Goal: Information Seeking & Learning: Learn about a topic

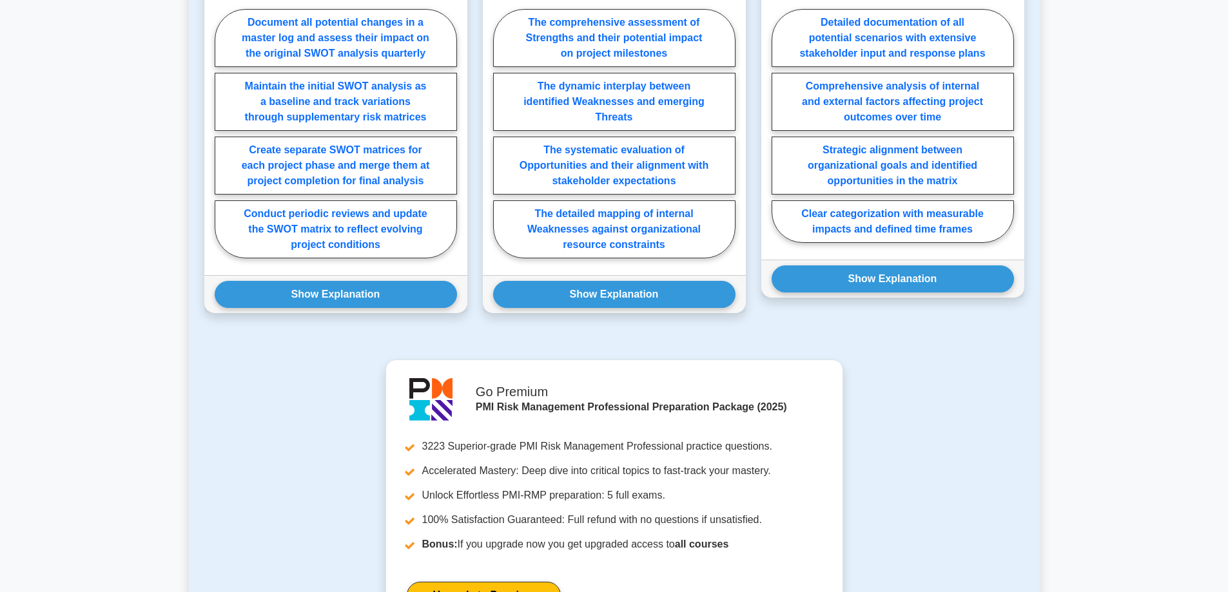
scroll to position [1151, 0]
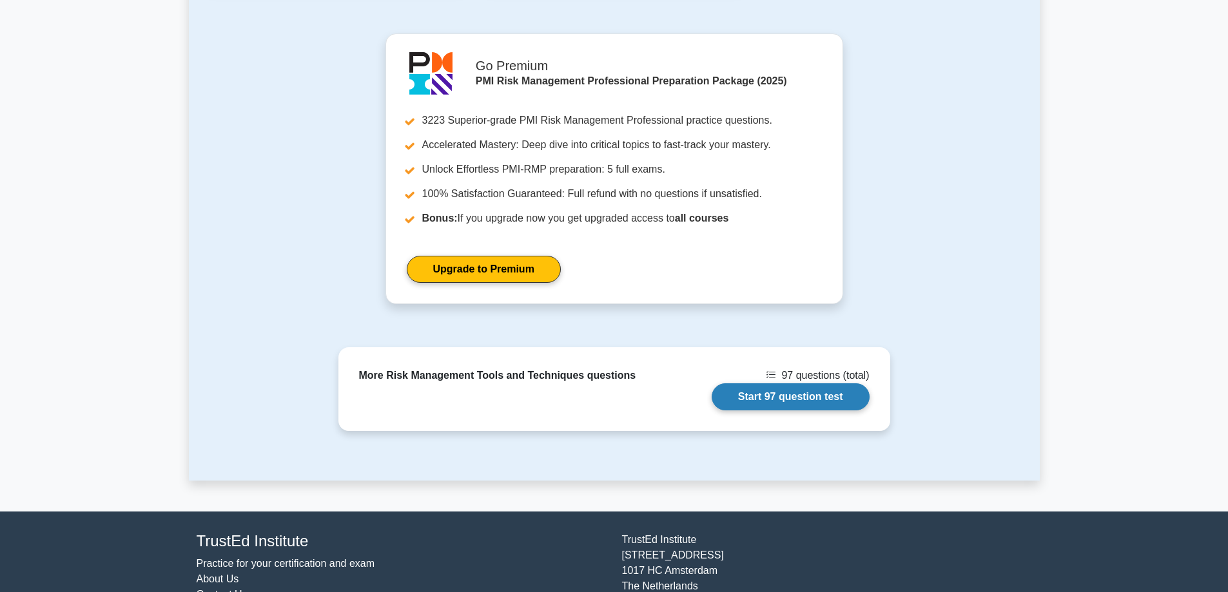
click at [829, 383] on link "Start 97 question test" at bounding box center [790, 396] width 158 height 27
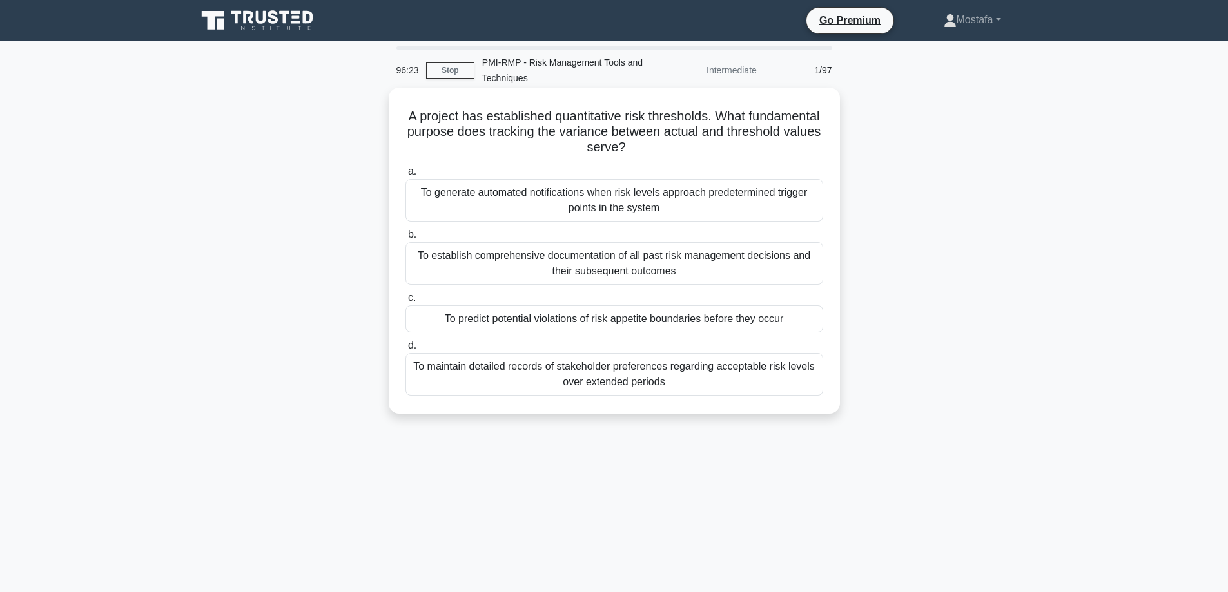
click at [804, 322] on div "To predict potential violations of risk appetite boundaries before they occur" at bounding box center [614, 318] width 418 height 27
click at [405, 302] on input "c. To predict potential violations of risk appetite boundaries before they occur" at bounding box center [405, 298] width 0 height 8
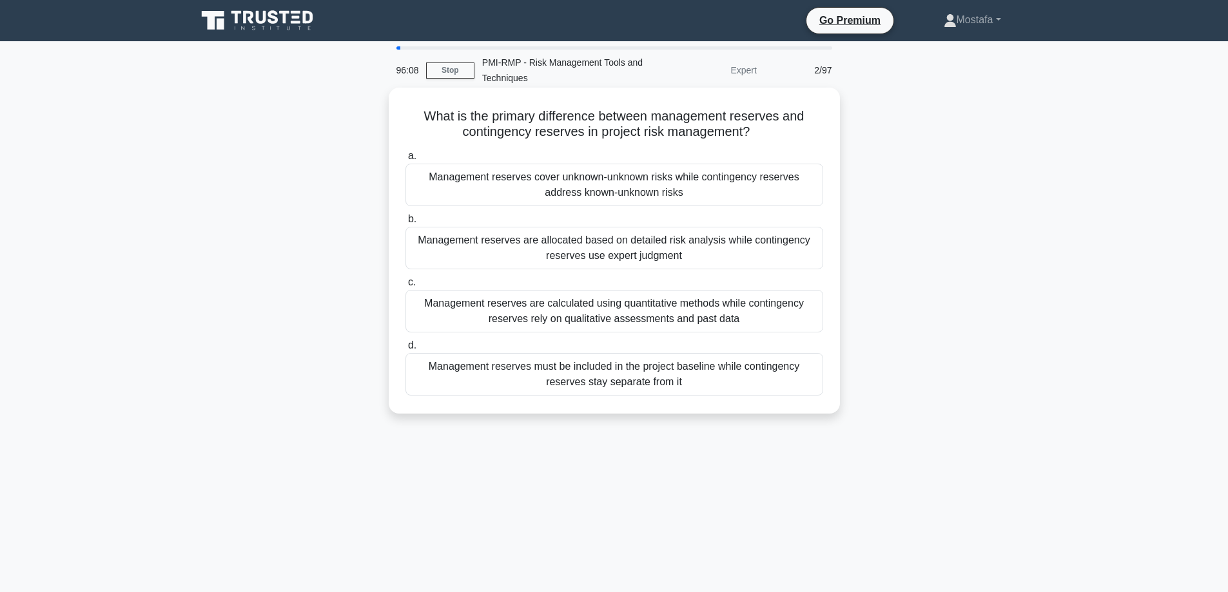
click at [813, 200] on div "Management reserves cover unknown-unknown risks while contingency reserves addr…" at bounding box center [614, 185] width 418 height 43
click at [405, 160] on input "a. Management reserves cover unknown-unknown risks while contingency reserves a…" at bounding box center [405, 156] width 0 height 8
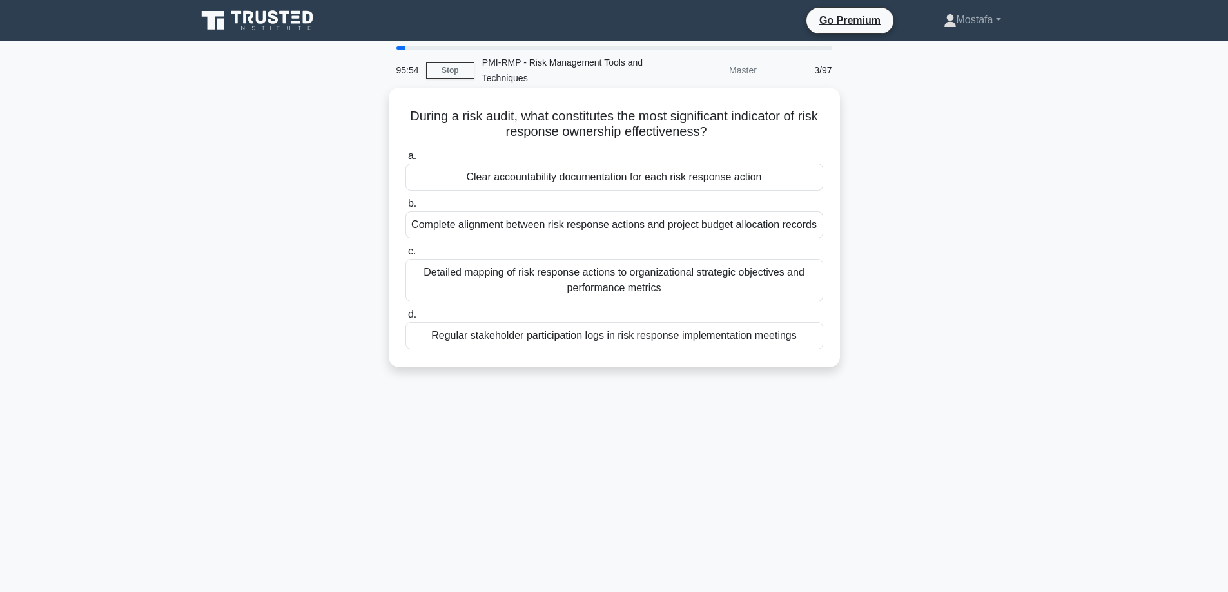
click at [800, 183] on div "Clear accountability documentation for each risk response action" at bounding box center [614, 177] width 418 height 27
click at [405, 160] on input "a. Clear accountability documentation for each risk response action" at bounding box center [405, 156] width 0 height 8
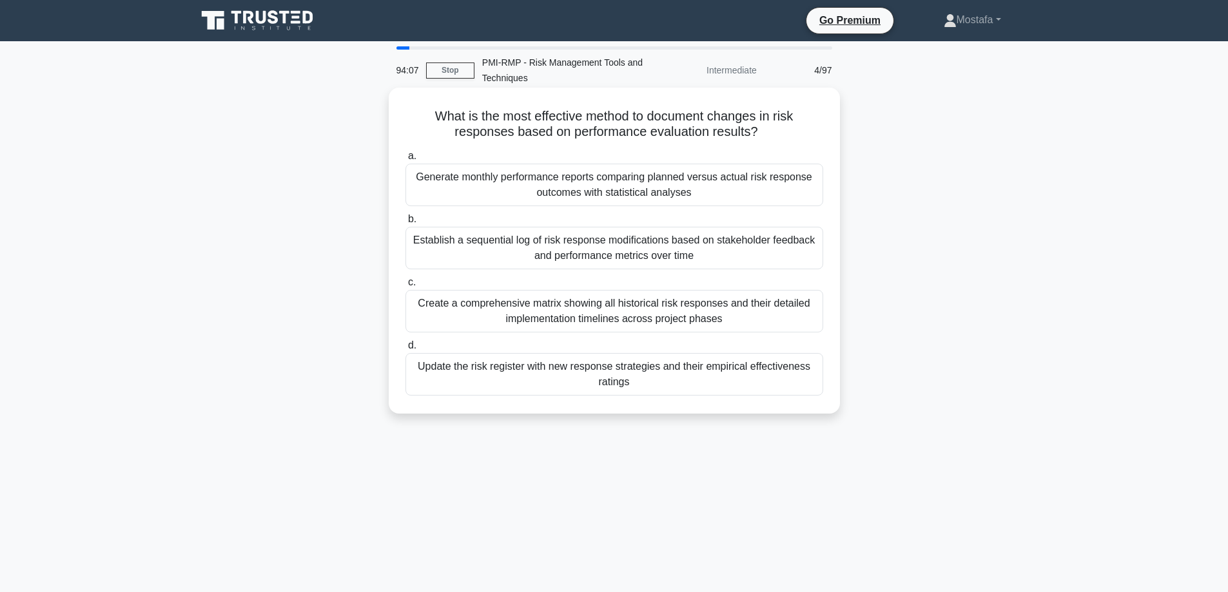
click at [791, 383] on div "Update the risk register with new response strategies and their empirical effec…" at bounding box center [614, 374] width 418 height 43
click at [405, 350] on input "d. Update the risk register with new response strategies and their empirical ef…" at bounding box center [405, 346] width 0 height 8
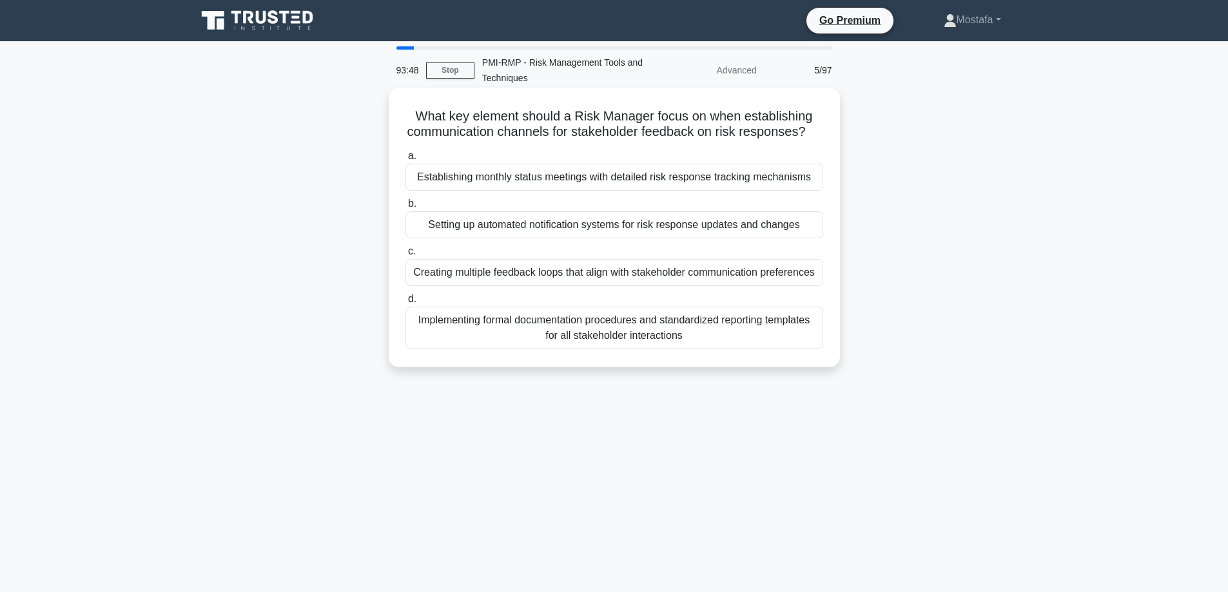
click at [813, 238] on div "Setting up automated notification systems for risk response updates and changes" at bounding box center [614, 224] width 418 height 27
click at [405, 208] on input "b. Setting up automated notification systems for risk response updates and chan…" at bounding box center [405, 204] width 0 height 8
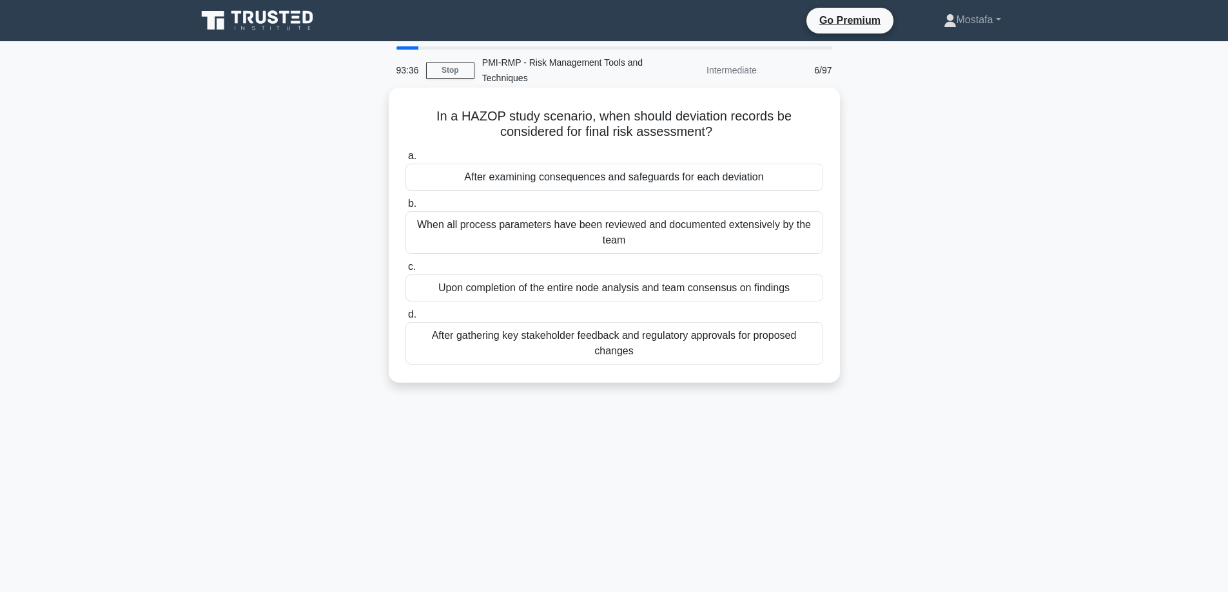
click at [806, 183] on div "After examining consequences and safeguards for each deviation" at bounding box center [614, 177] width 418 height 27
click at [405, 160] on input "a. After examining consequences and safeguards for each deviation" at bounding box center [405, 156] width 0 height 8
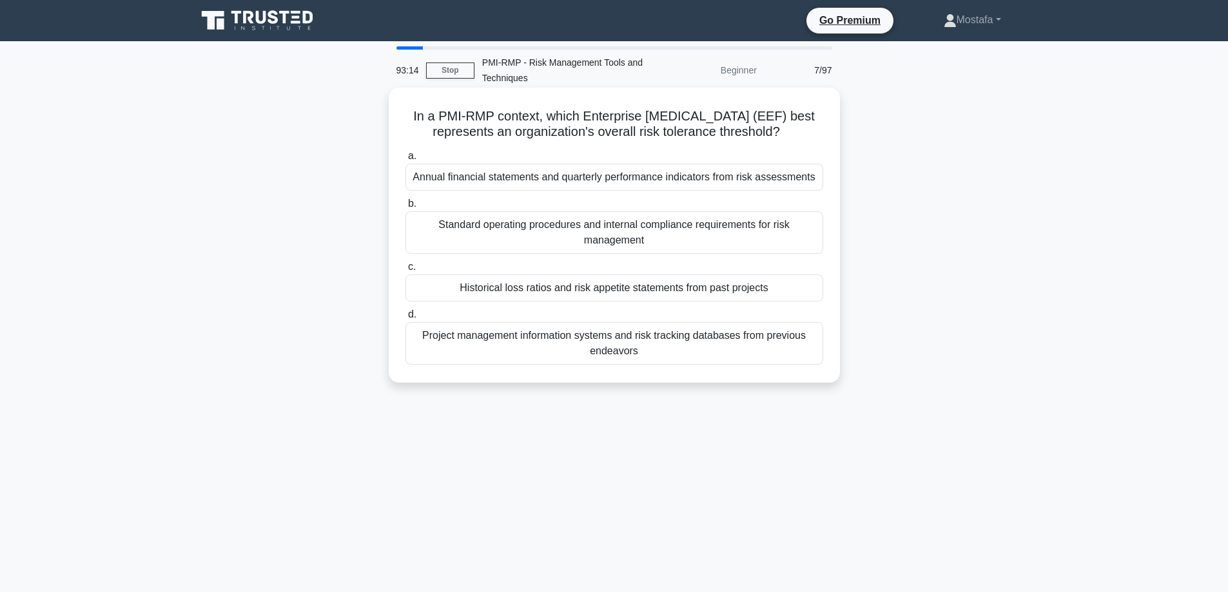
click at [808, 287] on div "Historical loss ratios and risk appetite statements from past projects" at bounding box center [614, 288] width 418 height 27
click at [405, 271] on input "c. Historical loss ratios and risk appetite statements from past projects" at bounding box center [405, 267] width 0 height 8
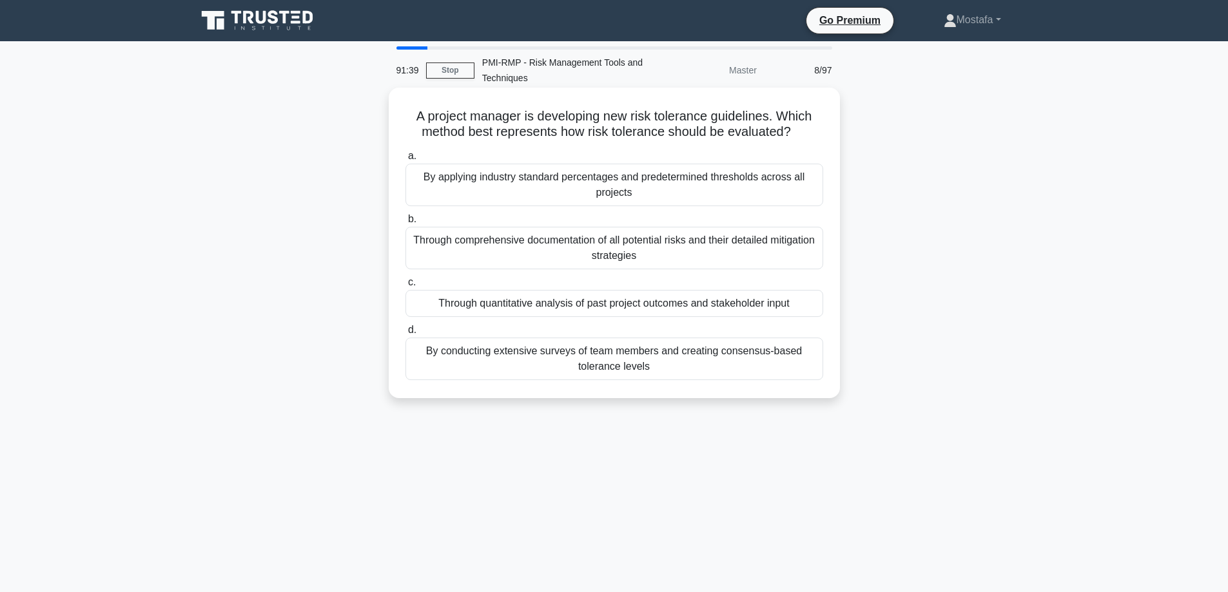
click at [806, 306] on div "Through quantitative analysis of past project outcomes and stakeholder input" at bounding box center [614, 303] width 418 height 27
click at [405, 287] on input "c. Through quantitative analysis of past project outcomes and stakeholder input" at bounding box center [405, 282] width 0 height 8
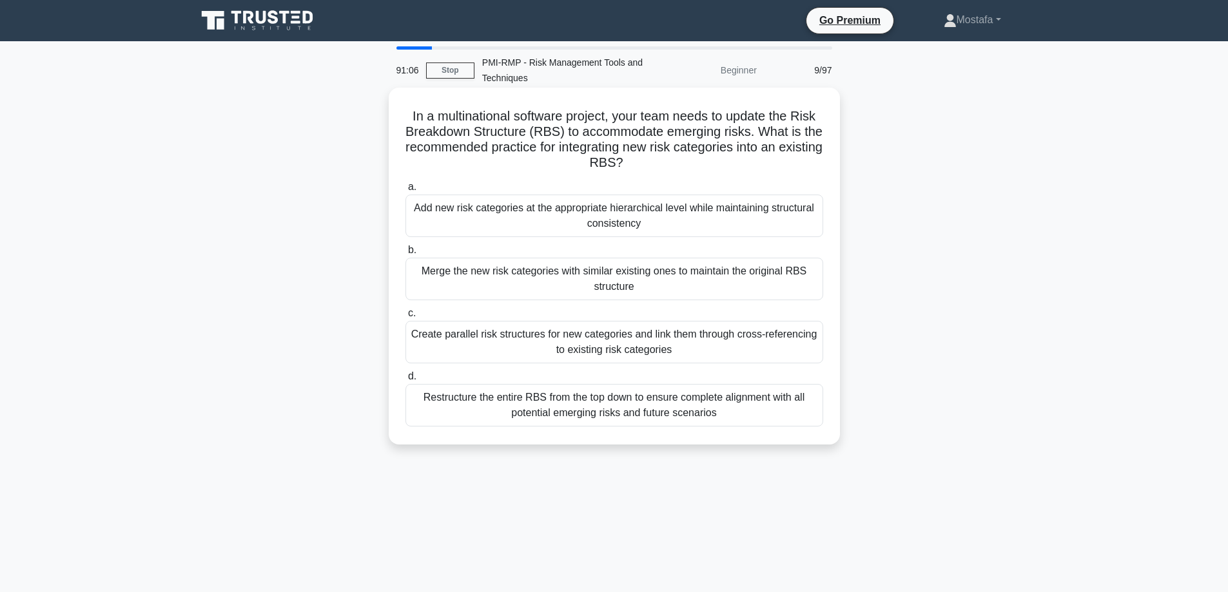
click at [796, 224] on div "Add new risk categories at the appropriate hierarchical level while maintaining…" at bounding box center [614, 216] width 418 height 43
click at [405, 191] on input "a. Add new risk categories at the appropriate hierarchical level while maintain…" at bounding box center [405, 187] width 0 height 8
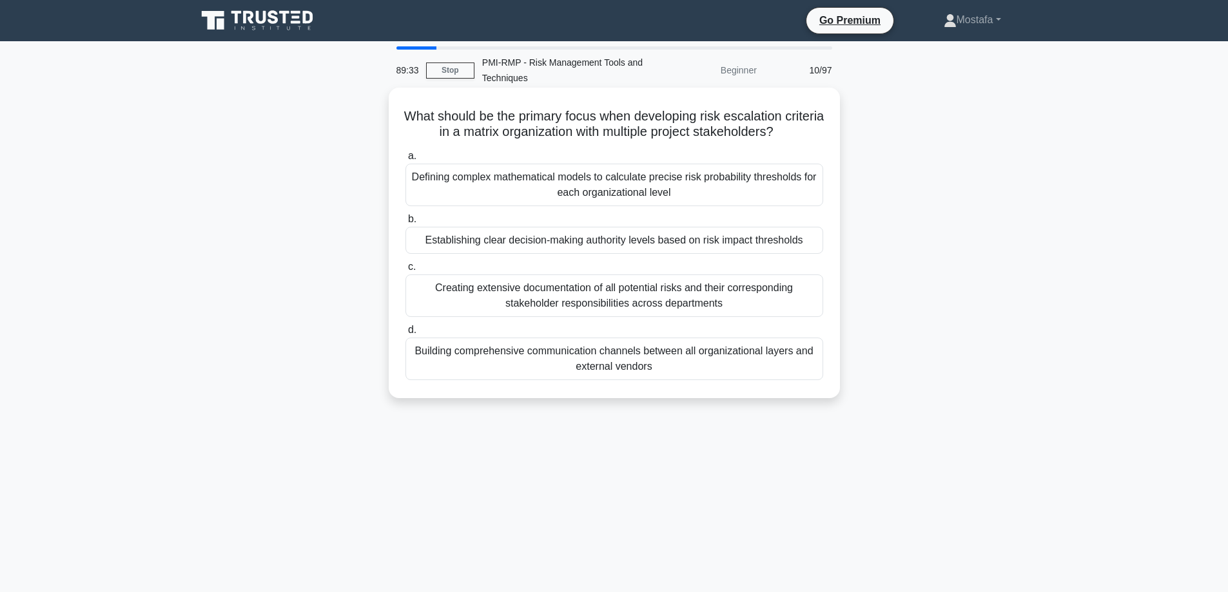
click at [807, 242] on div "Establishing clear decision-making authority levels based on risk impact thresh…" at bounding box center [614, 240] width 418 height 27
click at [405, 224] on input "b. Establishing clear decision-making authority levels based on risk impact thr…" at bounding box center [405, 219] width 0 height 8
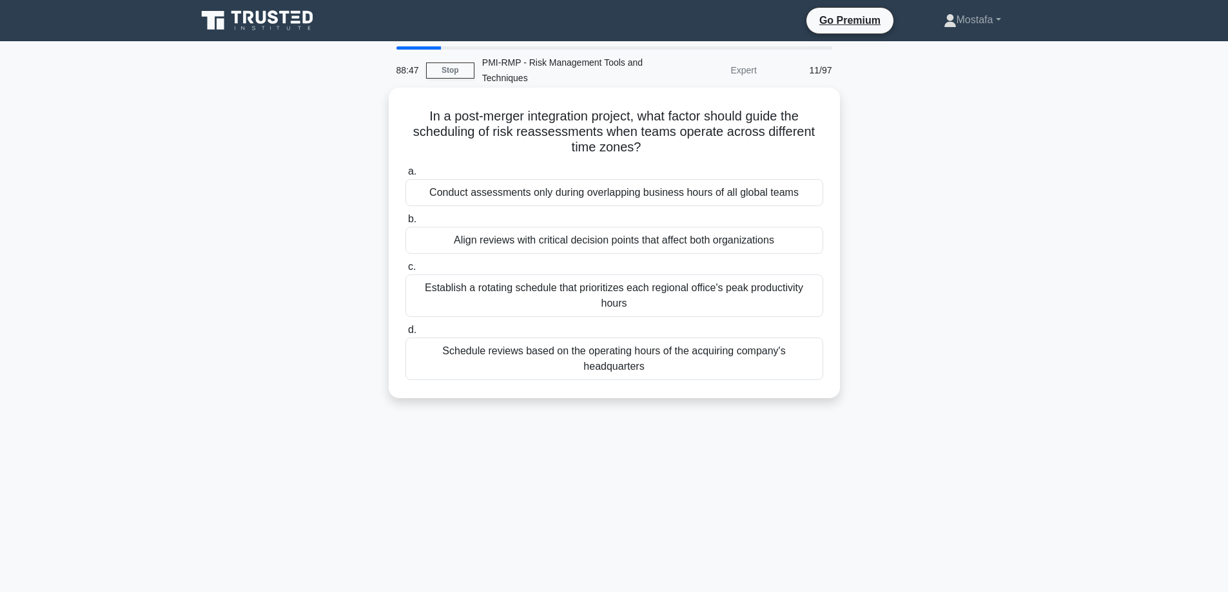
click at [816, 241] on div "Align reviews with critical decision points that affect both organizations" at bounding box center [614, 240] width 418 height 27
click at [405, 224] on input "b. Align reviews with critical decision points that affect both organizations" at bounding box center [405, 219] width 0 height 8
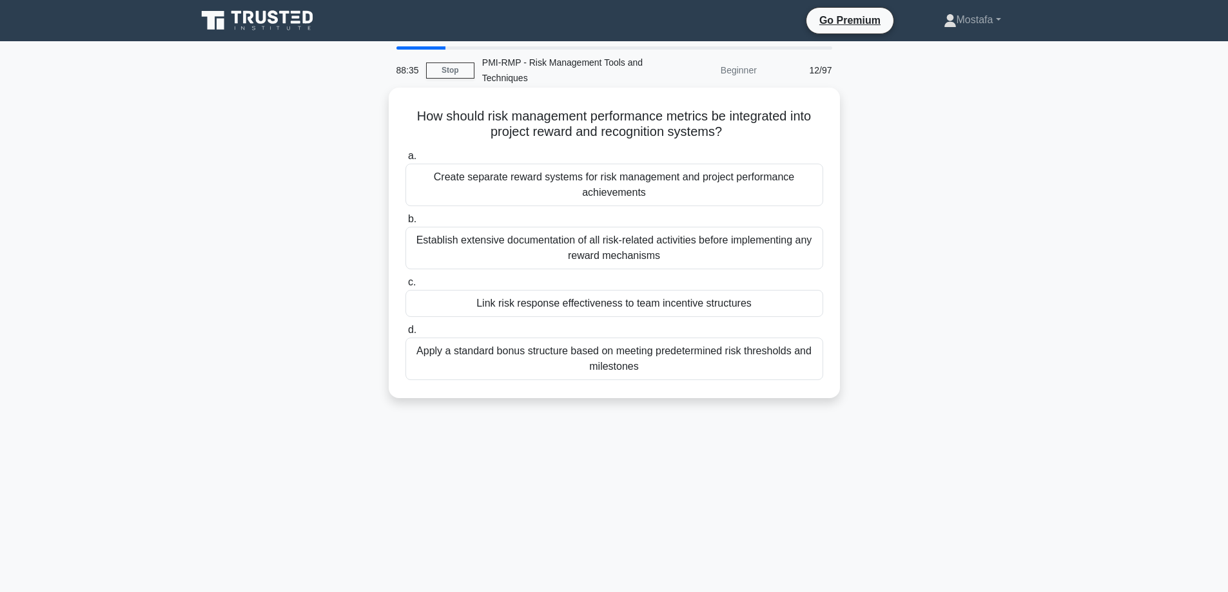
click at [806, 306] on div "Link risk response effectiveness to team incentive structures" at bounding box center [614, 303] width 418 height 27
click at [405, 287] on input "c. Link risk response effectiveness to team incentive structures" at bounding box center [405, 282] width 0 height 8
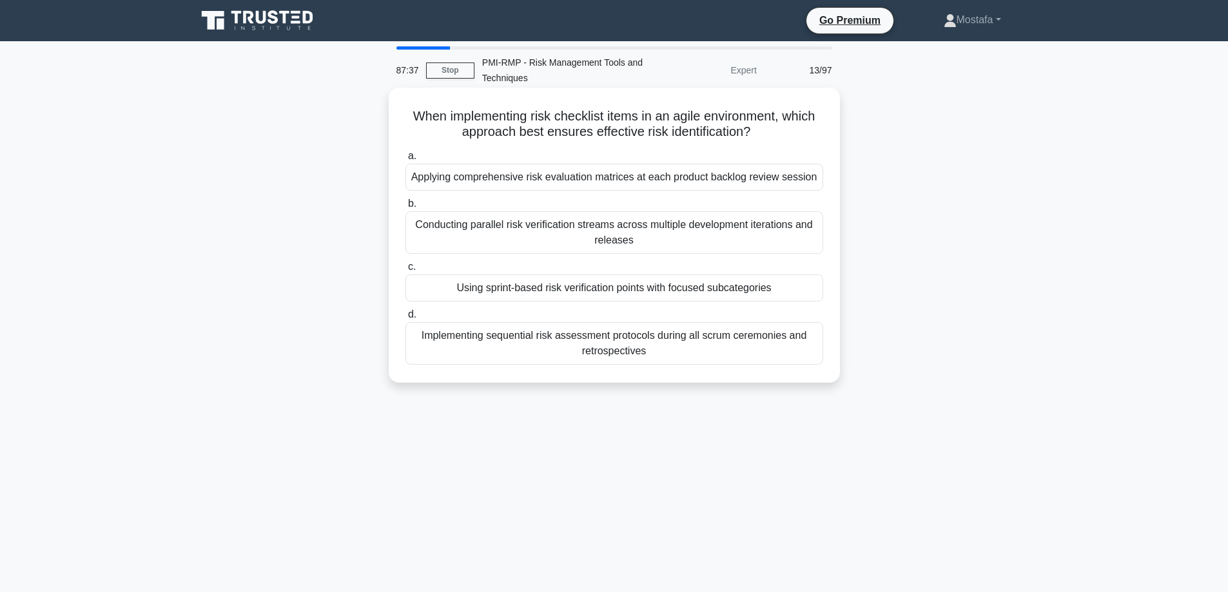
click at [795, 291] on div "Using sprint-based risk verification points with focused subcategories" at bounding box center [614, 288] width 418 height 27
click at [405, 271] on input "c. Using sprint-based risk verification points with focused subcategories" at bounding box center [405, 267] width 0 height 8
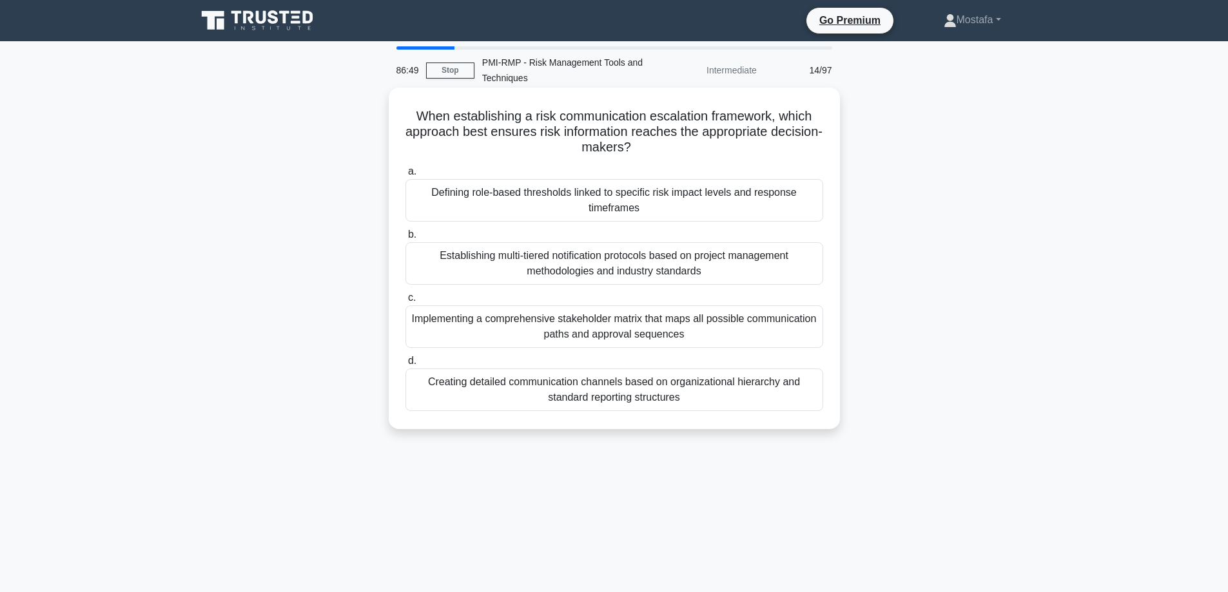
click at [800, 209] on div "Defining role-based thresholds linked to specific risk impact levels and respon…" at bounding box center [614, 200] width 418 height 43
click at [405, 176] on input "a. Defining role-based thresholds linked to specific risk impact levels and res…" at bounding box center [405, 172] width 0 height 8
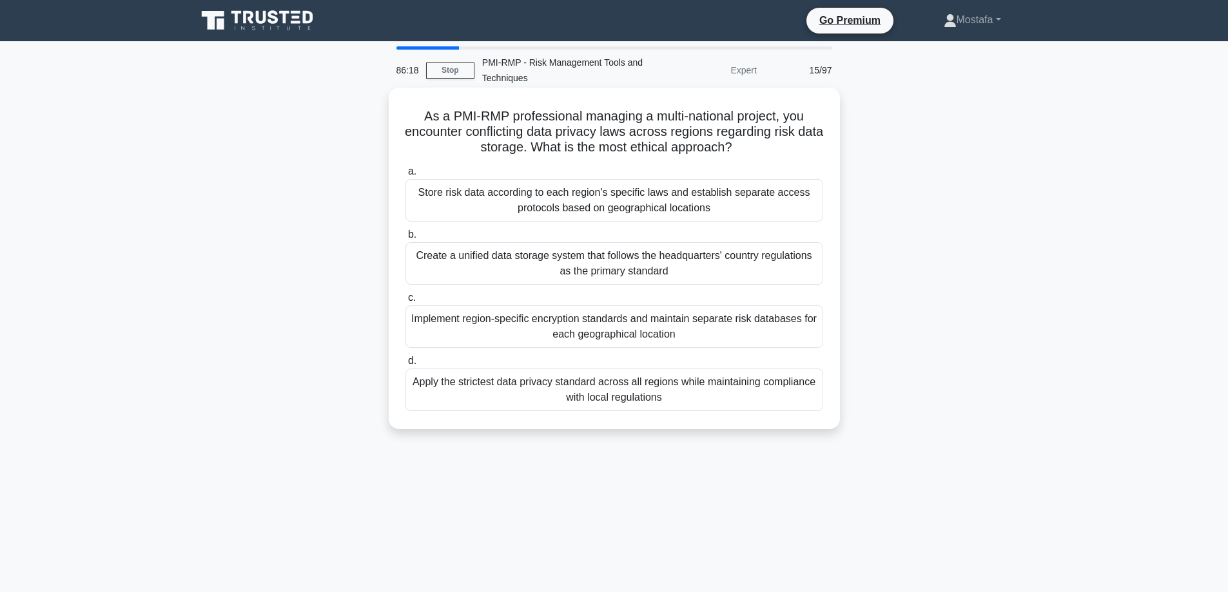
click at [809, 397] on div "Apply the strictest data privacy standard across all regions while maintaining …" at bounding box center [614, 390] width 418 height 43
click at [405, 365] on input "d. Apply the strictest data privacy standard across all regions while maintaini…" at bounding box center [405, 361] width 0 height 8
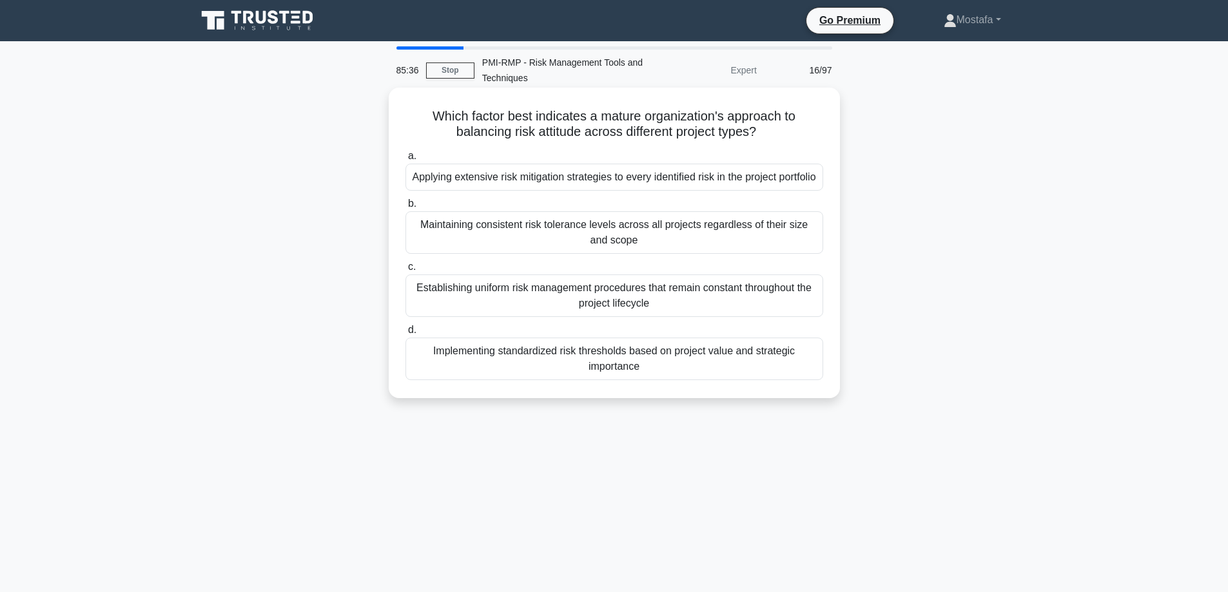
click at [776, 380] on div "Implementing standardized risk thresholds based on project value and strategic …" at bounding box center [614, 359] width 418 height 43
click at [405, 334] on input "d. Implementing standardized risk thresholds based on project value and strateg…" at bounding box center [405, 330] width 0 height 8
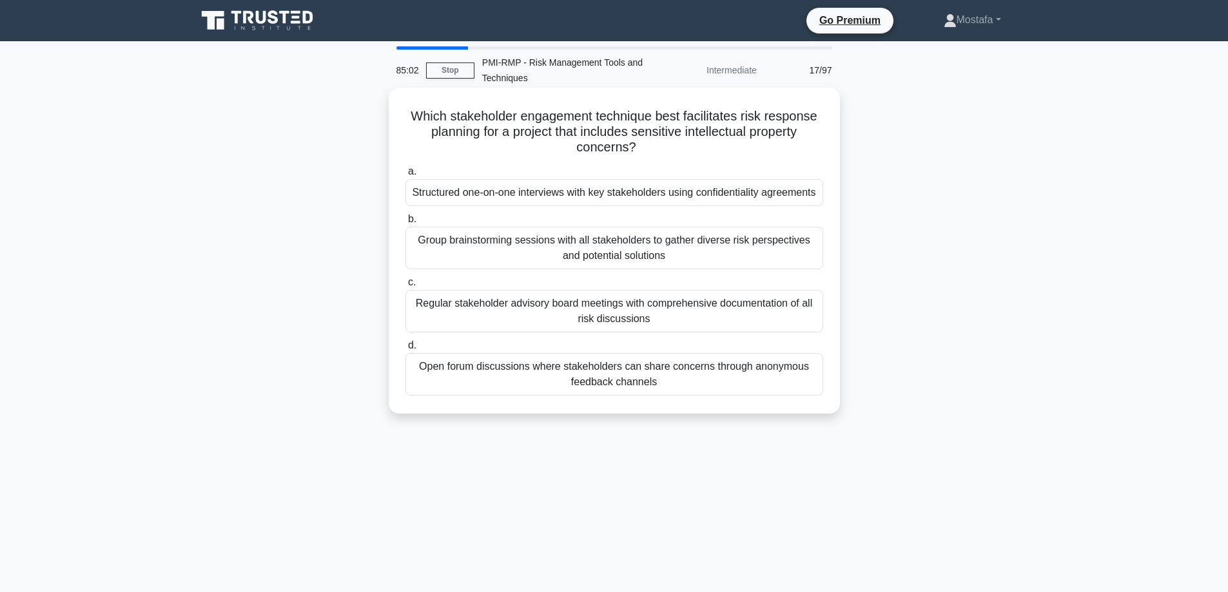
click at [789, 200] on div "Structured one-on-one interviews with key stakeholders using confidentiality ag…" at bounding box center [614, 192] width 418 height 27
click at [405, 176] on input "a. Structured one-on-one interviews with key stakeholders using confidentiality…" at bounding box center [405, 172] width 0 height 8
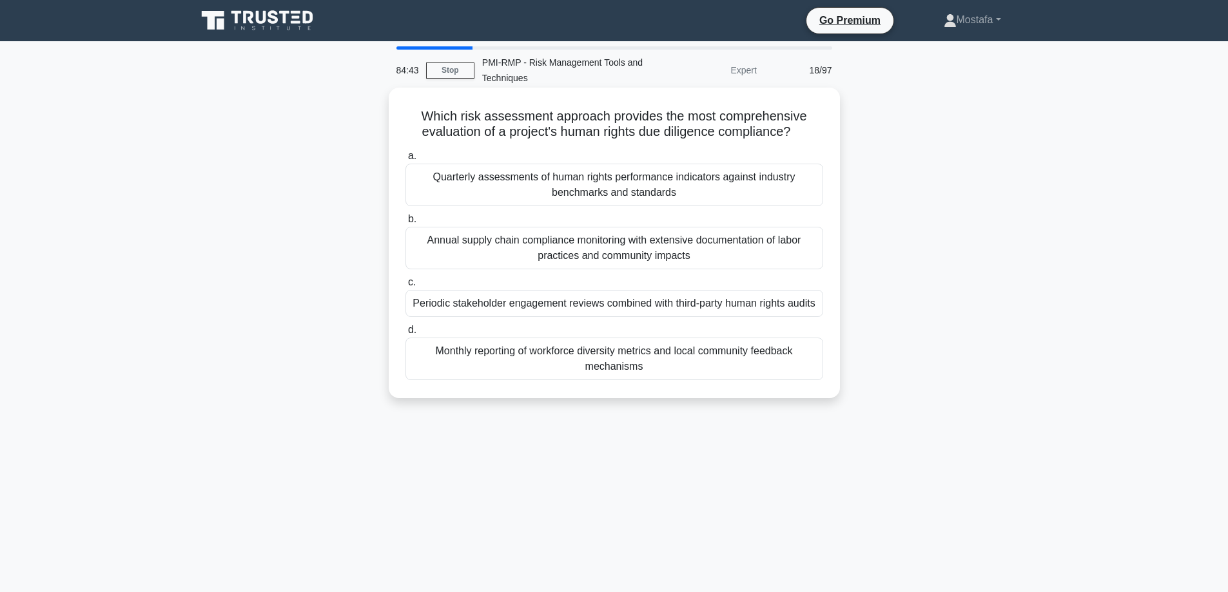
click at [812, 313] on div "Periodic stakeholder engagement reviews combined with third-party human rights …" at bounding box center [614, 303] width 418 height 27
click at [405, 287] on input "c. Periodic stakeholder engagement reviews combined with third-party human righ…" at bounding box center [405, 282] width 0 height 8
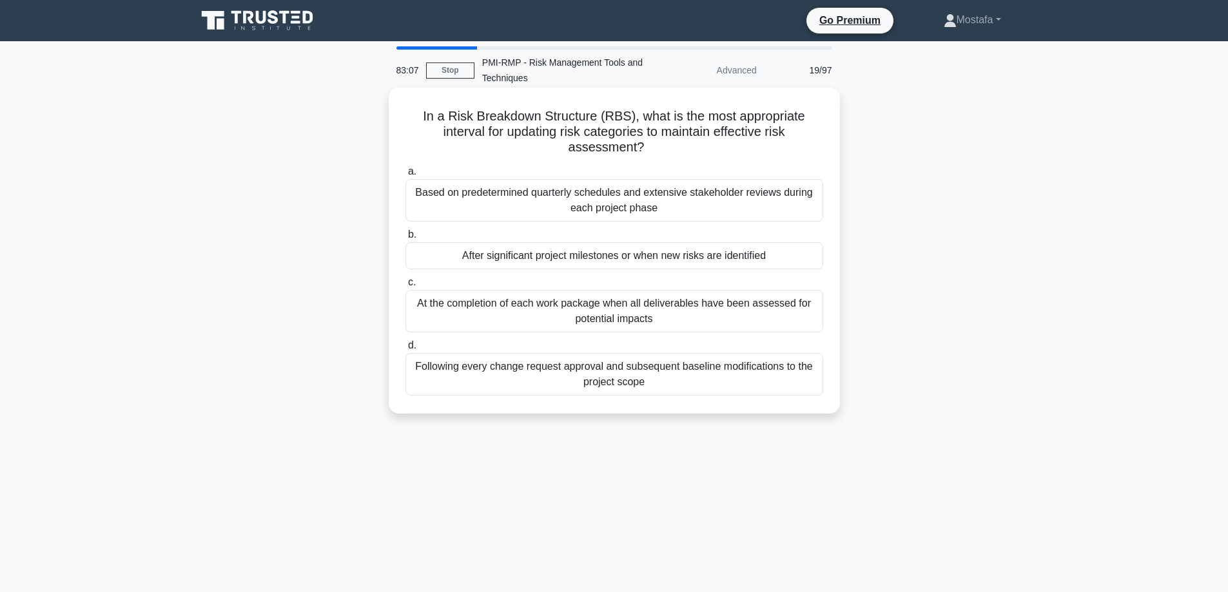
click at [806, 256] on div "After significant project milestones or when new risks are identified" at bounding box center [614, 255] width 418 height 27
click at [405, 239] on input "b. After significant project milestones or when new risks are identified" at bounding box center [405, 235] width 0 height 8
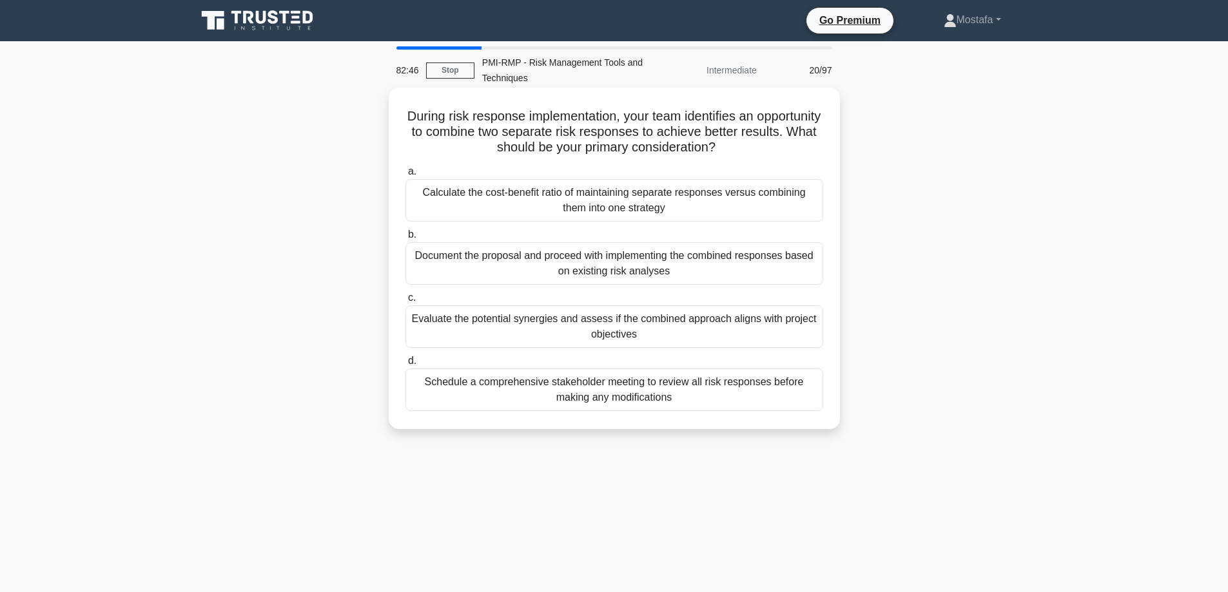
click at [807, 333] on div "Evaluate the potential synergies and assess if the combined approach aligns wit…" at bounding box center [614, 326] width 418 height 43
click at [405, 302] on input "c. Evaluate the potential synergies and assess if the combined approach aligns …" at bounding box center [405, 298] width 0 height 8
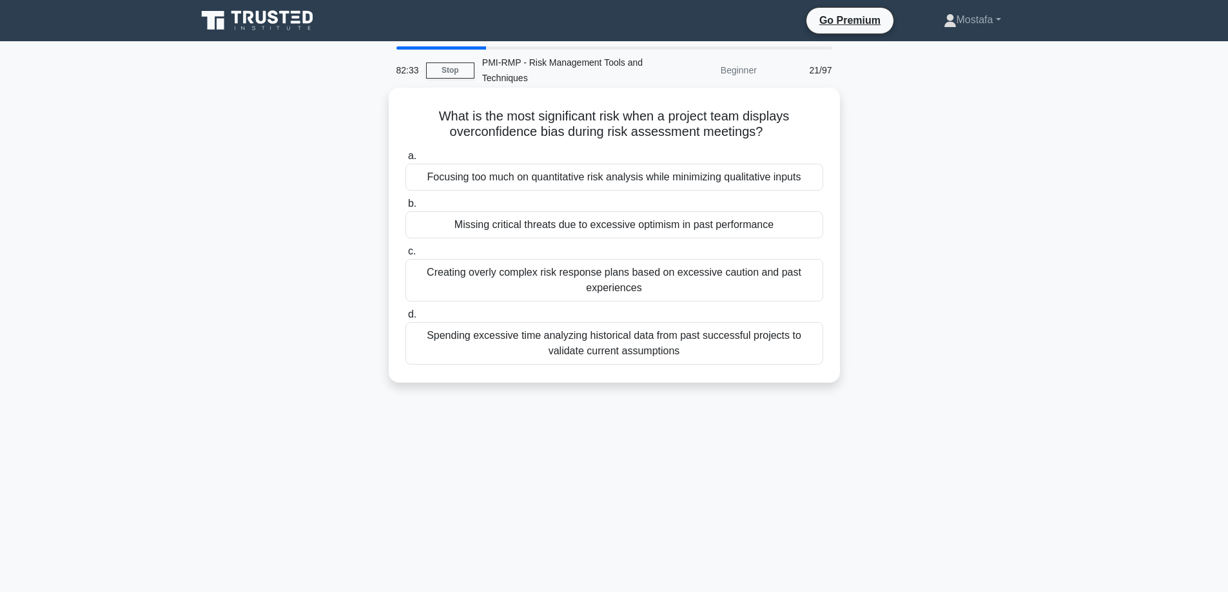
click at [813, 229] on div "Missing critical threats due to excessive optimism in past performance" at bounding box center [614, 224] width 418 height 27
click at [405, 208] on input "b. Missing critical threats due to excessive optimism in past performance" at bounding box center [405, 204] width 0 height 8
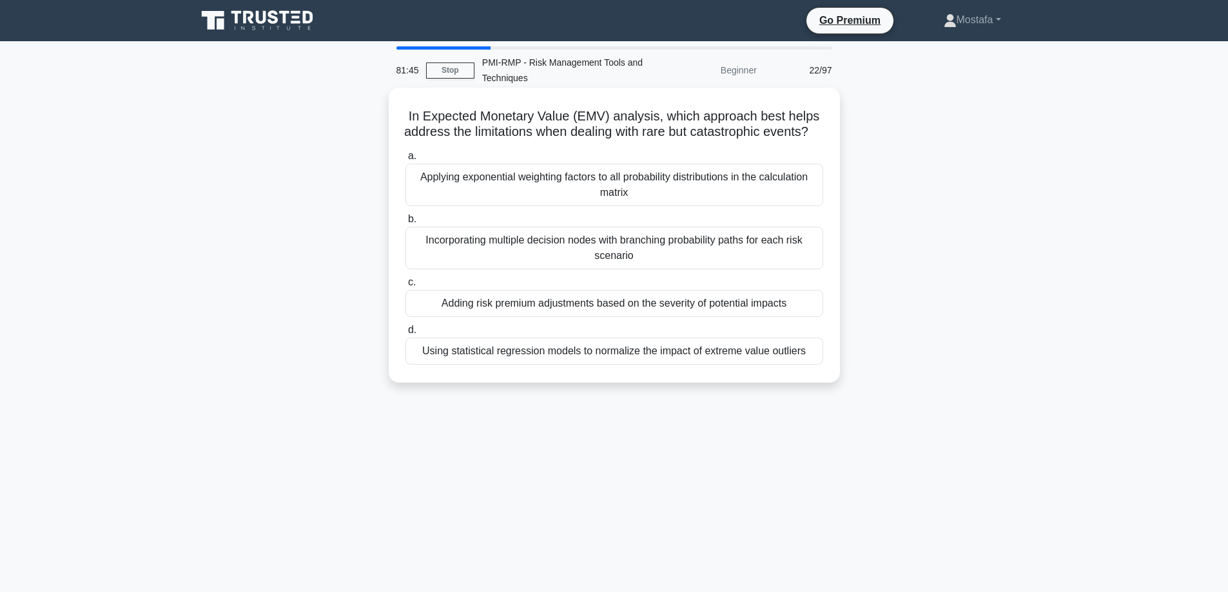
click at [810, 317] on div "Adding risk premium adjustments based on the severity of potential impacts" at bounding box center [614, 303] width 418 height 27
click at [405, 287] on input "c. Adding risk premium adjustments based on the severity of potential impacts" at bounding box center [405, 282] width 0 height 8
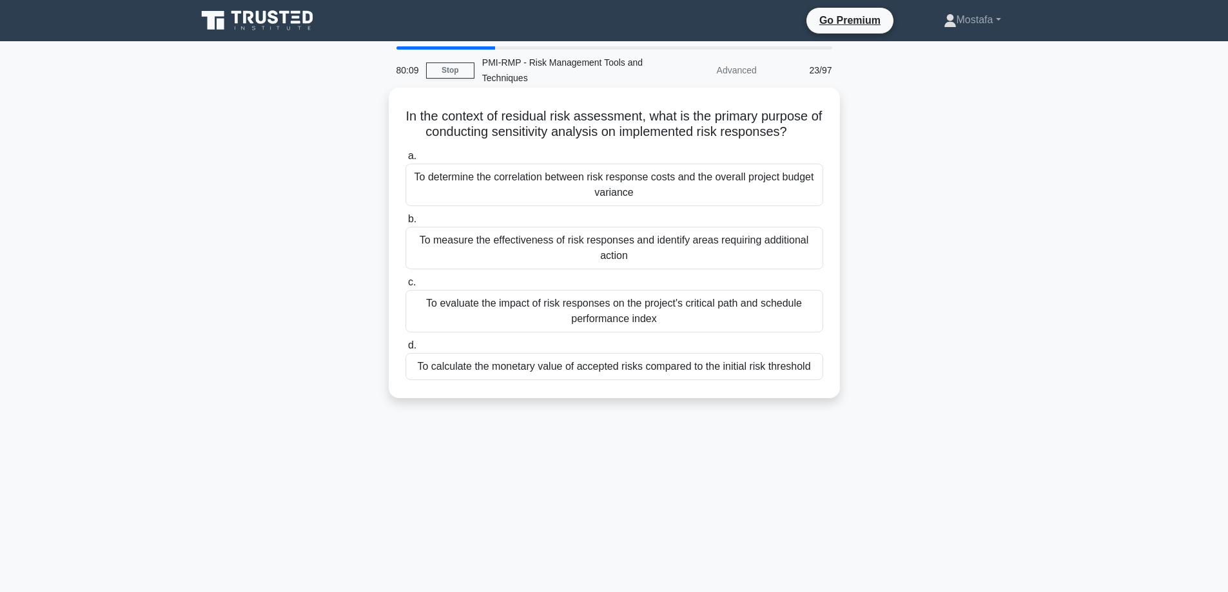
click at [797, 255] on div "To measure the effectiveness of risk responses and identify areas requiring add…" at bounding box center [614, 248] width 418 height 43
click at [405, 224] on input "b. To measure the effectiveness of risk responses and identify areas requiring …" at bounding box center [405, 219] width 0 height 8
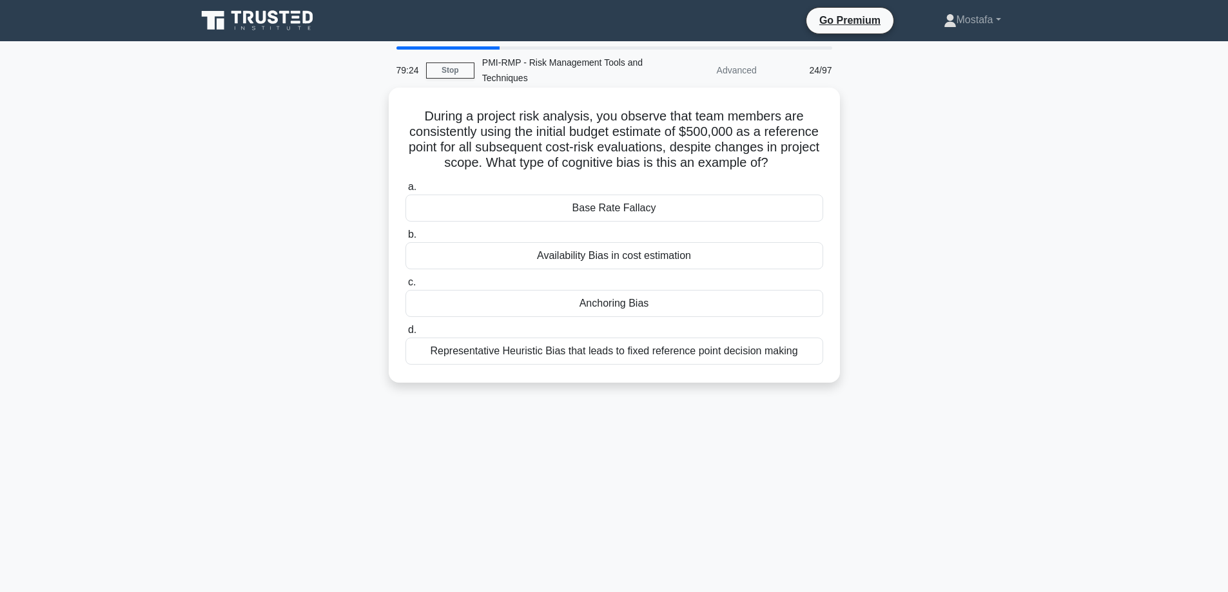
click at [776, 304] on div "Anchoring Bias" at bounding box center [614, 303] width 418 height 27
click at [405, 287] on input "c. Anchoring Bias" at bounding box center [405, 282] width 0 height 8
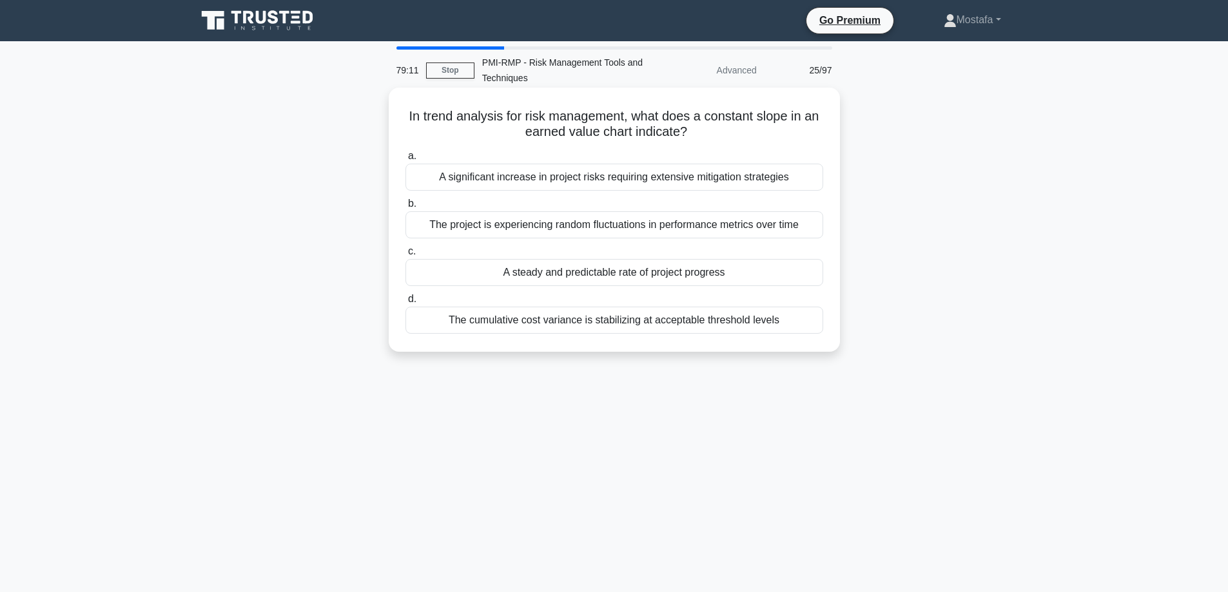
click at [793, 274] on div "A steady and predictable rate of project progress" at bounding box center [614, 272] width 418 height 27
click at [405, 256] on input "c. A steady and predictable rate of project progress" at bounding box center [405, 251] width 0 height 8
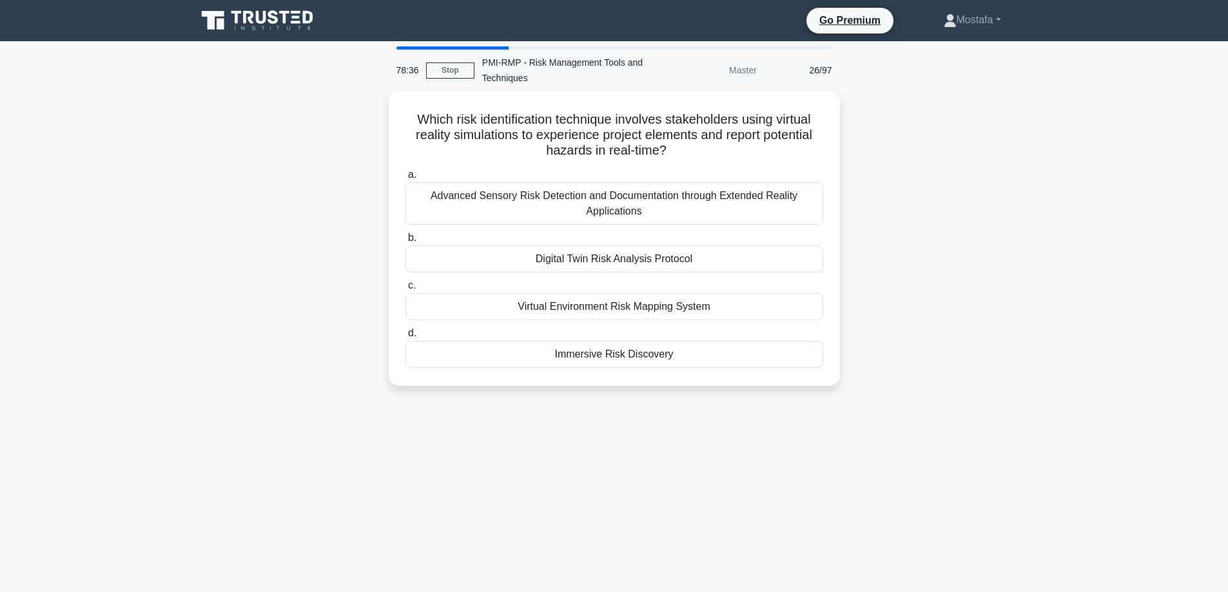
drag, startPoint x: 682, startPoint y: 148, endPoint x: 356, endPoint y: 99, distance: 329.7
click at [356, 99] on div "Which risk identification technique involves stakeholders using virtual reality…" at bounding box center [614, 246] width 851 height 311
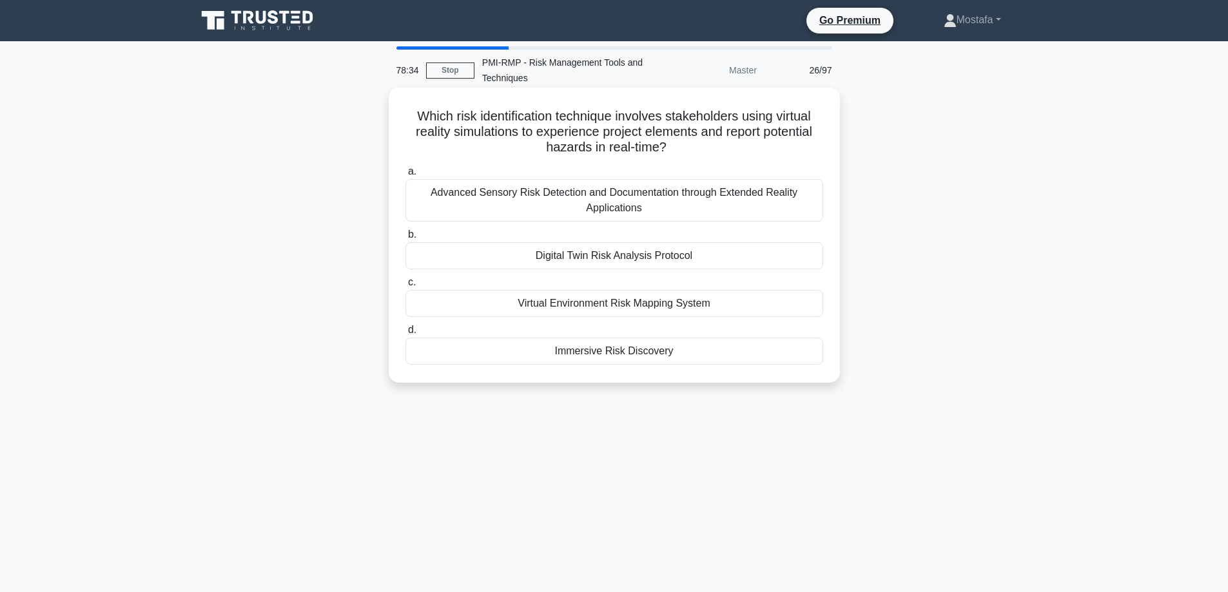
copy h5 "Which risk identification technique involves stakeholders using virtual reality…"
click at [787, 308] on div "Virtual Environment Risk Mapping System" at bounding box center [614, 303] width 418 height 27
click at [405, 287] on input "c. Virtual Environment Risk Mapping System" at bounding box center [405, 282] width 0 height 8
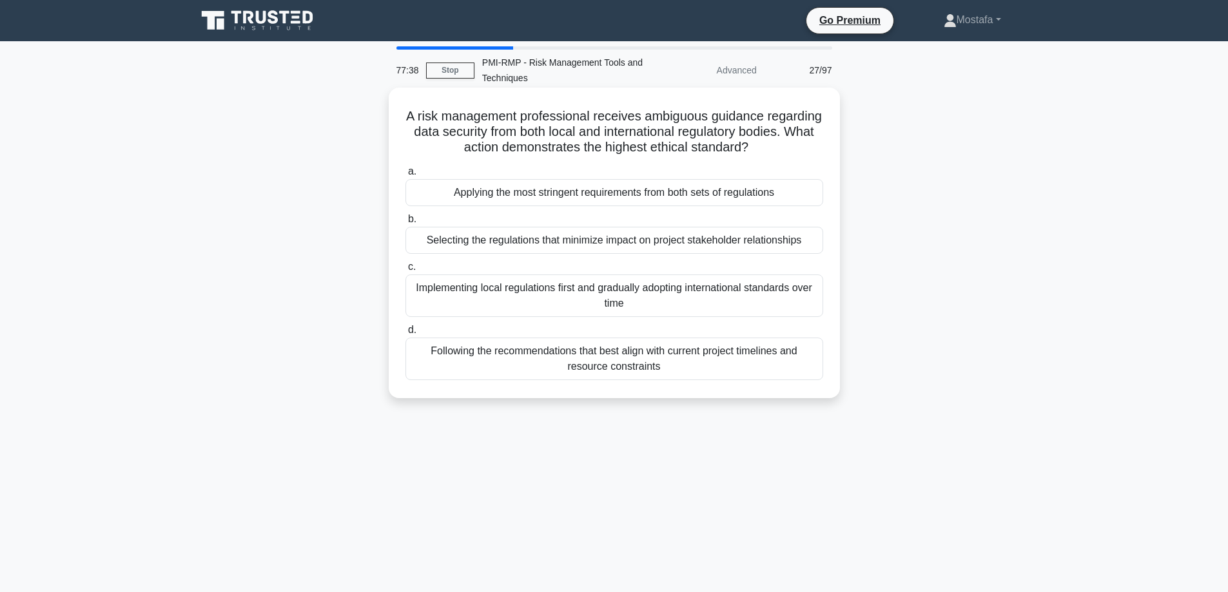
click at [804, 198] on div "Applying the most stringent requirements from both sets of regulations" at bounding box center [614, 192] width 418 height 27
click at [405, 176] on input "a. Applying the most stringent requirements from both sets of regulations" at bounding box center [405, 172] width 0 height 8
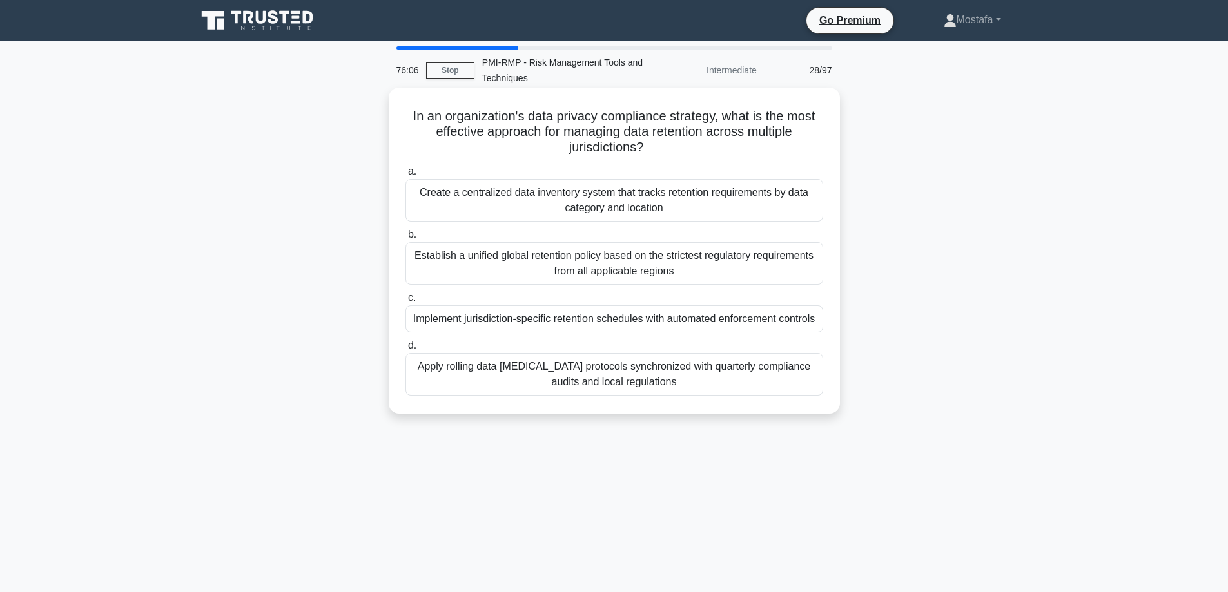
click at [809, 333] on div "Implement jurisdiction-specific retention schedules with automated enforcement …" at bounding box center [614, 318] width 418 height 27
click at [405, 302] on input "c. Implement jurisdiction-specific retention schedules with automated enforceme…" at bounding box center [405, 298] width 0 height 8
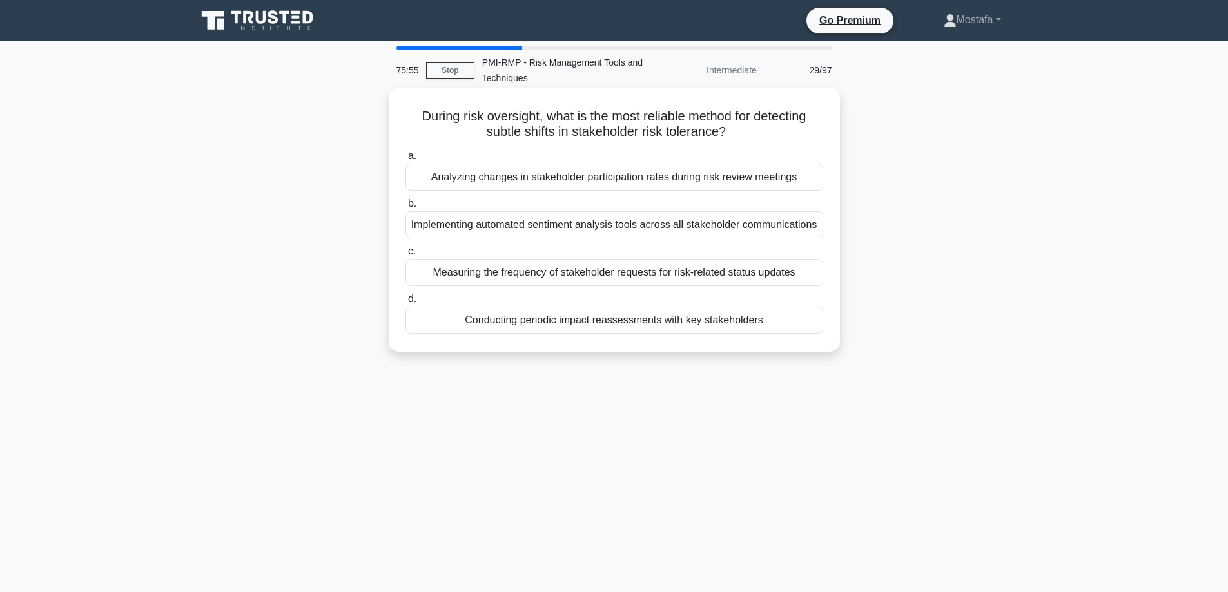
click at [798, 320] on div "Conducting periodic impact reassessments with key stakeholders" at bounding box center [614, 320] width 418 height 27
click at [405, 304] on input "d. Conducting periodic impact reassessments with key stakeholders" at bounding box center [405, 299] width 0 height 8
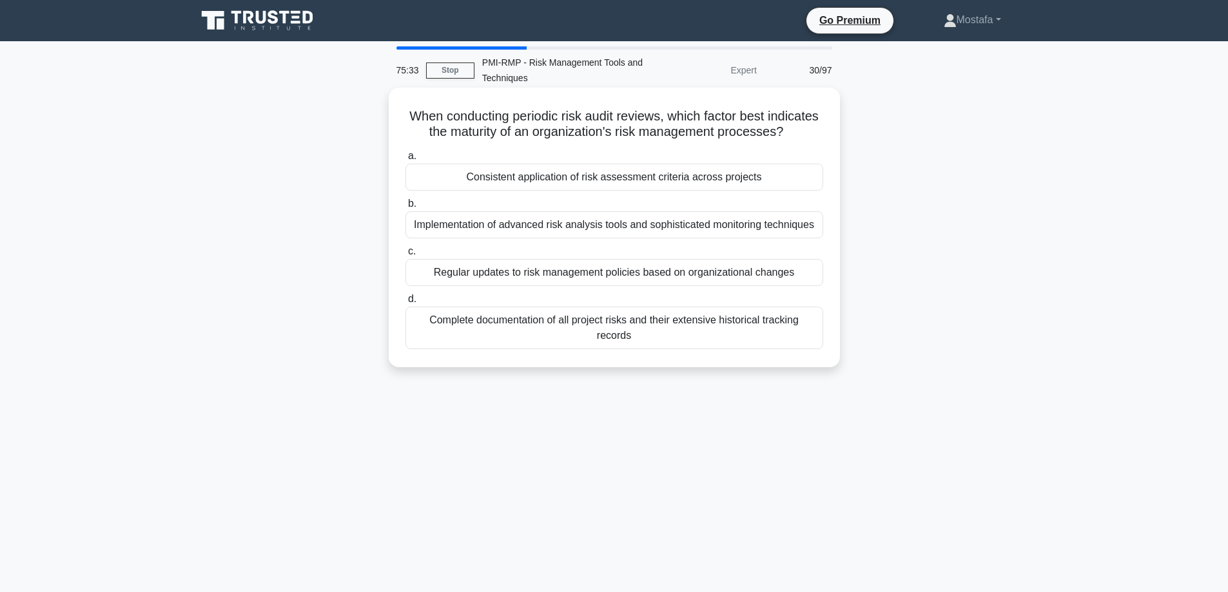
click at [810, 286] on div "Regular updates to risk management policies based on organizational changes" at bounding box center [614, 272] width 418 height 27
click at [405, 256] on input "c. Regular updates to risk management policies based on organizational changes" at bounding box center [405, 251] width 0 height 8
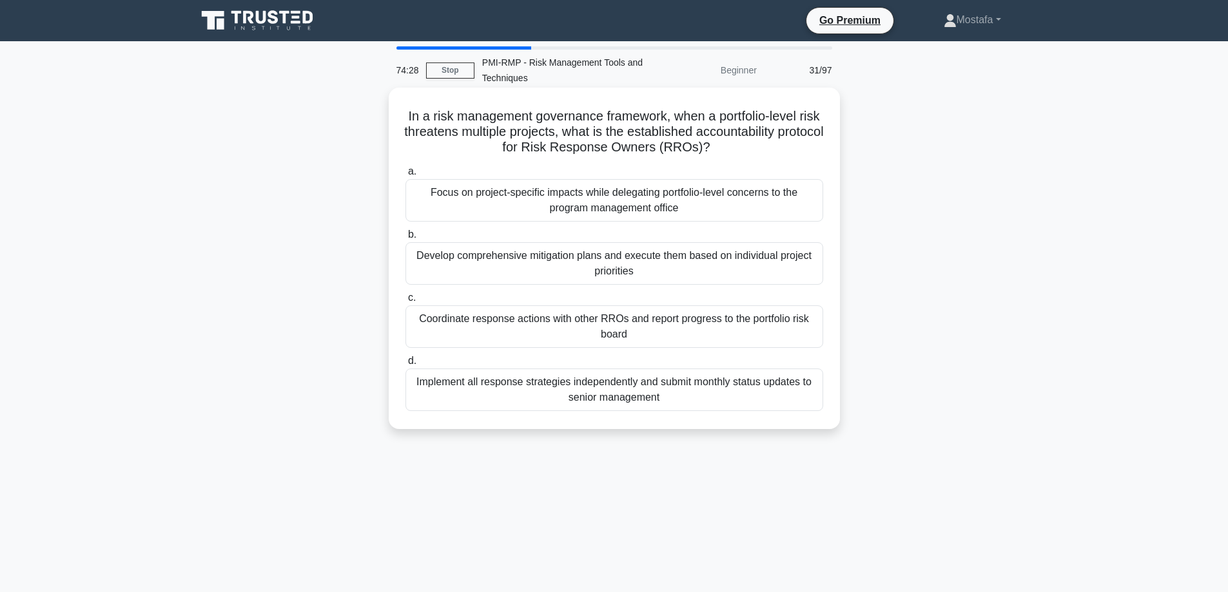
click at [808, 338] on div "Coordinate response actions with other RROs and report progress to the portfoli…" at bounding box center [614, 326] width 418 height 43
click at [405, 302] on input "c. Coordinate response actions with other RROs and report progress to the portf…" at bounding box center [405, 298] width 0 height 8
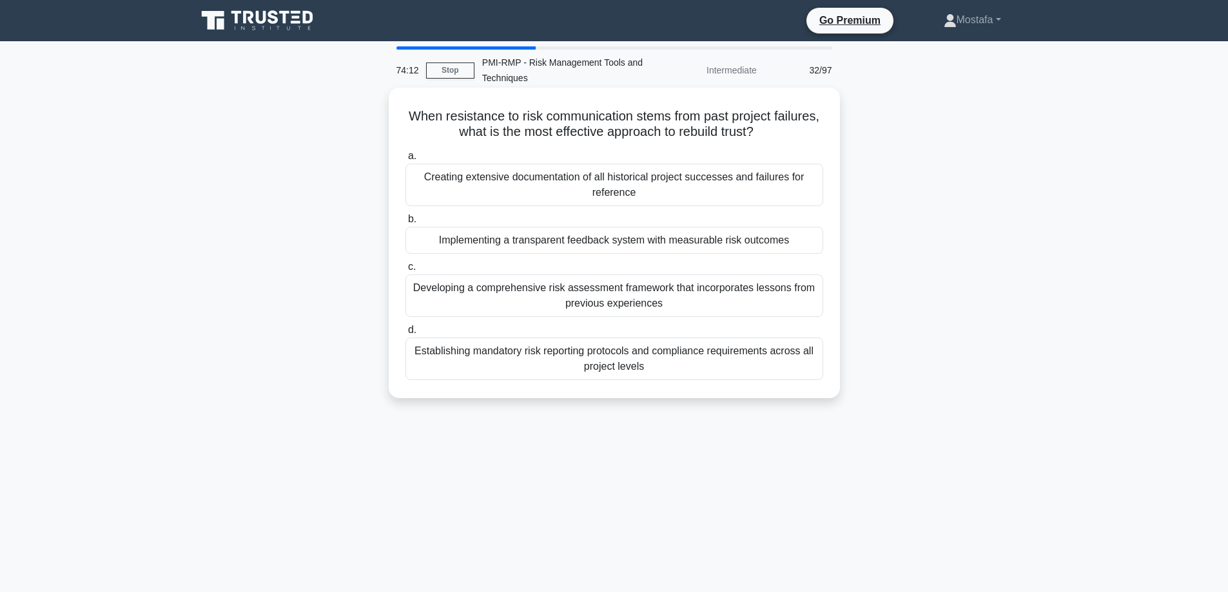
click at [815, 246] on div "Implementing a transparent feedback system with measurable risk outcomes" at bounding box center [614, 240] width 418 height 27
click at [405, 224] on input "b. Implementing a transparent feedback system with measurable risk outcomes" at bounding box center [405, 219] width 0 height 8
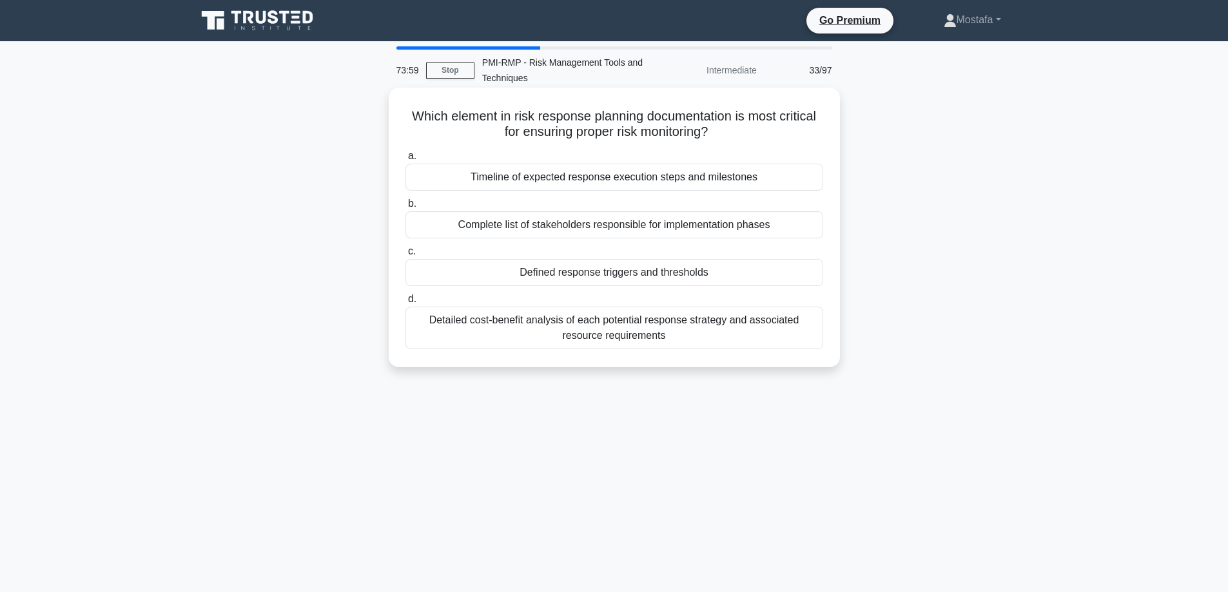
click at [776, 278] on div "Defined response triggers and thresholds" at bounding box center [614, 272] width 418 height 27
click at [405, 256] on input "c. Defined response triggers and thresholds" at bounding box center [405, 251] width 0 height 8
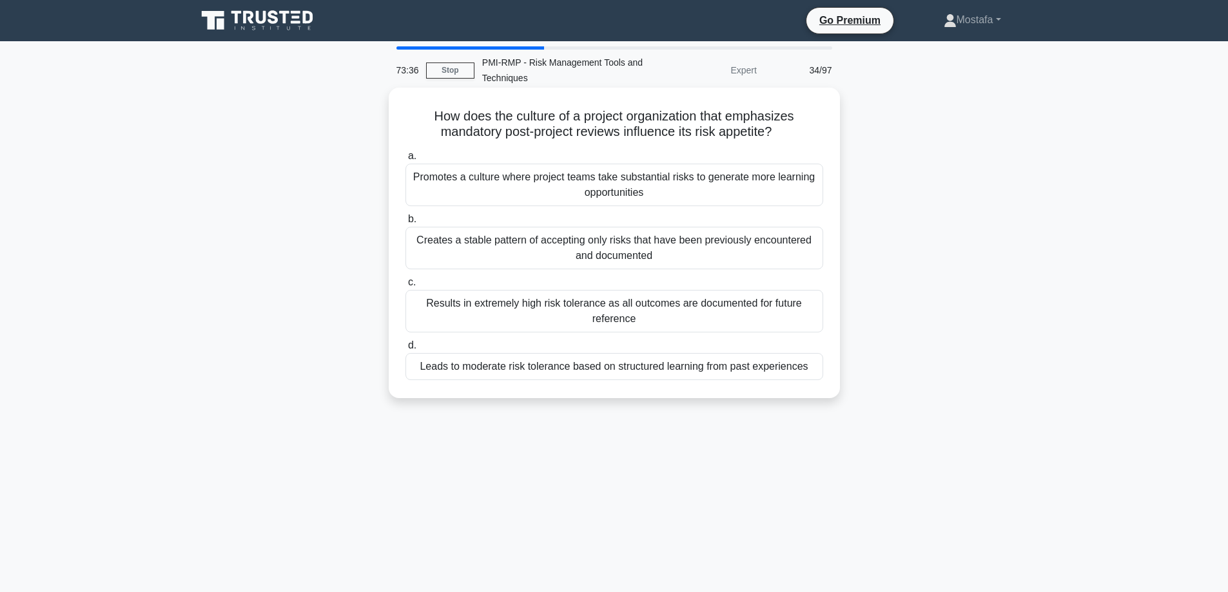
click at [807, 250] on div "Creates a stable pattern of accepting only risks that have been previously enco…" at bounding box center [614, 248] width 418 height 43
click at [405, 224] on input "b. Creates a stable pattern of accepting only risks that have been previously e…" at bounding box center [405, 219] width 0 height 8
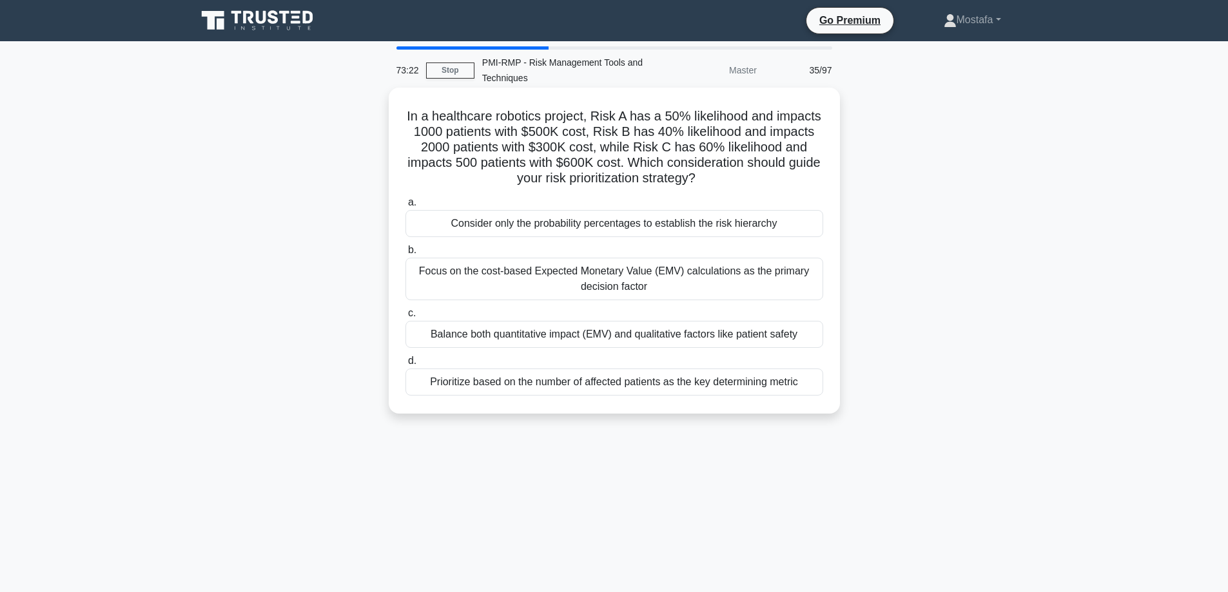
click at [801, 287] on div "Focus on the cost-based Expected Monetary Value (EMV) calculations as the prima…" at bounding box center [614, 279] width 418 height 43
click at [405, 255] on input "b. Focus on the cost-based Expected Monetary Value (EMV) calculations as the pr…" at bounding box center [405, 250] width 0 height 8
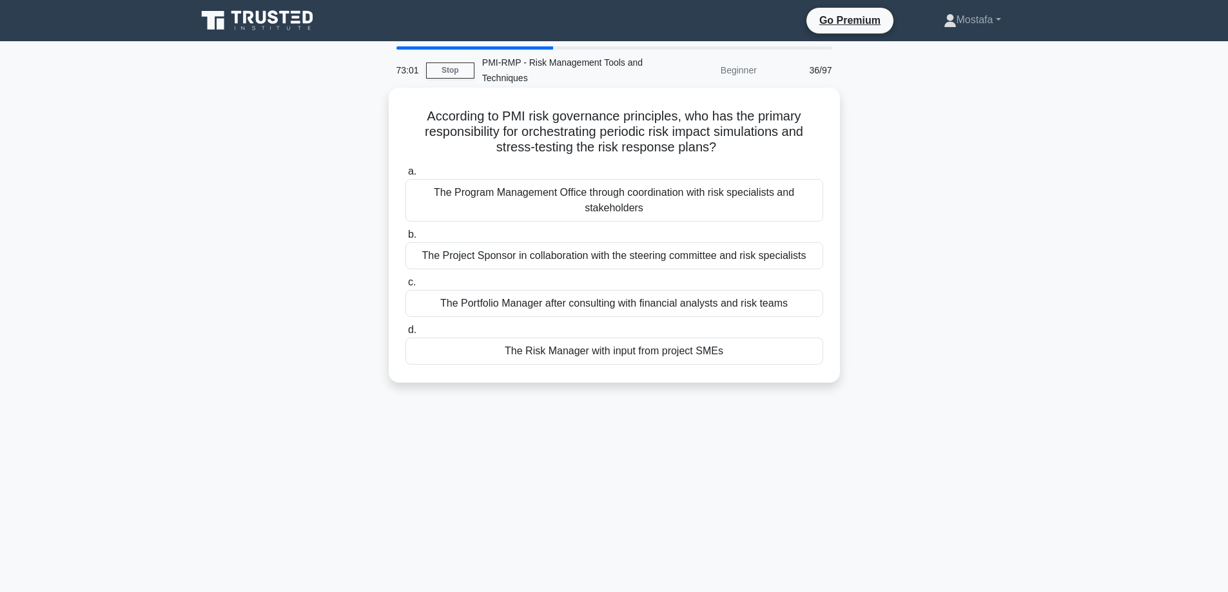
click at [793, 354] on div "The Risk Manager with input from project SMEs" at bounding box center [614, 351] width 418 height 27
click at [405, 334] on input "d. The Risk Manager with input from project SMEs" at bounding box center [405, 330] width 0 height 8
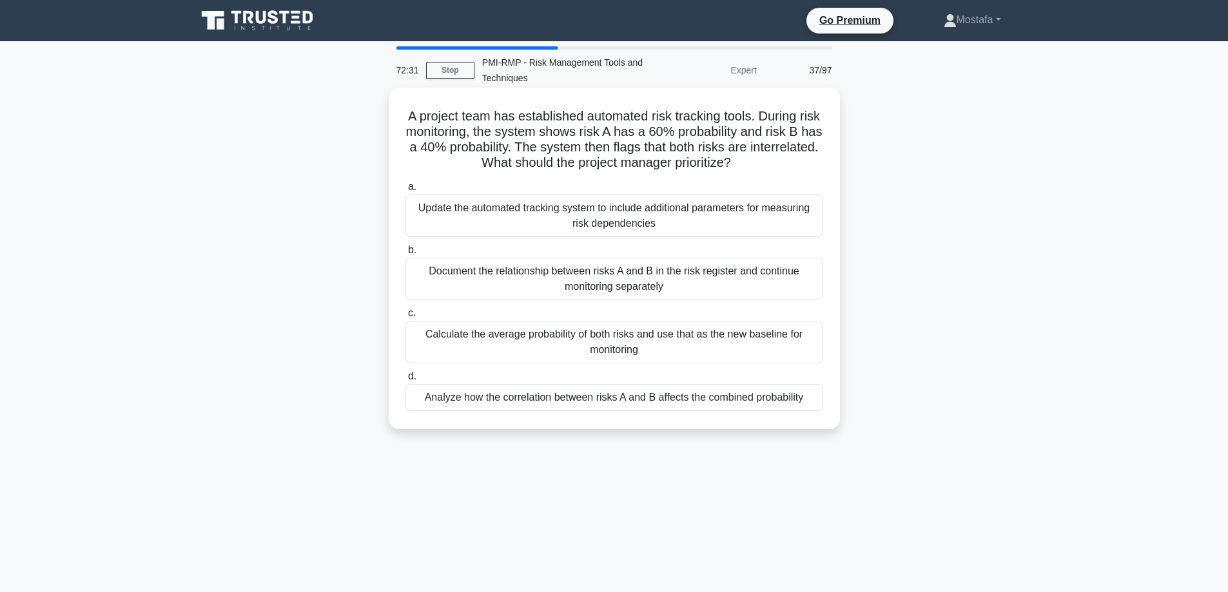
click at [809, 398] on div "Analyze how the correlation between risks A and B affects the combined probabil…" at bounding box center [614, 397] width 418 height 27
click at [405, 381] on input "d. Analyze how the correlation between risks A and B affects the combined proba…" at bounding box center [405, 376] width 0 height 8
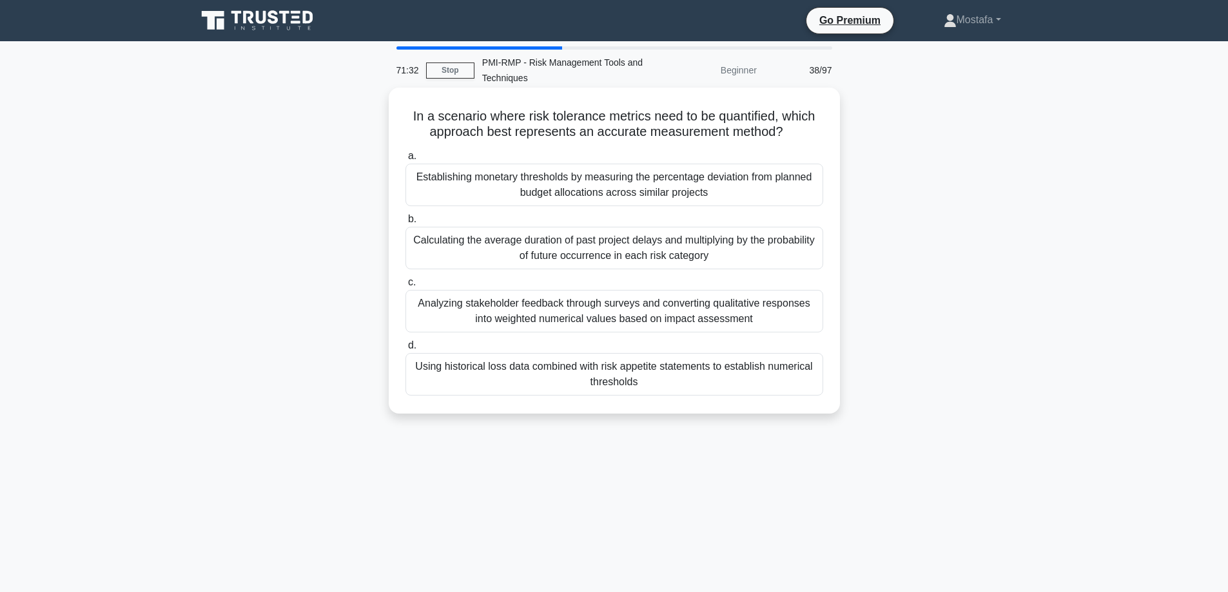
click at [803, 381] on div "Using historical loss data combined with risk appetite statements to establish …" at bounding box center [614, 374] width 418 height 43
click at [405, 350] on input "d. Using historical loss data combined with risk appetite statements to establi…" at bounding box center [405, 346] width 0 height 8
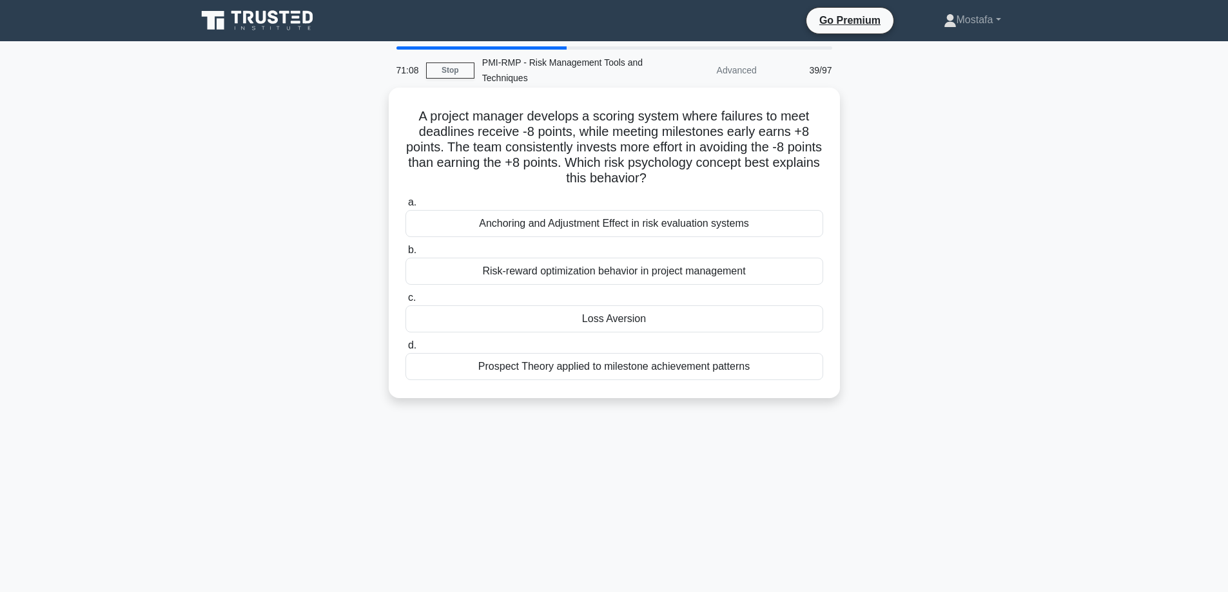
click at [812, 323] on div "Loss Aversion" at bounding box center [614, 318] width 418 height 27
click at [405, 302] on input "c. Loss Aversion" at bounding box center [405, 298] width 0 height 8
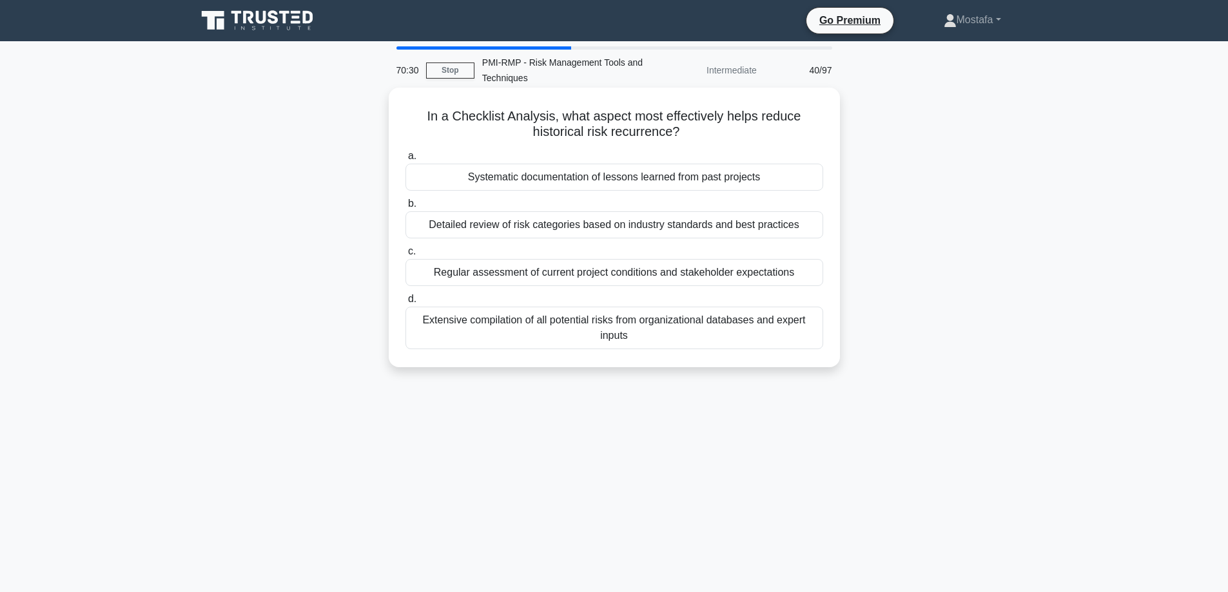
click at [798, 179] on div "Systematic documentation of lessons learned from past projects" at bounding box center [614, 177] width 418 height 27
click at [405, 160] on input "a. Systematic documentation of lessons learned from past projects" at bounding box center [405, 156] width 0 height 8
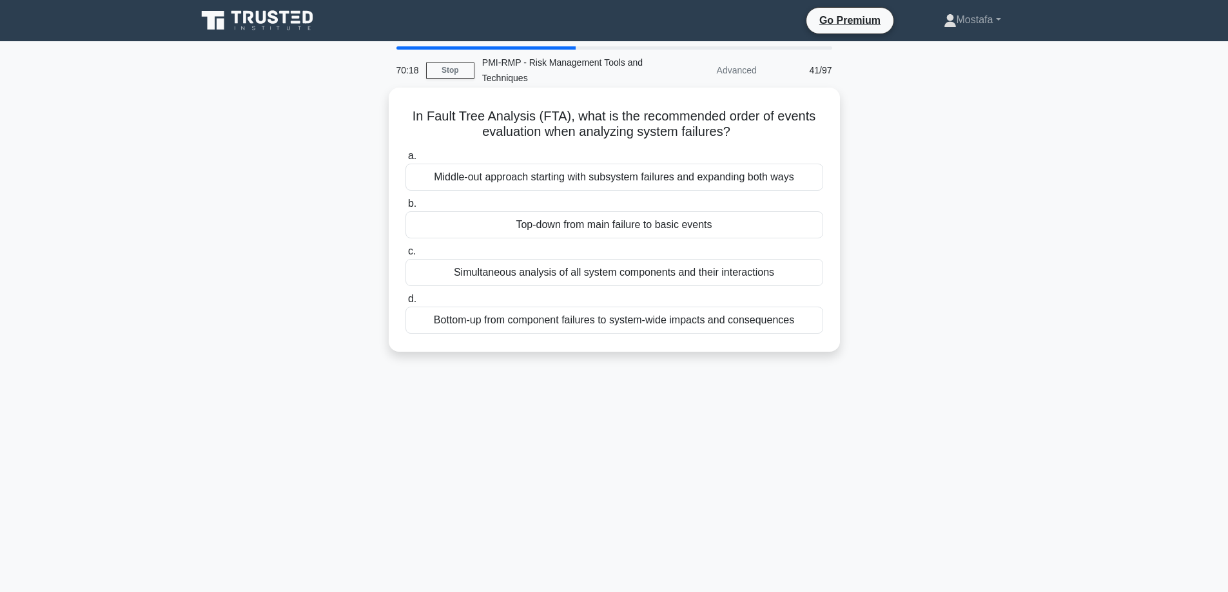
click at [786, 228] on div "Top-down from main failure to basic events" at bounding box center [614, 224] width 418 height 27
click at [405, 208] on input "b. Top-down from main failure to basic events" at bounding box center [405, 204] width 0 height 8
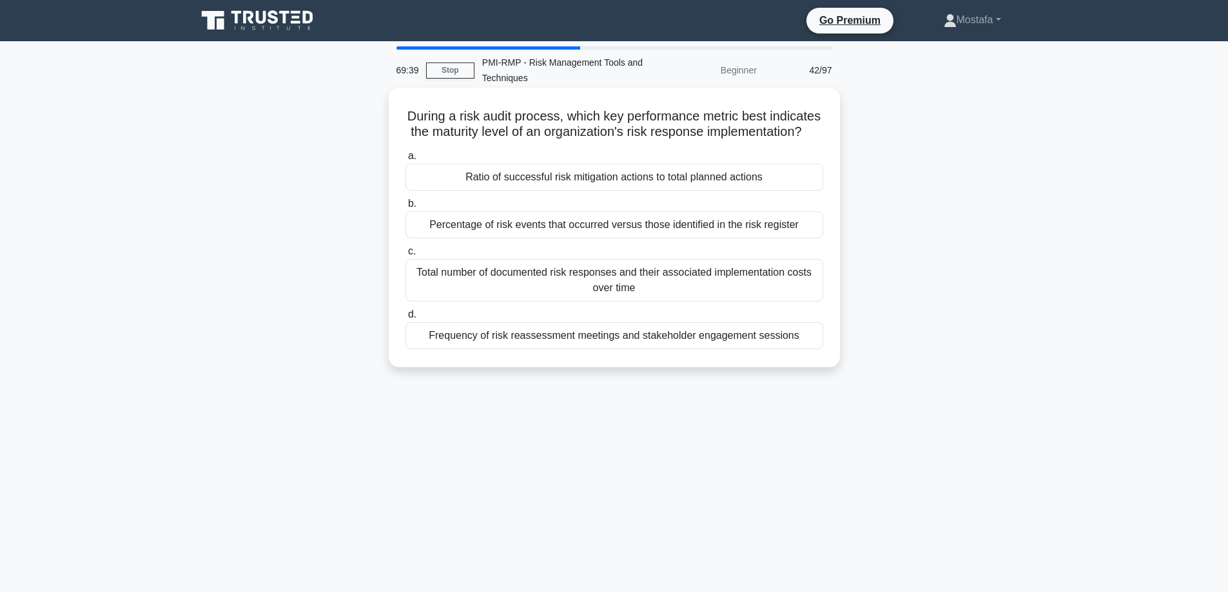
click at [805, 191] on div "Ratio of successful risk mitigation actions to total planned actions" at bounding box center [614, 177] width 418 height 27
click at [405, 160] on input "a. Ratio of successful risk mitigation actions to total planned actions" at bounding box center [405, 156] width 0 height 8
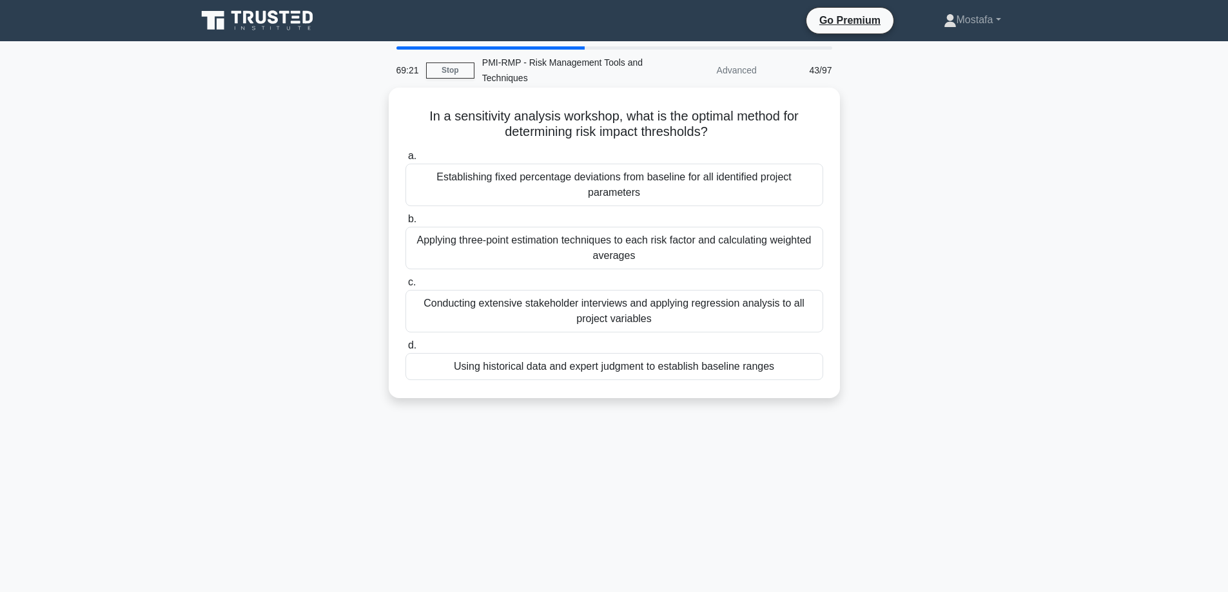
click at [796, 367] on div "Using historical data and expert judgment to establish baseline ranges" at bounding box center [614, 366] width 418 height 27
click at [405, 350] on input "d. Using historical data and expert judgment to establish baseline ranges" at bounding box center [405, 346] width 0 height 8
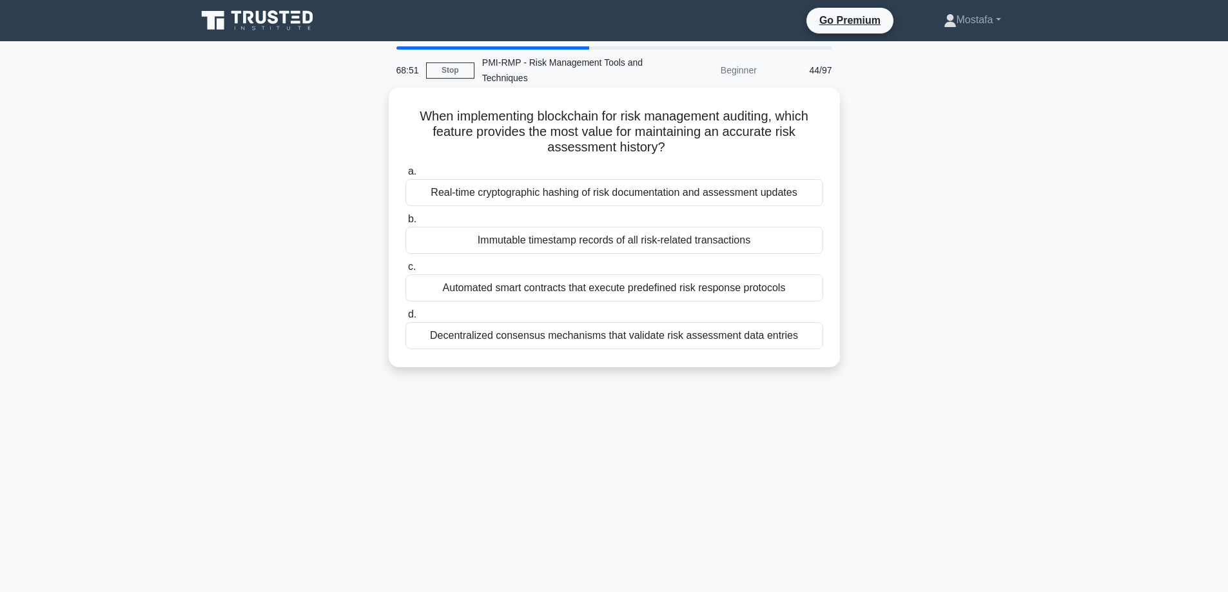
click at [797, 242] on div "Immutable timestamp records of all risk-related transactions" at bounding box center [614, 240] width 418 height 27
click at [405, 224] on input "b. Immutable timestamp records of all risk-related transactions" at bounding box center [405, 219] width 0 height 8
click at [815, 199] on div "Building personal relationships before discussing risks" at bounding box center [614, 192] width 418 height 27
click at [405, 176] on input "a. Building personal relationships before discussing risks" at bounding box center [405, 172] width 0 height 8
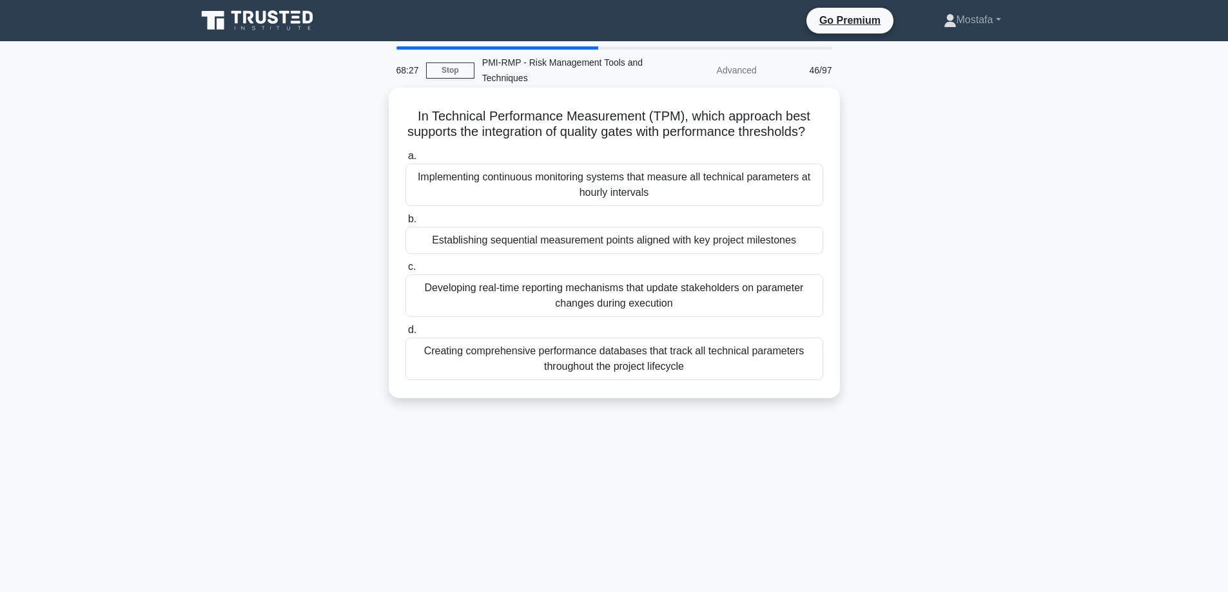
click at [806, 254] on div "Establishing sequential measurement points aligned with key project milestones" at bounding box center [614, 240] width 418 height 27
click at [405, 224] on input "b. Establishing sequential measurement points aligned with key project mileston…" at bounding box center [405, 219] width 0 height 8
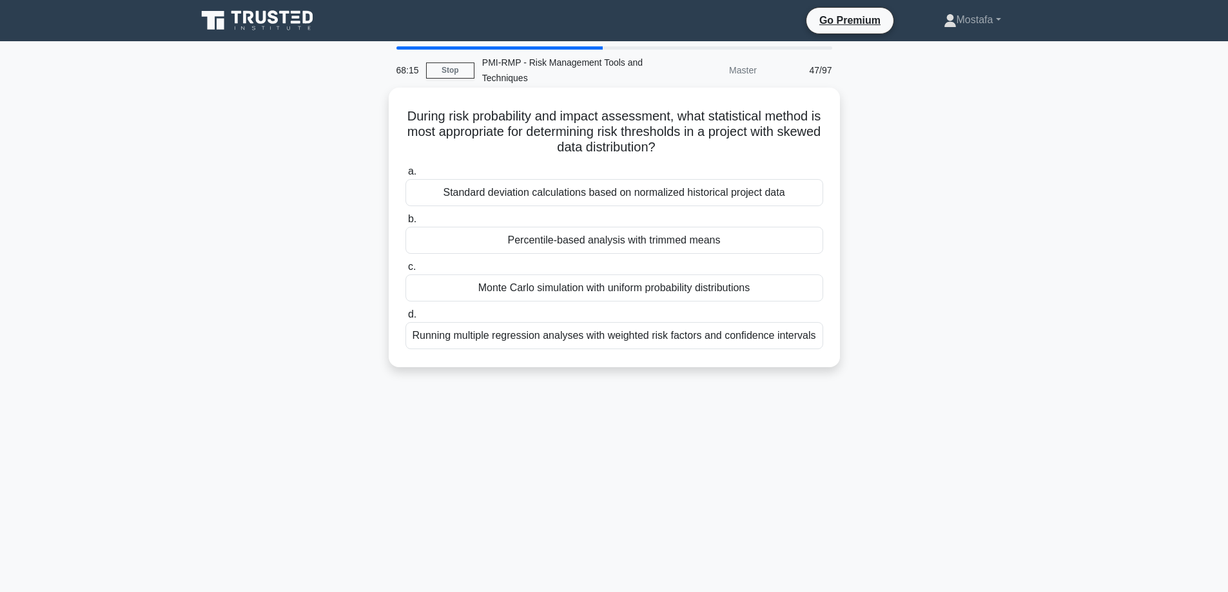
click at [796, 294] on div "Monte Carlo simulation with uniform probability distributions" at bounding box center [614, 288] width 418 height 27
click at [405, 271] on input "c. Monte Carlo simulation with uniform probability distributions" at bounding box center [405, 267] width 0 height 8
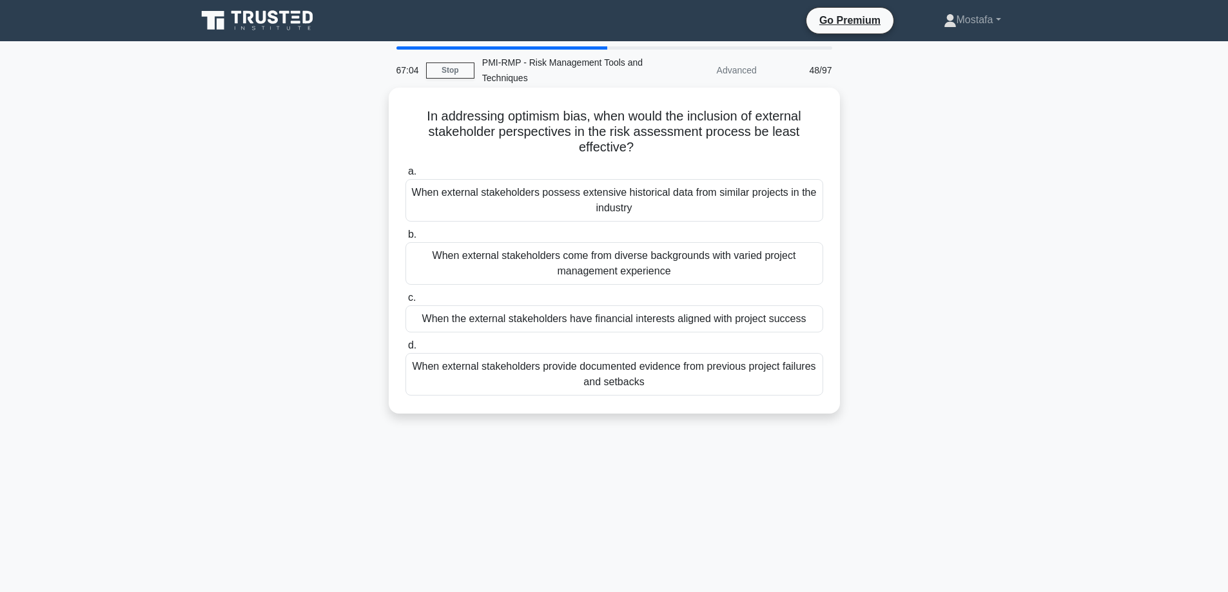
click at [806, 380] on div "When external stakeholders provide documented evidence from previous project fa…" at bounding box center [614, 374] width 418 height 43
click at [405, 350] on input "d. When external stakeholders provide documented evidence from previous project…" at bounding box center [405, 346] width 0 height 8
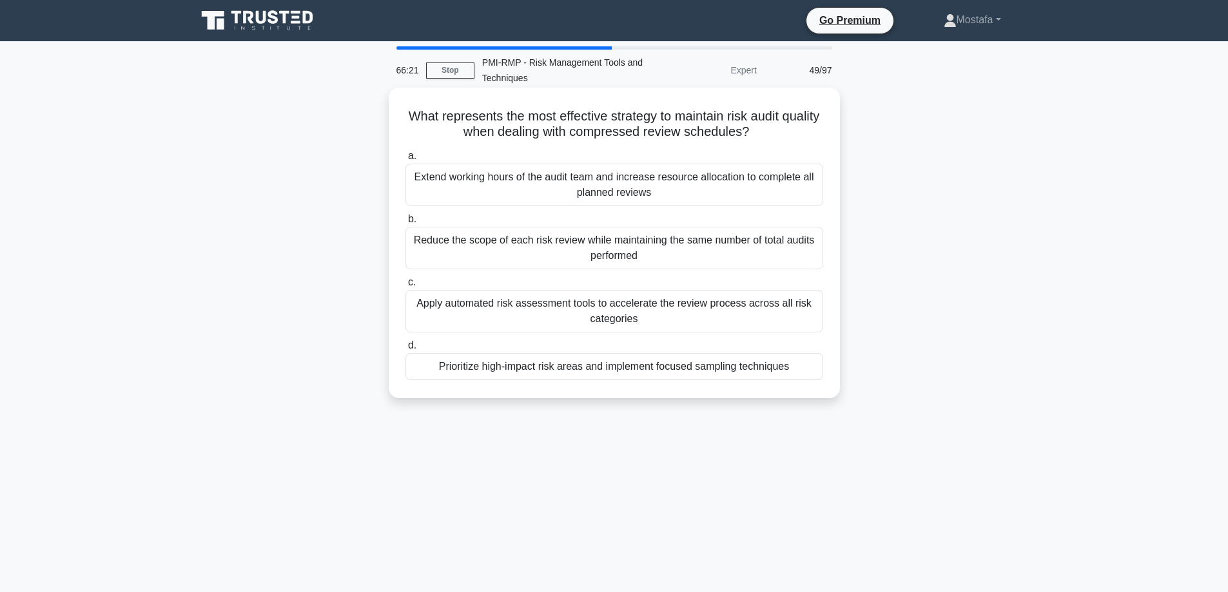
click at [811, 319] on div "Apply automated risk assessment tools to accelerate the review process across a…" at bounding box center [614, 311] width 418 height 43
click at [405, 287] on input "c. Apply automated risk assessment tools to accelerate the review process acros…" at bounding box center [405, 282] width 0 height 8
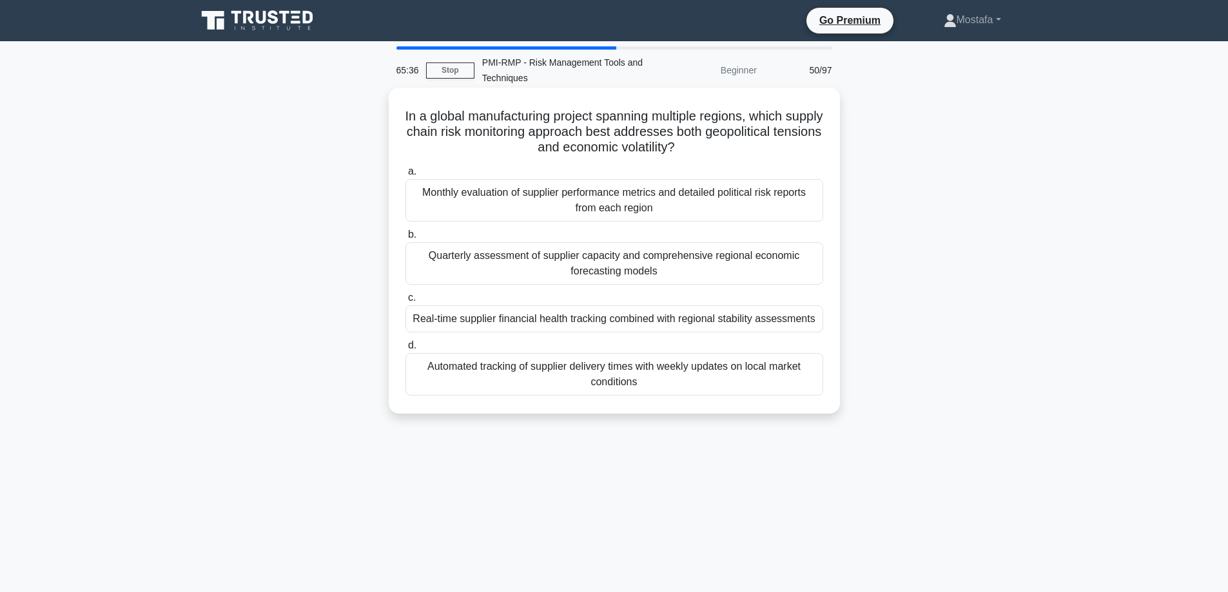
click at [801, 383] on div "Automated tracking of supplier delivery times with weekly updates on local mark…" at bounding box center [614, 374] width 418 height 43
click at [405, 350] on input "d. Automated tracking of supplier delivery times with weekly updates on local m…" at bounding box center [405, 346] width 0 height 8
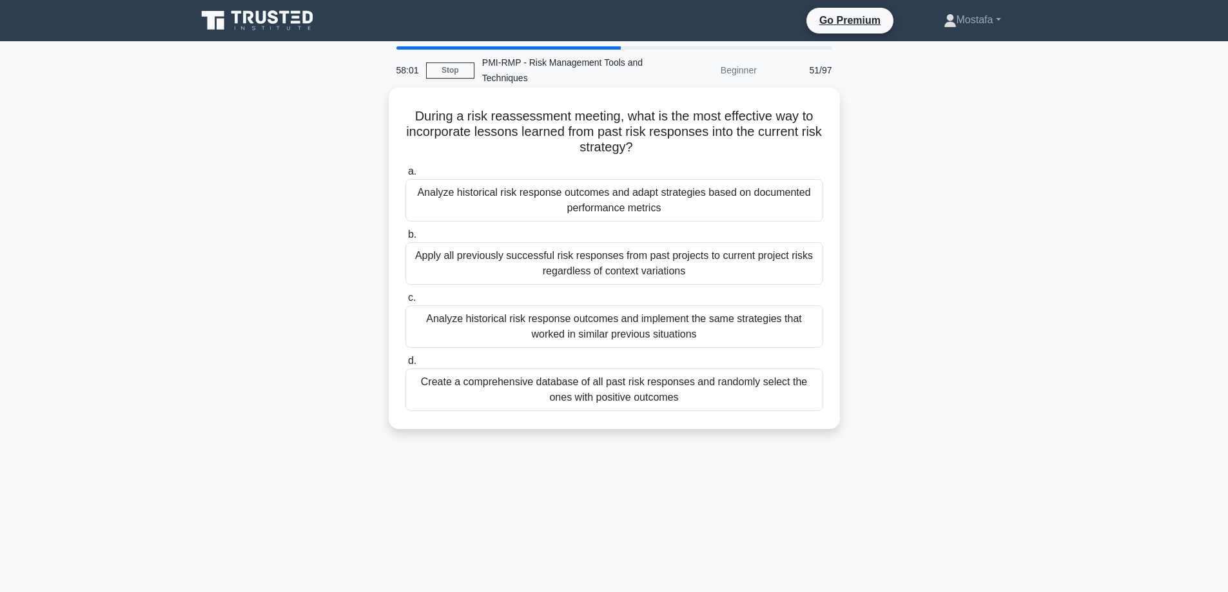
click at [812, 204] on div "Analyze historical risk response outcomes and adapt strategies based on documen…" at bounding box center [614, 200] width 418 height 43
click at [405, 176] on input "a. Analyze historical risk response outcomes and adapt strategies based on docu…" at bounding box center [405, 172] width 0 height 8
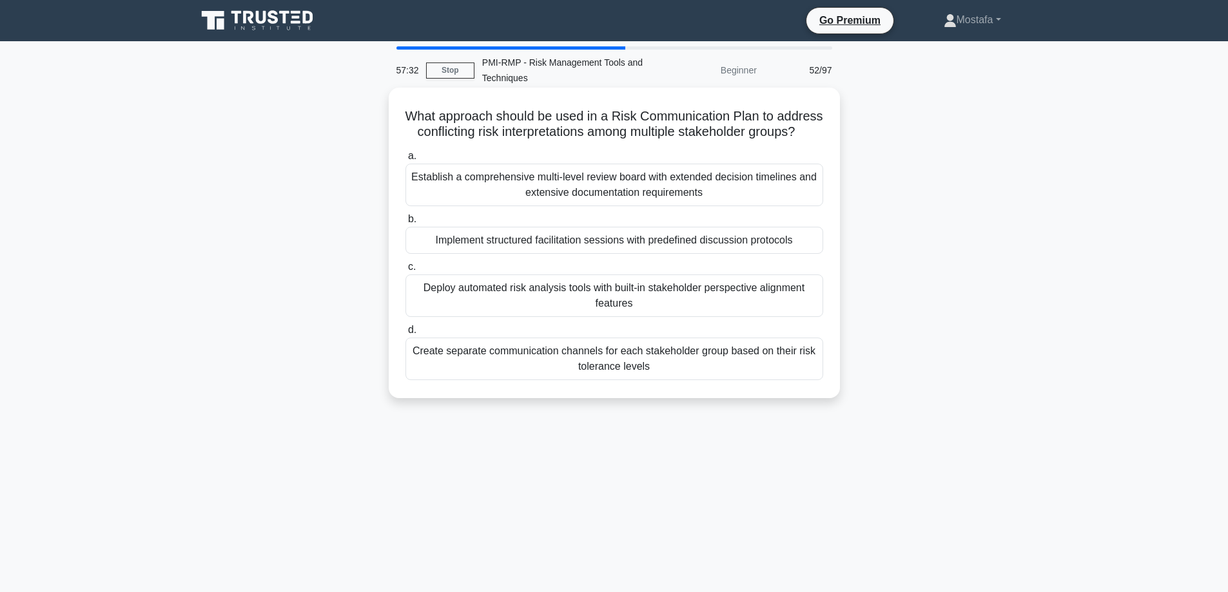
click at [806, 254] on div "Implement structured facilitation sessions with predefined discussion protocols" at bounding box center [614, 240] width 418 height 27
click at [405, 224] on input "b. Implement structured facilitation sessions with predefined discussion protoc…" at bounding box center [405, 219] width 0 height 8
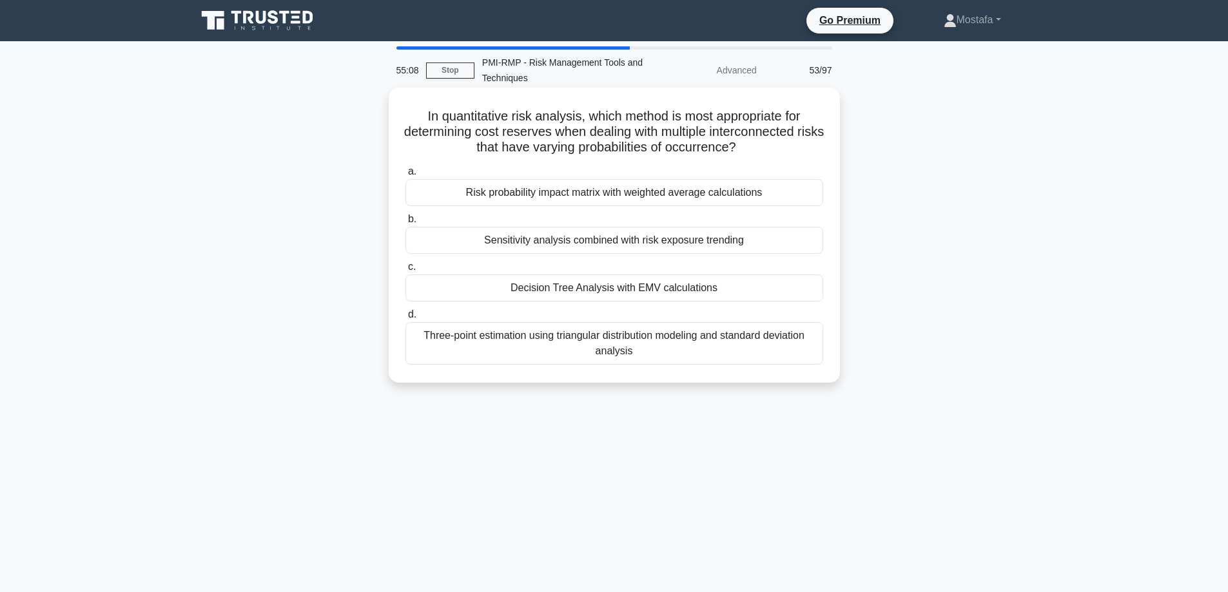
click at [793, 296] on div "Decision Tree Analysis with EMV calculations" at bounding box center [614, 288] width 418 height 27
click at [405, 271] on input "c. Decision Tree Analysis with EMV calculations" at bounding box center [405, 267] width 0 height 8
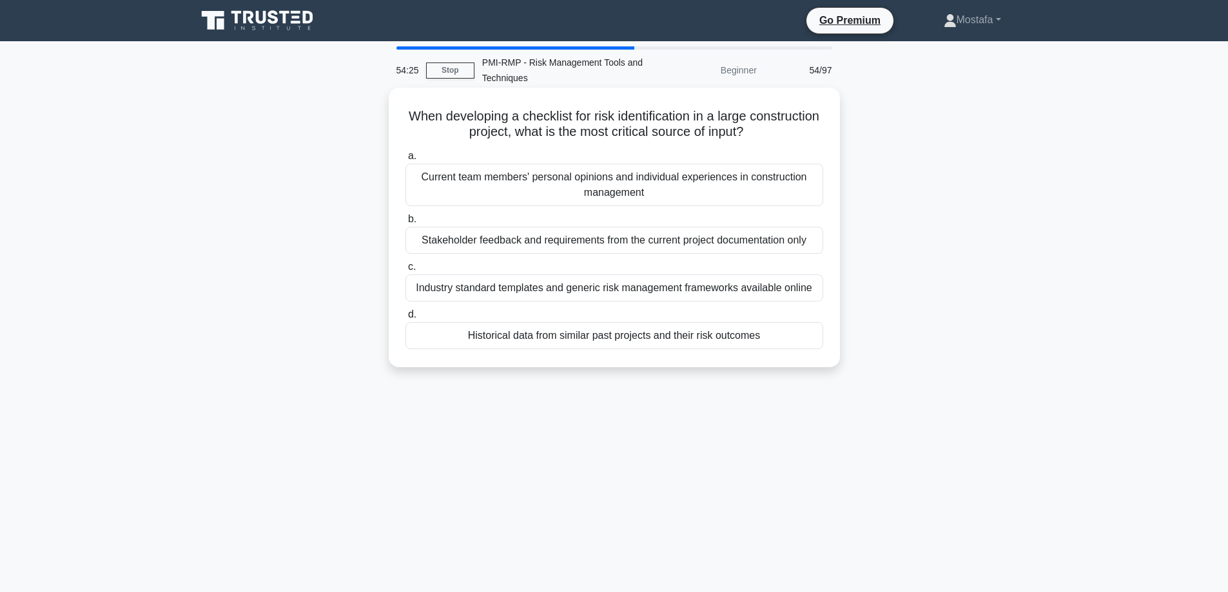
click at [793, 340] on div "Historical data from similar past projects and their risk outcomes" at bounding box center [614, 335] width 418 height 27
click at [405, 319] on input "d. Historical data from similar past projects and their risk outcomes" at bounding box center [405, 315] width 0 height 8
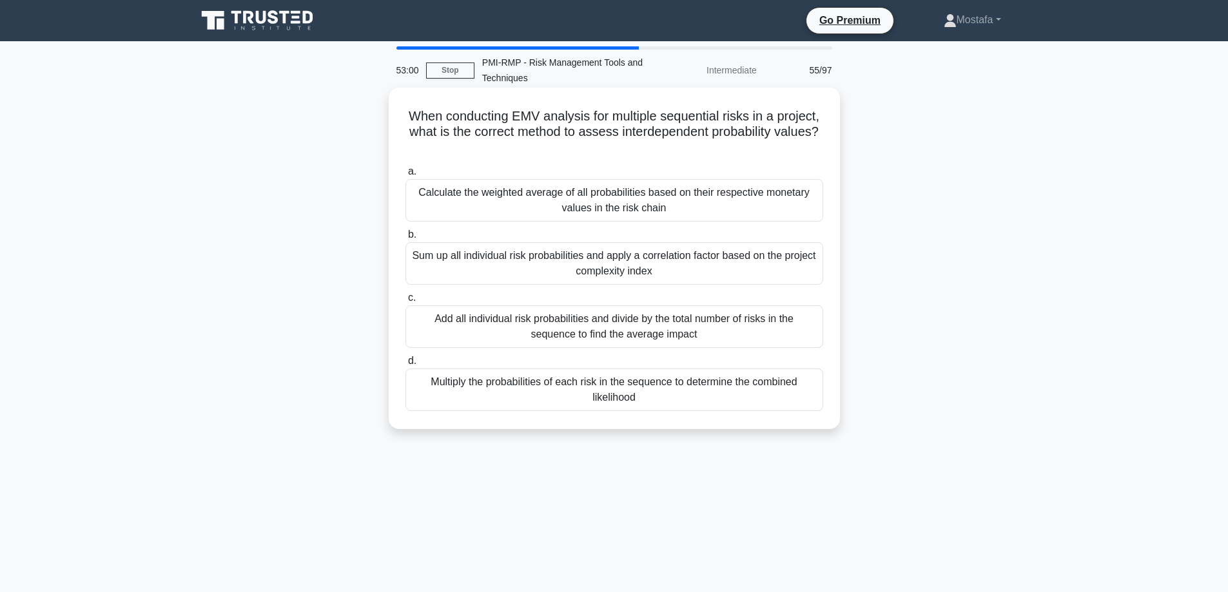
click at [805, 397] on div "Multiply the probabilities of each risk in the sequence to determine the combin…" at bounding box center [614, 390] width 418 height 43
click at [405, 365] on input "d. Multiply the probabilities of each risk in the sequence to determine the com…" at bounding box center [405, 361] width 0 height 8
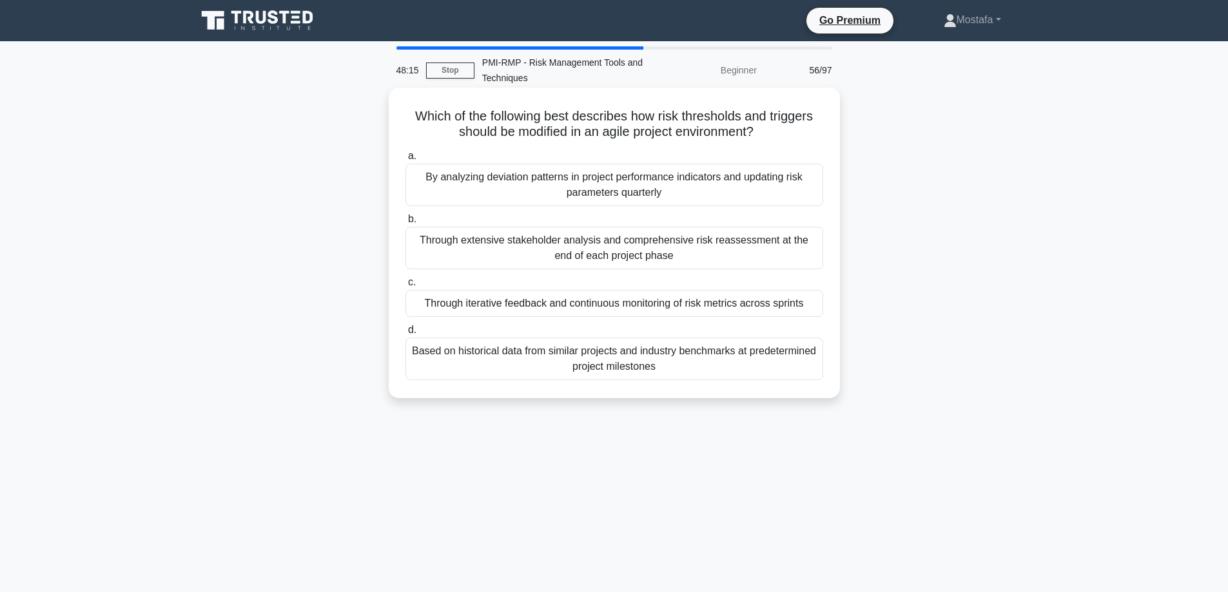
click at [804, 369] on div "Based on historical data from similar projects and industry benchmarks at prede…" at bounding box center [614, 359] width 418 height 43
click at [405, 334] on input "d. Based on historical data from similar projects and industry benchmarks at pr…" at bounding box center [405, 330] width 0 height 8
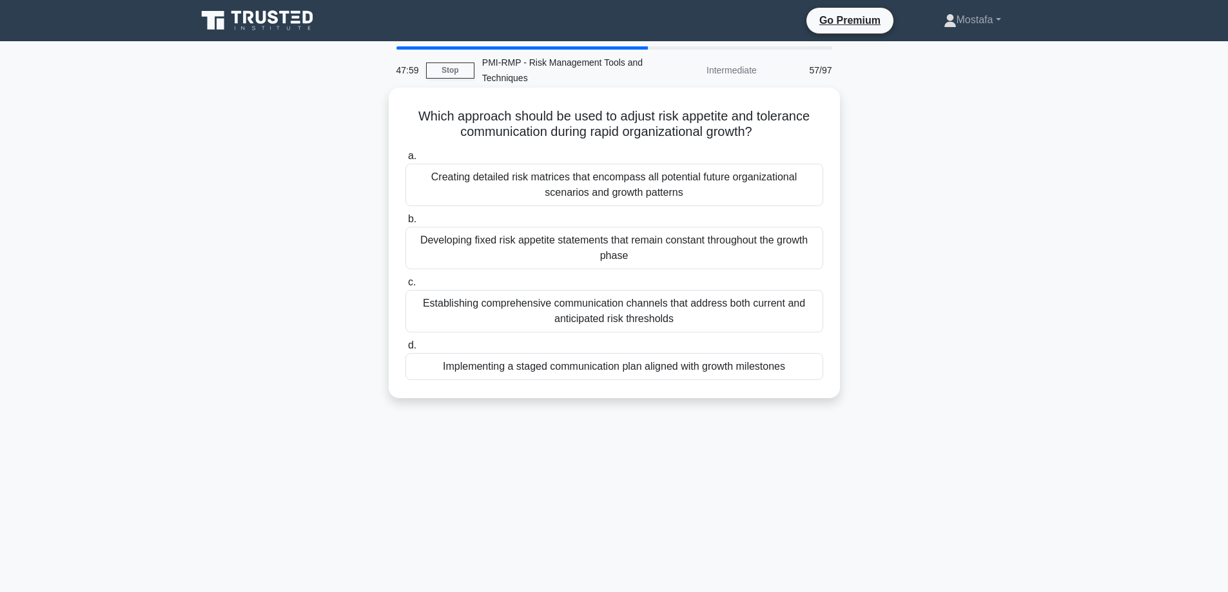
click at [801, 368] on div "Implementing a staged communication plan aligned with growth milestones" at bounding box center [614, 366] width 418 height 27
click at [405, 350] on input "d. Implementing a staged communication plan aligned with growth milestones" at bounding box center [405, 346] width 0 height 8
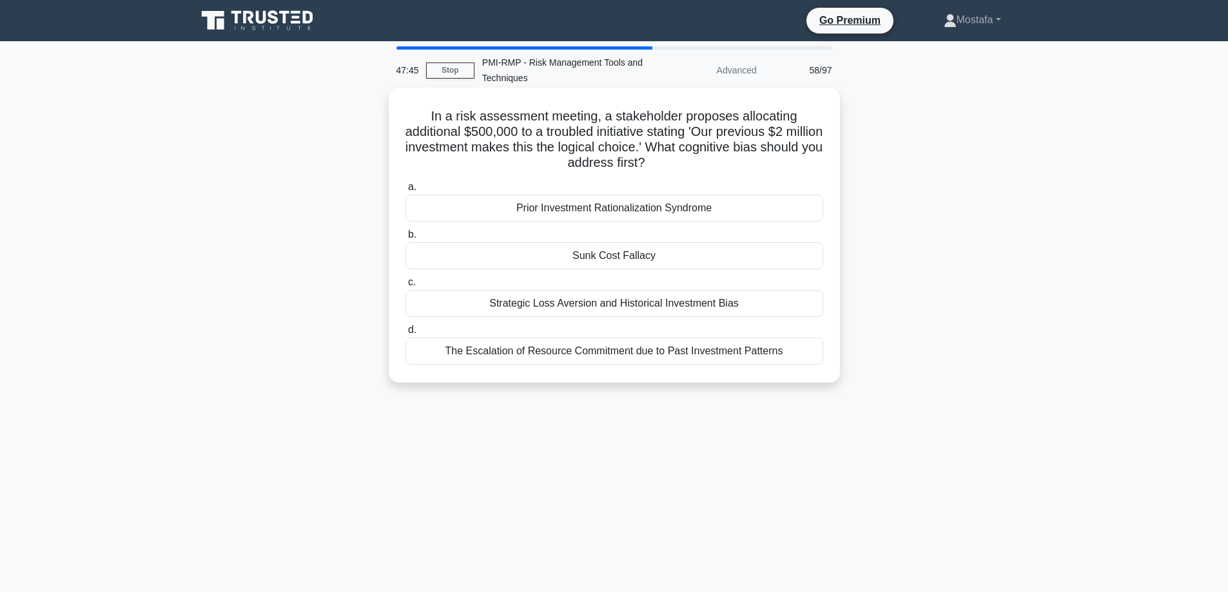
click at [800, 259] on div "Sunk Cost Fallacy" at bounding box center [614, 255] width 418 height 27
click at [405, 239] on input "b. Sunk Cost Fallacy" at bounding box center [405, 235] width 0 height 8
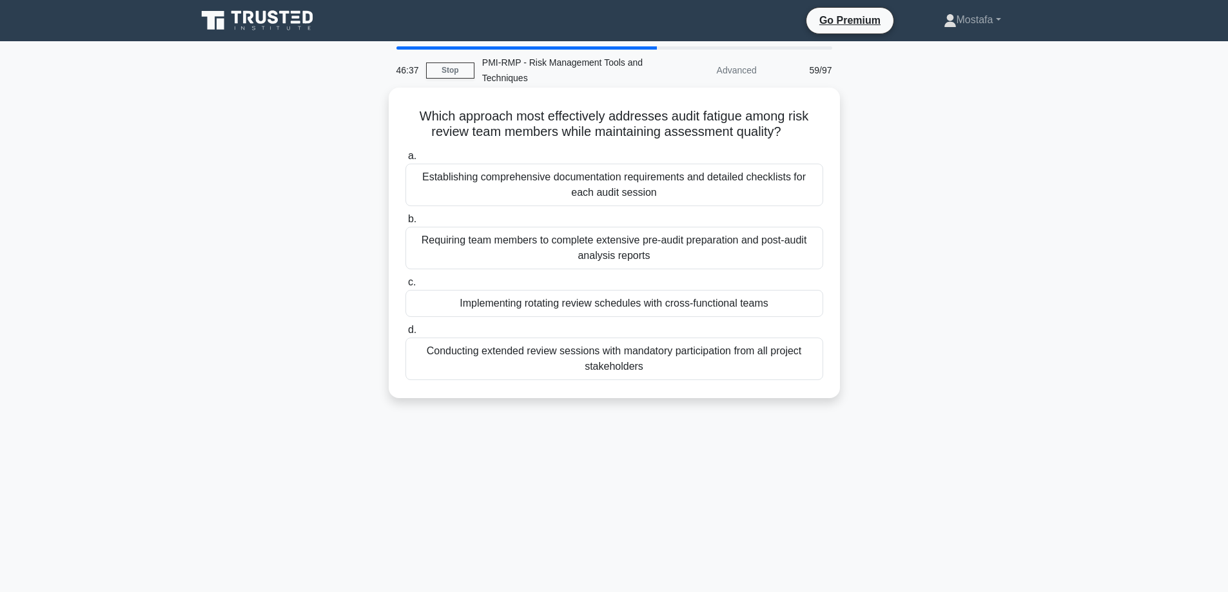
click at [816, 305] on div "Implementing rotating review schedules with cross-functional teams" at bounding box center [614, 303] width 418 height 27
click at [405, 287] on input "c. Implementing rotating review schedules with cross-functional teams" at bounding box center [405, 282] width 0 height 8
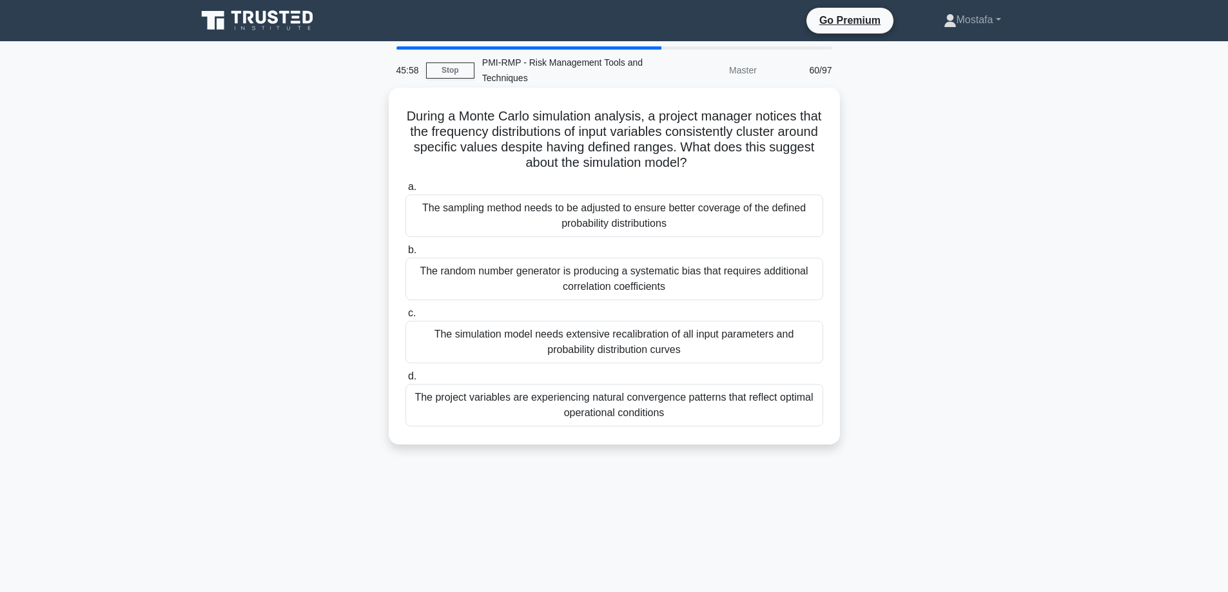
click at [801, 225] on div "The sampling method needs to be adjusted to ensure better coverage of the defin…" at bounding box center [614, 216] width 418 height 43
click at [405, 191] on input "a. The sampling method needs to be adjusted to ensure better coverage of the de…" at bounding box center [405, 187] width 0 height 8
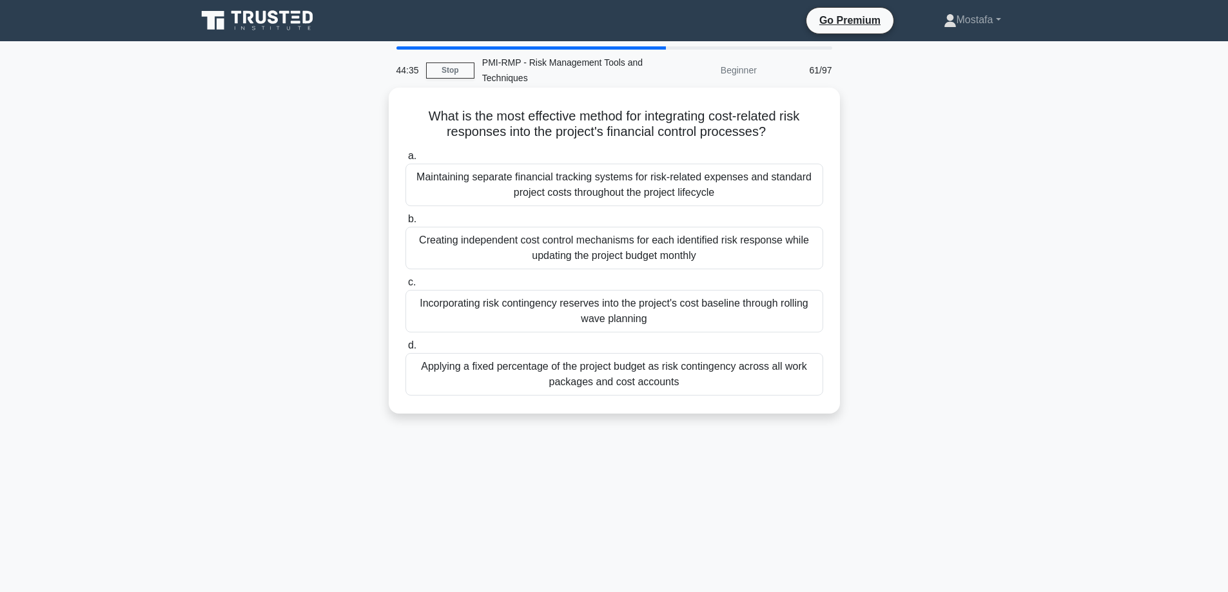
click at [800, 328] on div "Incorporating risk contingency reserves into the project's cost baseline throug…" at bounding box center [614, 311] width 418 height 43
click at [405, 287] on input "c. Incorporating risk contingency reserves into the project's cost baseline thr…" at bounding box center [405, 282] width 0 height 8
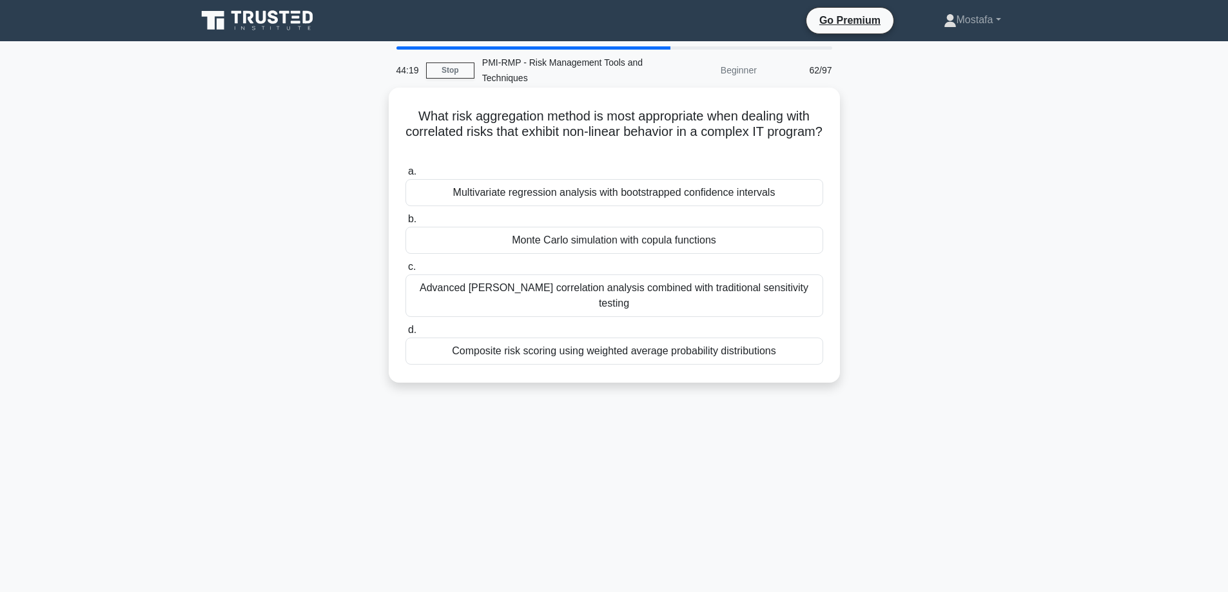
click at [786, 246] on div "Monte Carlo simulation with copula functions" at bounding box center [614, 240] width 418 height 27
click at [405, 224] on input "b. Monte Carlo simulation with copula functions" at bounding box center [405, 219] width 0 height 8
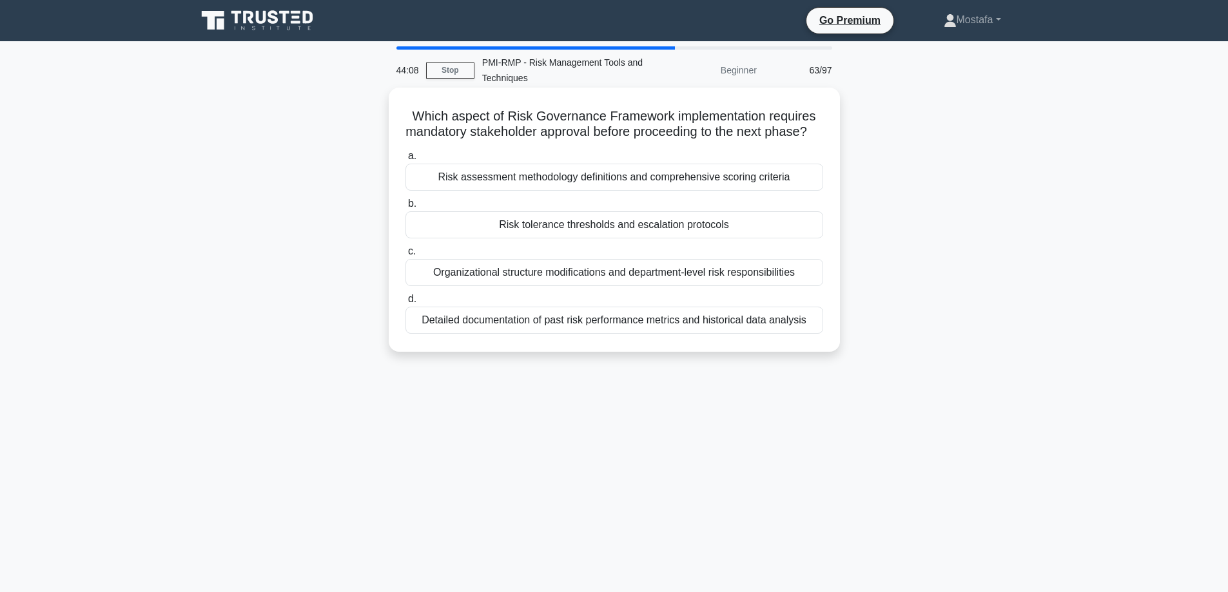
click at [748, 238] on div "Risk tolerance thresholds and escalation protocols" at bounding box center [614, 224] width 418 height 27
click at [405, 208] on input "b. Risk tolerance thresholds and escalation protocols" at bounding box center [405, 204] width 0 height 8
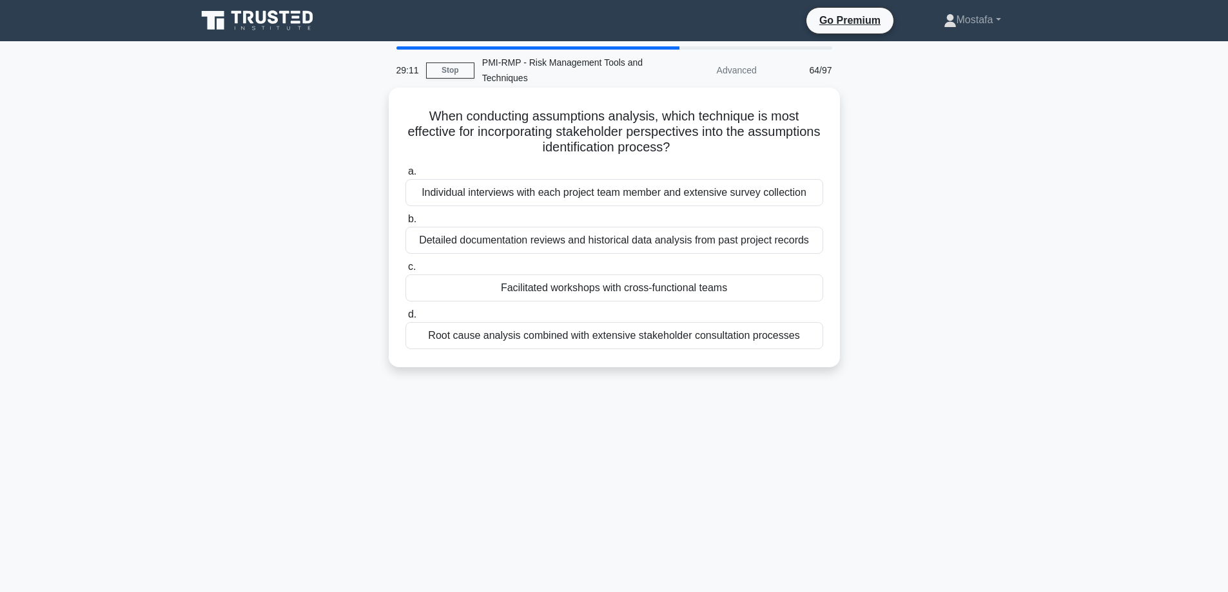
click at [791, 288] on div "Facilitated workshops with cross-functional teams" at bounding box center [614, 288] width 418 height 27
click at [405, 271] on input "c. Facilitated workshops with cross-functional teams" at bounding box center [405, 267] width 0 height 8
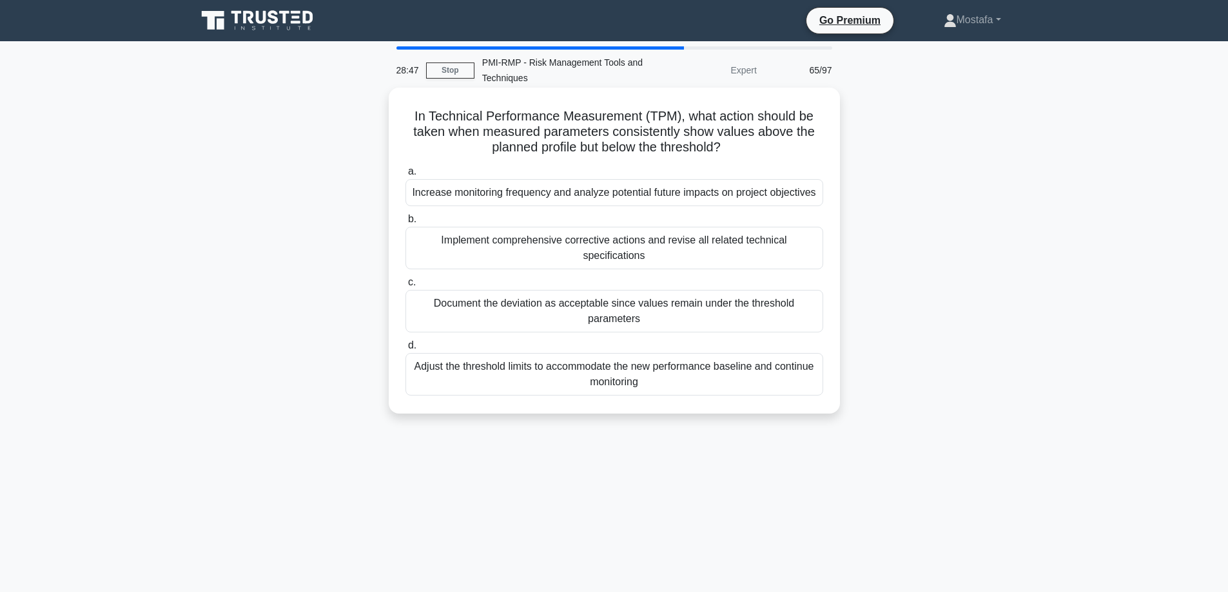
click at [804, 394] on div "Adjust the threshold limits to accommodate the new performance baseline and con…" at bounding box center [614, 374] width 418 height 43
click at [405, 350] on input "d. Adjust the threshold limits to accommodate the new performance baseline and …" at bounding box center [405, 346] width 0 height 8
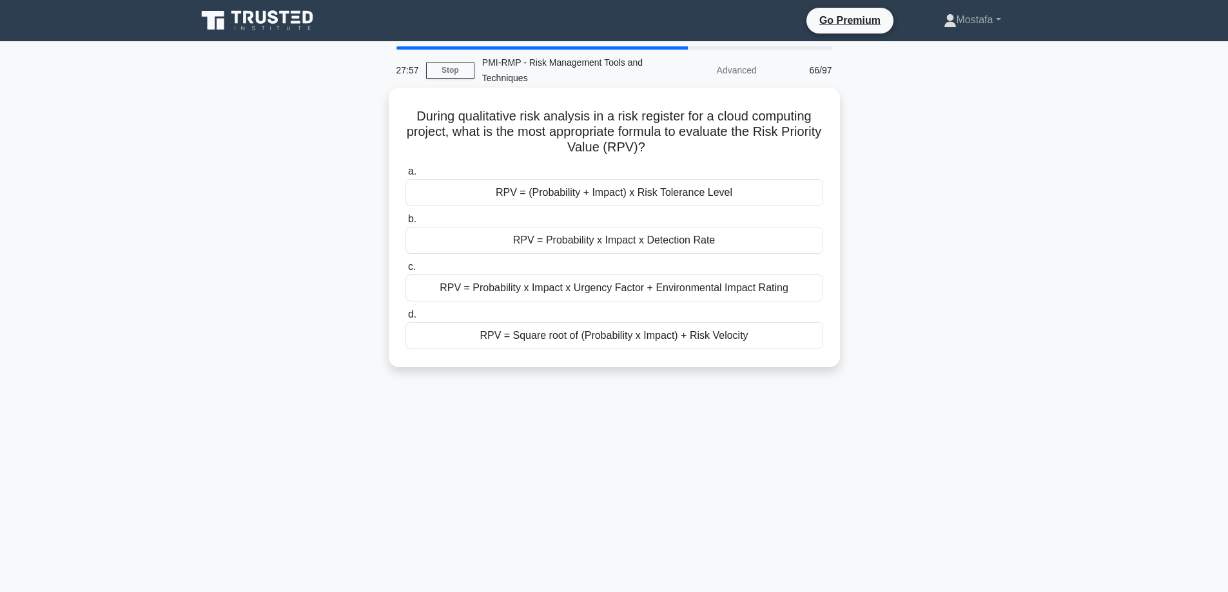
click at [799, 244] on div "RPV = Probability x Impact x Detection Rate" at bounding box center [614, 240] width 418 height 27
click at [405, 224] on input "b. RPV = Probability x Impact x Detection Rate" at bounding box center [405, 219] width 0 height 8
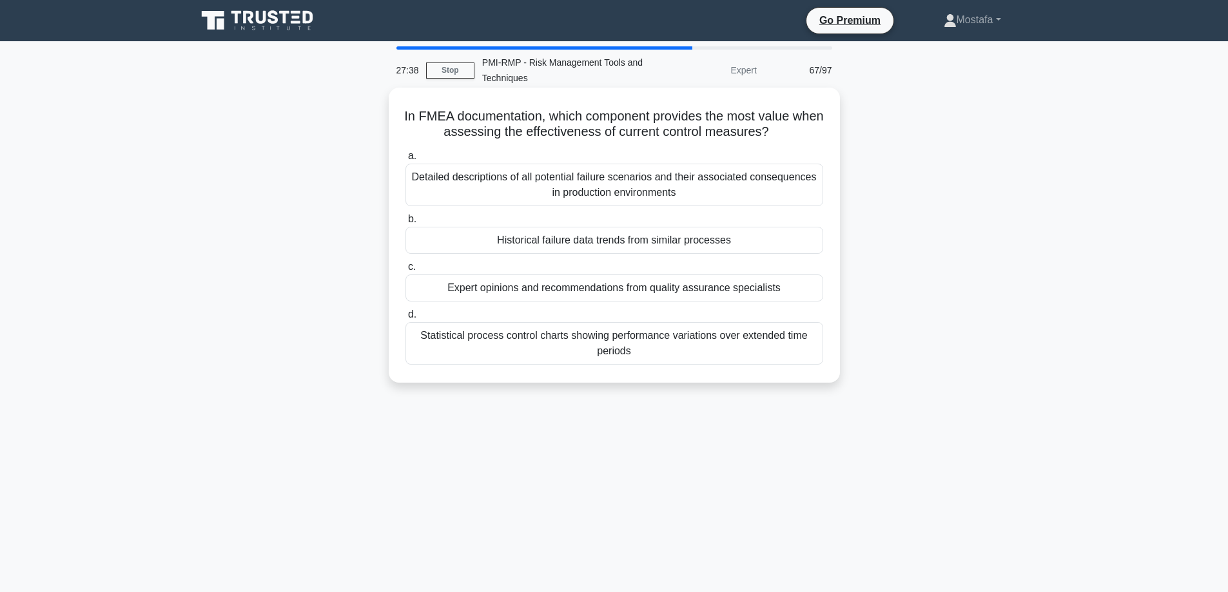
click at [764, 241] on div "Historical failure data trends from similar processes" at bounding box center [614, 240] width 418 height 27
click at [405, 224] on input "b. Historical failure data trends from similar processes" at bounding box center [405, 219] width 0 height 8
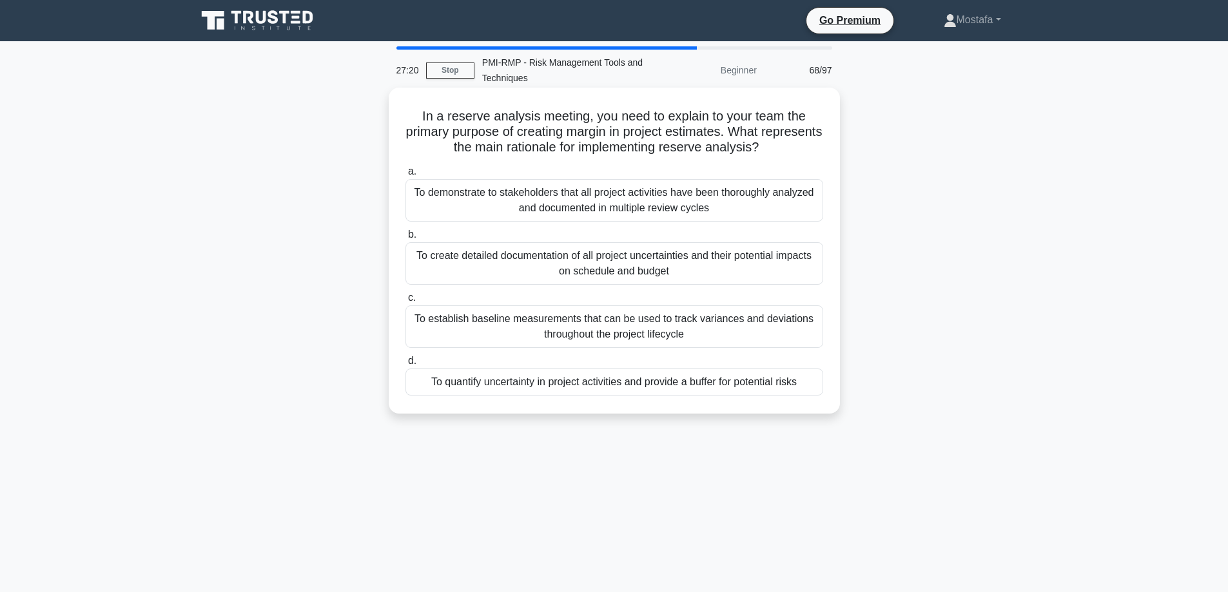
click at [813, 391] on div "To quantify uncertainty in project activities and provide a buffer for potentia…" at bounding box center [614, 382] width 418 height 27
click at [405, 365] on input "d. To quantify uncertainty in project activities and provide a buffer for poten…" at bounding box center [405, 361] width 0 height 8
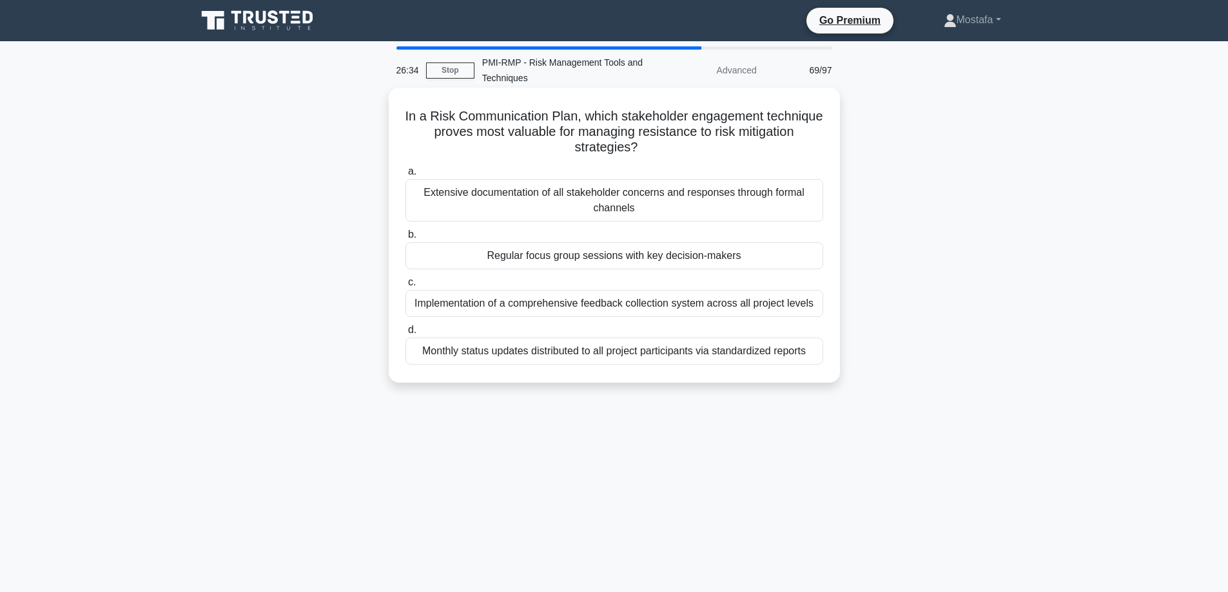
click at [813, 256] on div "Regular focus group sessions with key decision-makers" at bounding box center [614, 255] width 418 height 27
click at [405, 239] on input "b. Regular focus group sessions with key decision-makers" at bounding box center [405, 235] width 0 height 8
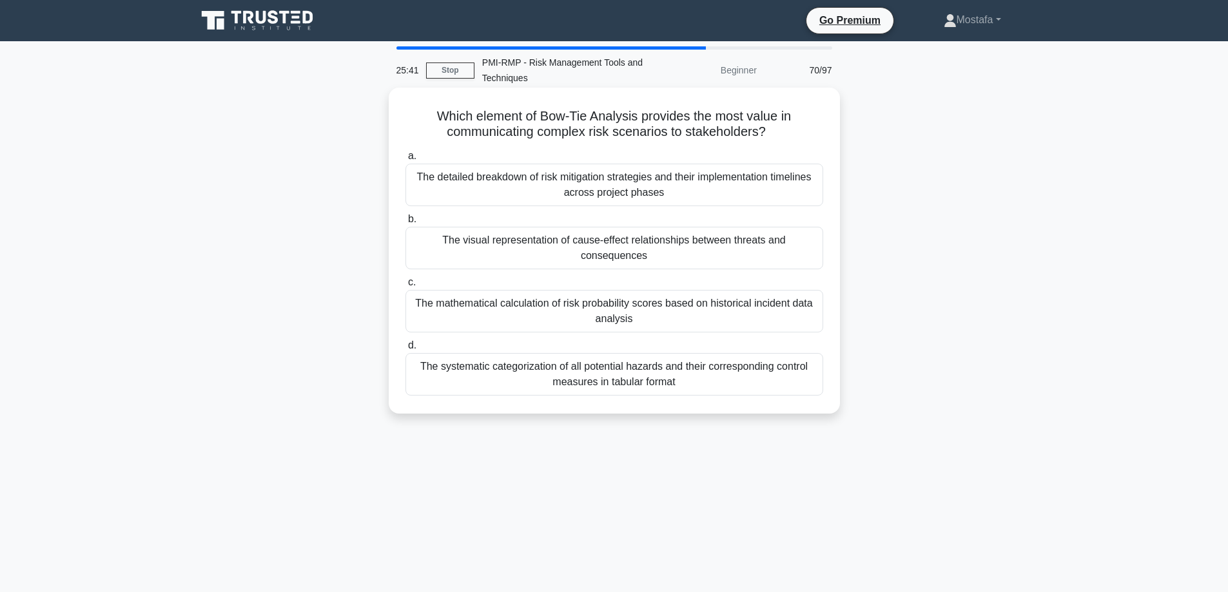
click at [799, 247] on div "The visual representation of cause-effect relationships between threats and con…" at bounding box center [614, 248] width 418 height 43
click at [405, 224] on input "b. The visual representation of cause-effect relationships between threats and …" at bounding box center [405, 219] width 0 height 8
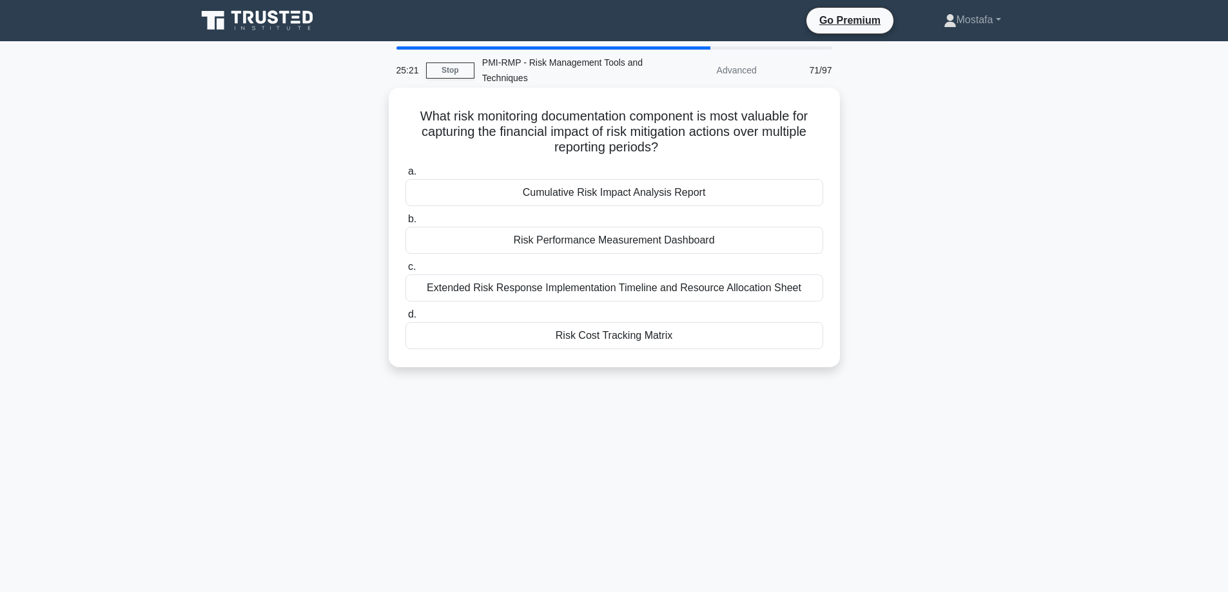
click at [794, 244] on div "Risk Performance Measurement Dashboard" at bounding box center [614, 240] width 418 height 27
click at [405, 224] on input "b. Risk Performance Measurement Dashboard" at bounding box center [405, 219] width 0 height 8
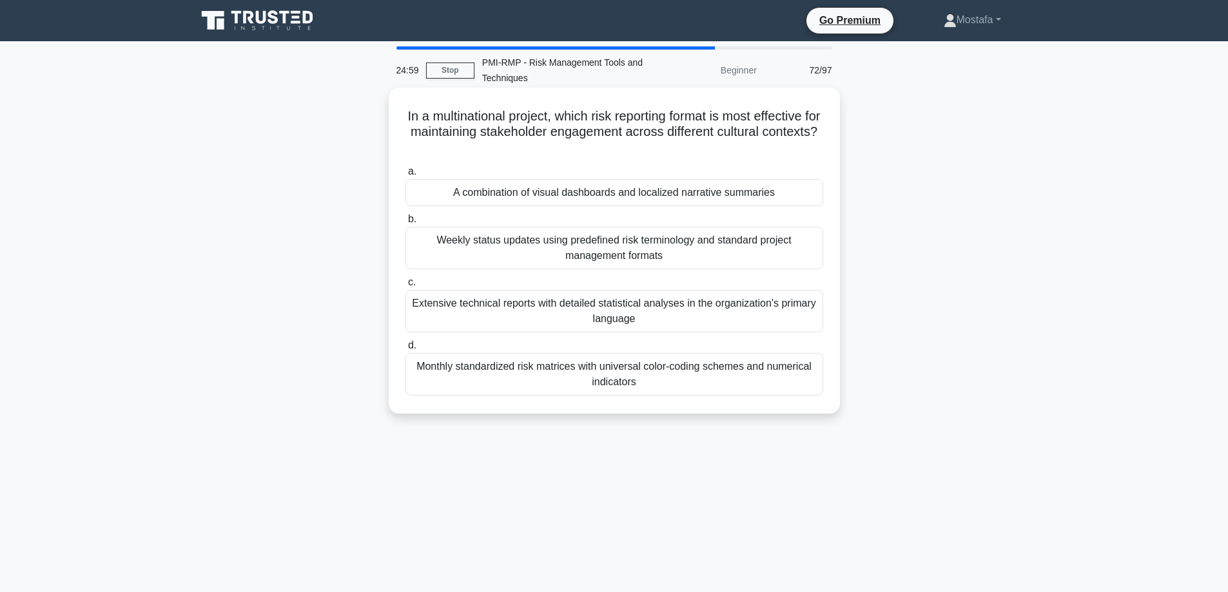
click at [804, 193] on div "A combination of visual dashboards and localized narrative summaries" at bounding box center [614, 192] width 418 height 27
click at [405, 176] on input "a. A combination of visual dashboards and localized narrative summaries" at bounding box center [405, 172] width 0 height 8
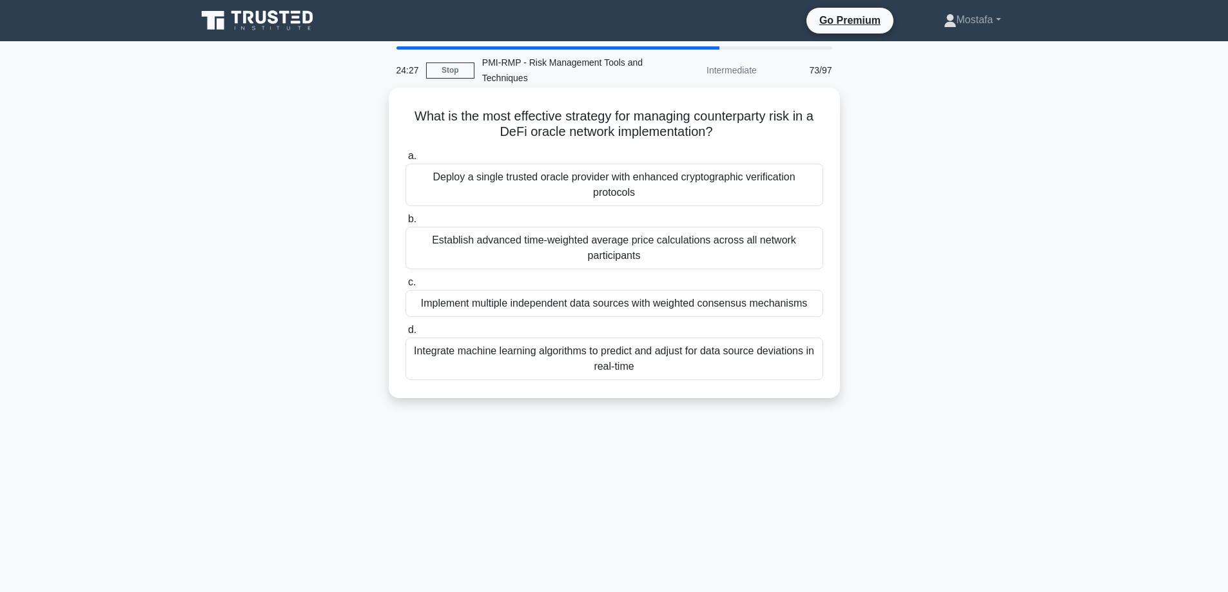
click at [816, 308] on div "Implement multiple independent data sources with weighted consensus mechanisms" at bounding box center [614, 303] width 418 height 27
click at [405, 287] on input "c. Implement multiple independent data sources with weighted consensus mechanis…" at bounding box center [405, 282] width 0 height 8
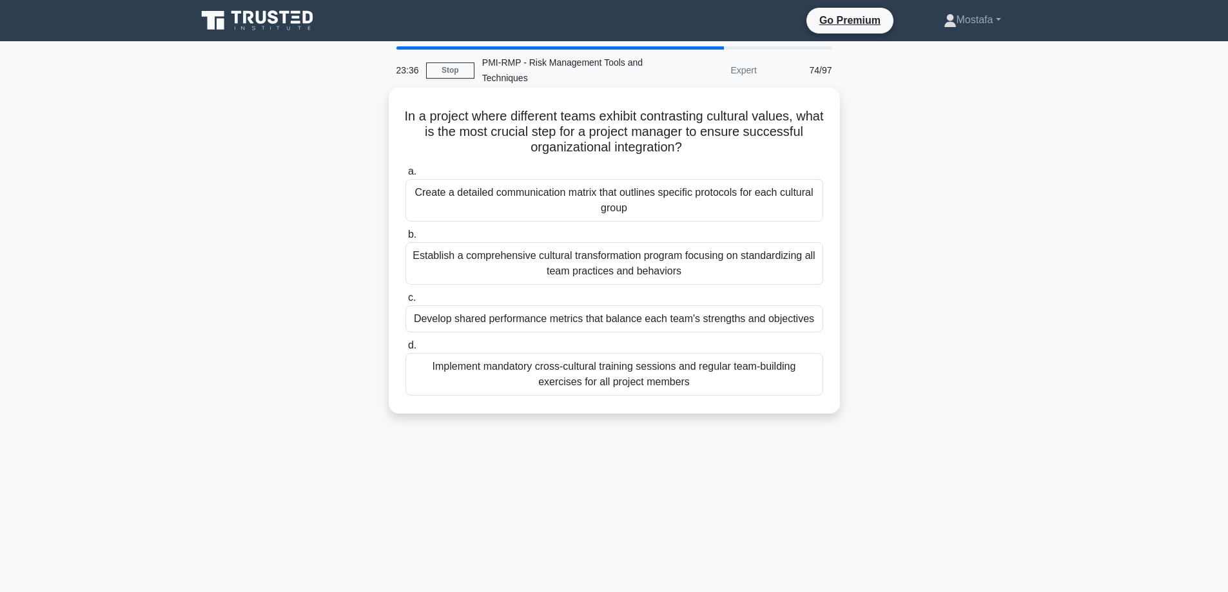
click at [807, 326] on div "Develop shared performance metrics that balance each team's strengths and objec…" at bounding box center [614, 318] width 418 height 27
click at [405, 302] on input "c. Develop shared performance metrics that balance each team's strengths and ob…" at bounding box center [405, 298] width 0 height 8
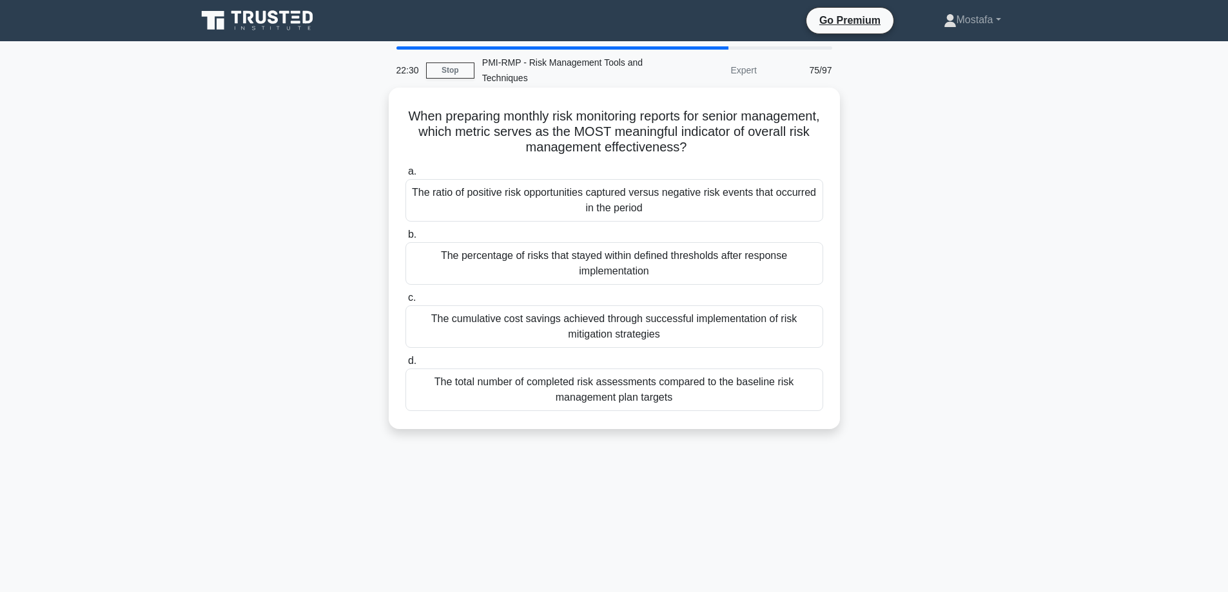
click at [795, 267] on div "The percentage of risks that stayed within defined thresholds after response im…" at bounding box center [614, 263] width 418 height 43
click at [405, 239] on input "b. The percentage of risks that stayed within defined thresholds after response…" at bounding box center [405, 235] width 0 height 8
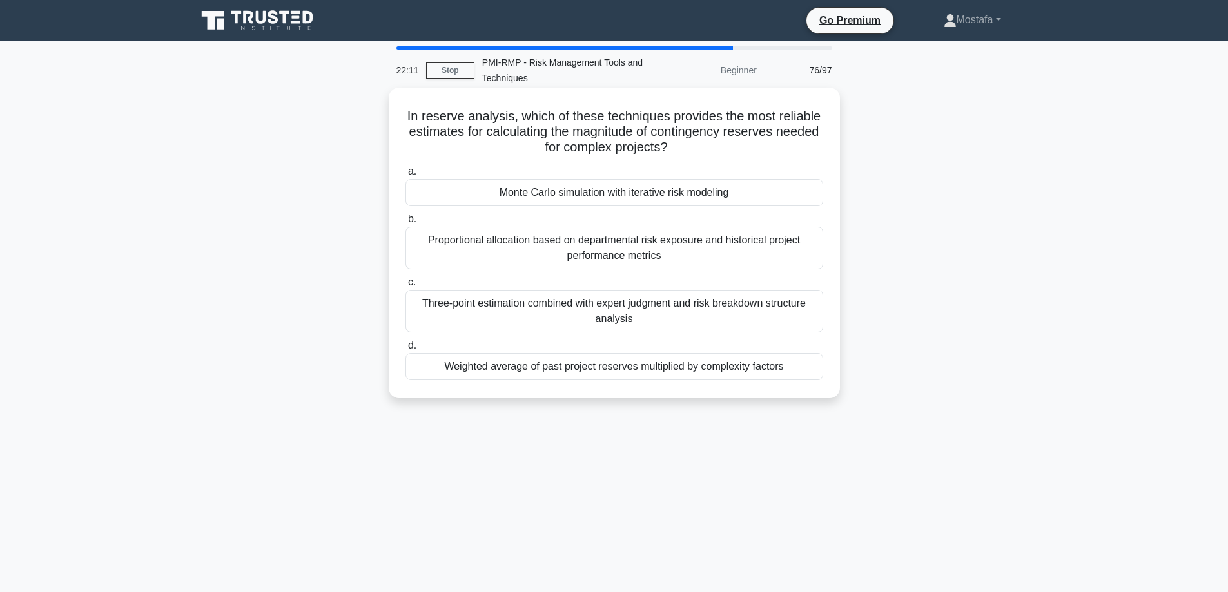
click at [803, 196] on div "Monte Carlo simulation with iterative risk modeling" at bounding box center [614, 192] width 418 height 27
click at [405, 176] on input "a. Monte Carlo simulation with iterative risk modeling" at bounding box center [405, 172] width 0 height 8
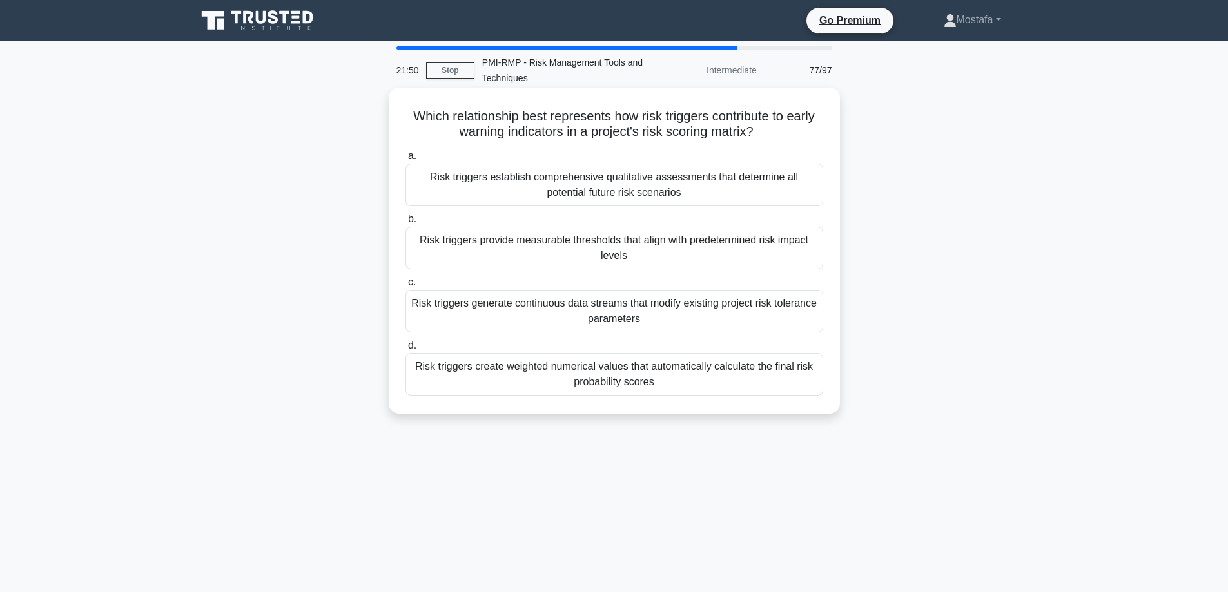
click at [818, 261] on div "Risk triggers provide measurable thresholds that align with predetermined risk …" at bounding box center [614, 248] width 418 height 43
click at [405, 224] on input "b. Risk triggers provide measurable thresholds that align with predetermined ri…" at bounding box center [405, 219] width 0 height 8
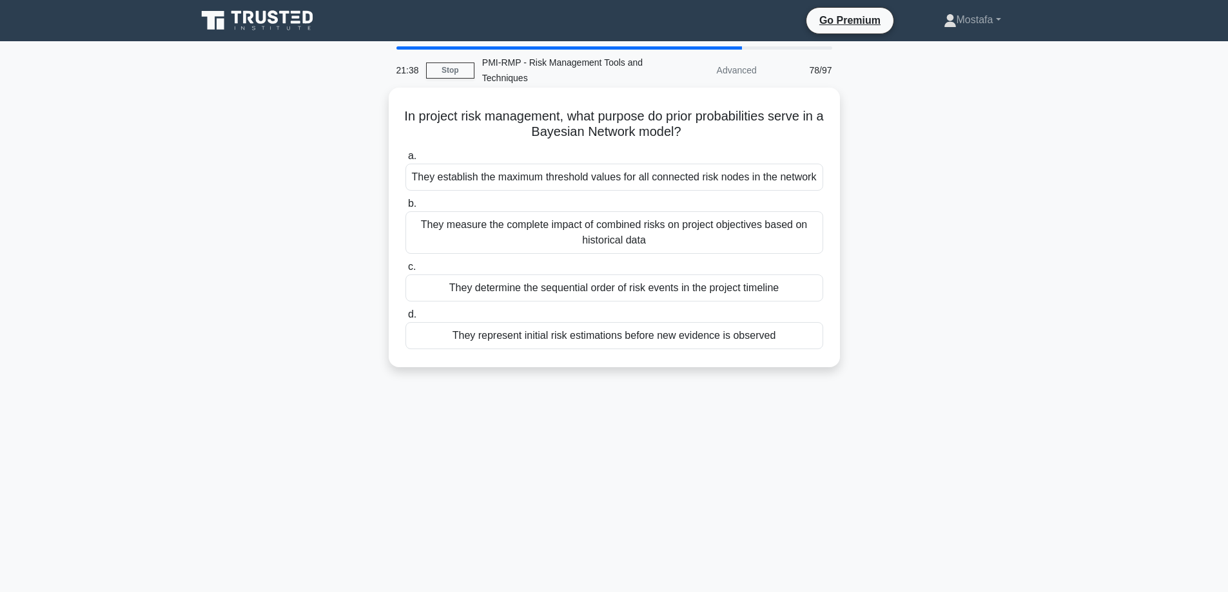
click at [811, 287] on div "They determine the sequential order of risk events in the project timeline" at bounding box center [614, 288] width 418 height 27
click at [405, 271] on input "c. They determine the sequential order of risk events in the project timeline" at bounding box center [405, 267] width 0 height 8
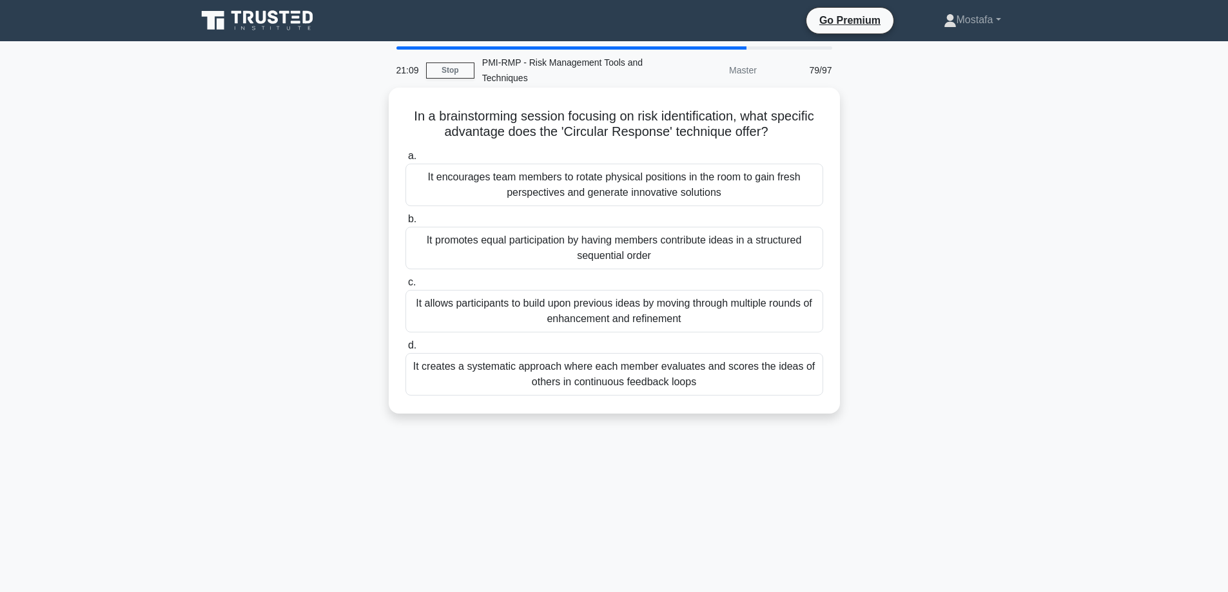
click at [801, 324] on div "It allows participants to build upon previous ideas by moving through multiple …" at bounding box center [614, 311] width 418 height 43
click at [405, 287] on input "c. It allows participants to build upon previous ideas by moving through multip…" at bounding box center [405, 282] width 0 height 8
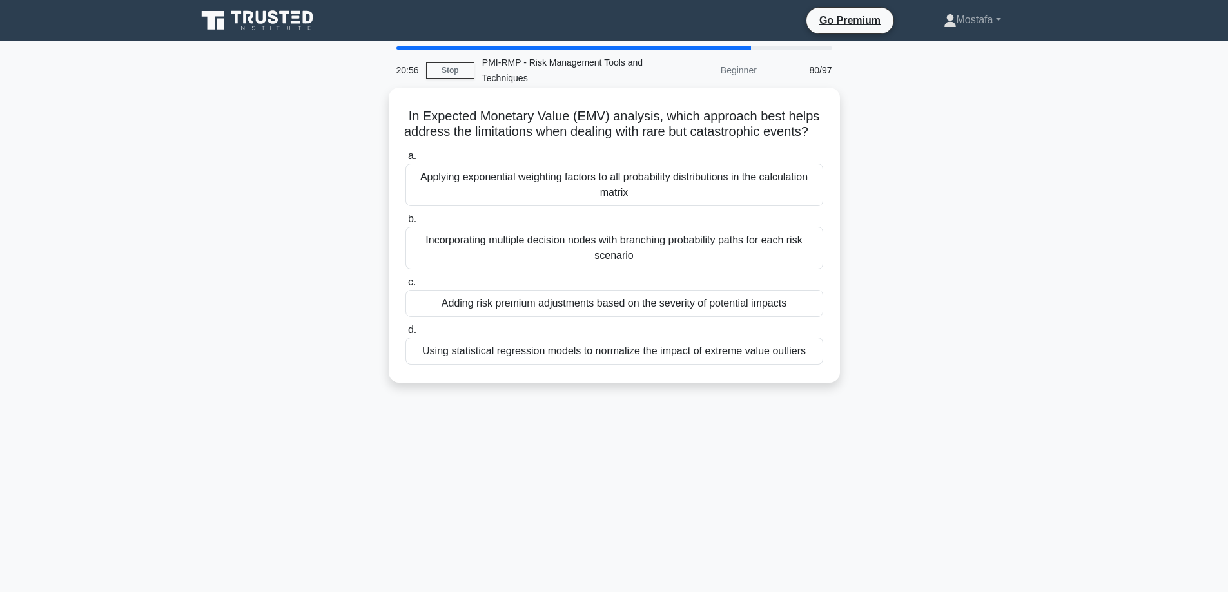
click at [815, 317] on div "Adding risk premium adjustments based on the severity of potential impacts" at bounding box center [614, 303] width 418 height 27
click at [405, 287] on input "c. Adding risk premium adjustments based on the severity of potential impacts" at bounding box center [405, 282] width 0 height 8
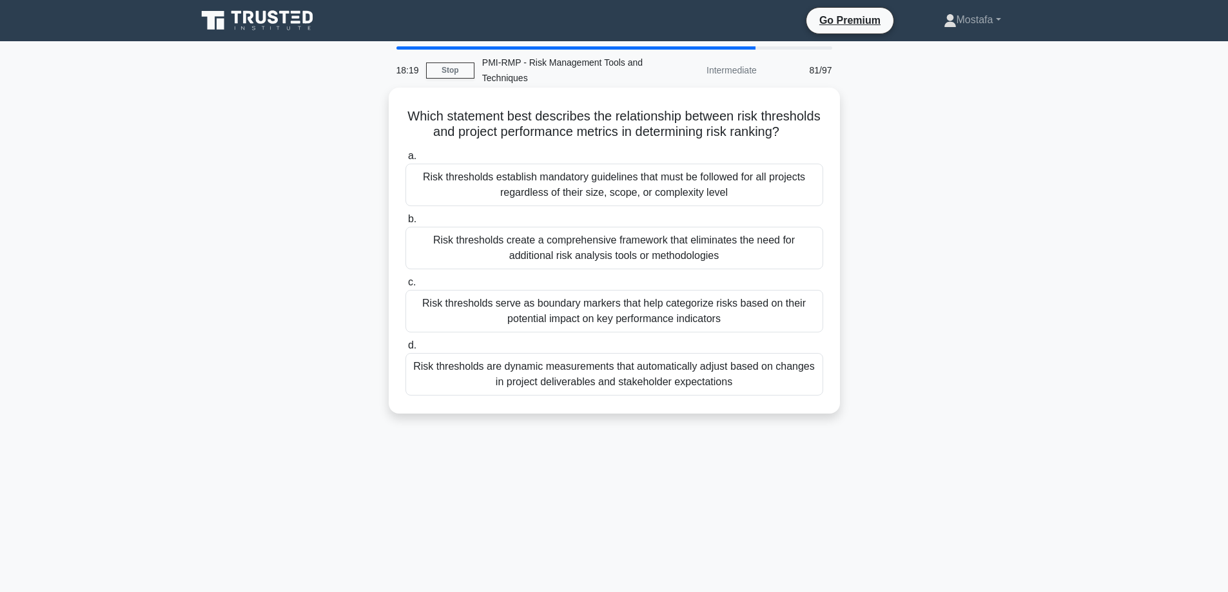
click at [803, 327] on div "Risk thresholds serve as boundary markers that help categorize risks based on t…" at bounding box center [614, 311] width 418 height 43
click at [405, 287] on input "c. Risk thresholds serve as boundary markers that help categorize risks based o…" at bounding box center [405, 282] width 0 height 8
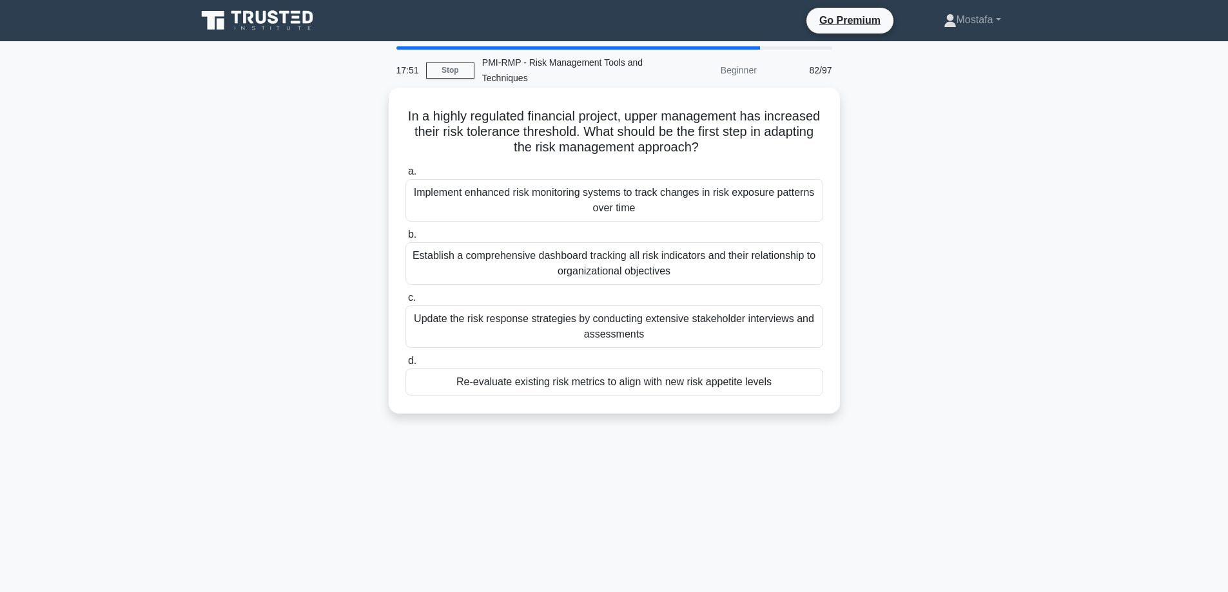
click at [803, 376] on div "Re-evaluate existing risk metrics to align with new risk appetite levels" at bounding box center [614, 382] width 418 height 27
click at [405, 365] on input "d. Re-evaluate existing risk metrics to align with new risk appetite levels" at bounding box center [405, 361] width 0 height 8
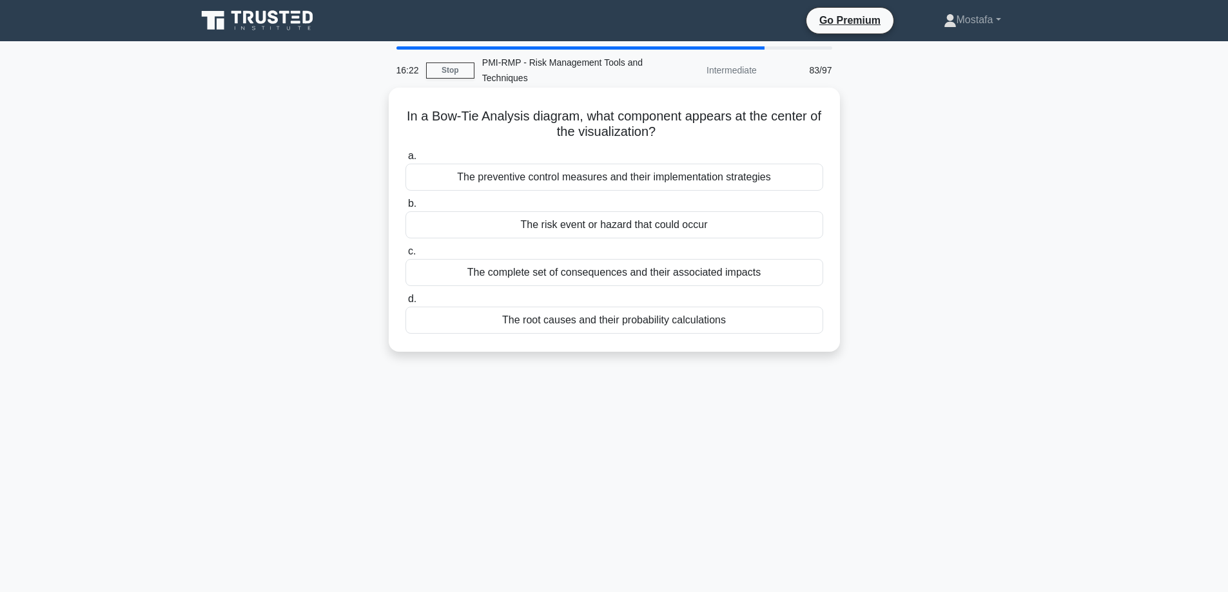
click at [744, 227] on div "The risk event or hazard that could occur" at bounding box center [614, 224] width 418 height 27
click at [405, 208] on input "b. The risk event or hazard that could occur" at bounding box center [405, 204] width 0 height 8
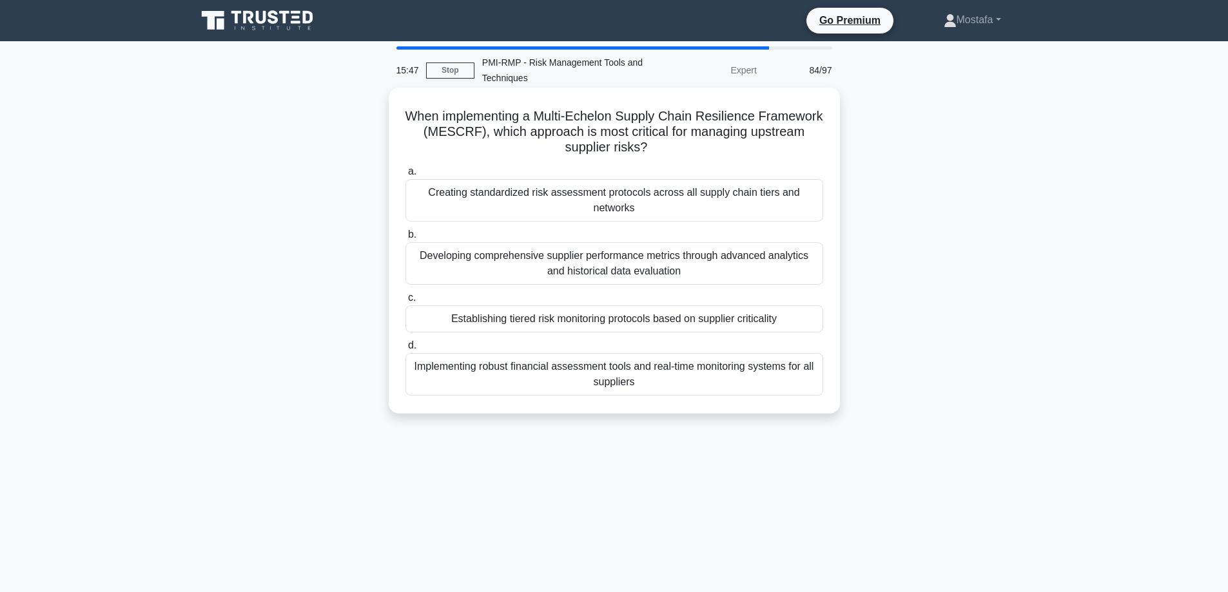
click at [795, 329] on div "Establishing tiered risk monitoring protocols based on supplier criticality" at bounding box center [614, 318] width 418 height 27
click at [405, 302] on input "c. Establishing tiered risk monitoring protocols based on supplier criticality" at bounding box center [405, 298] width 0 height 8
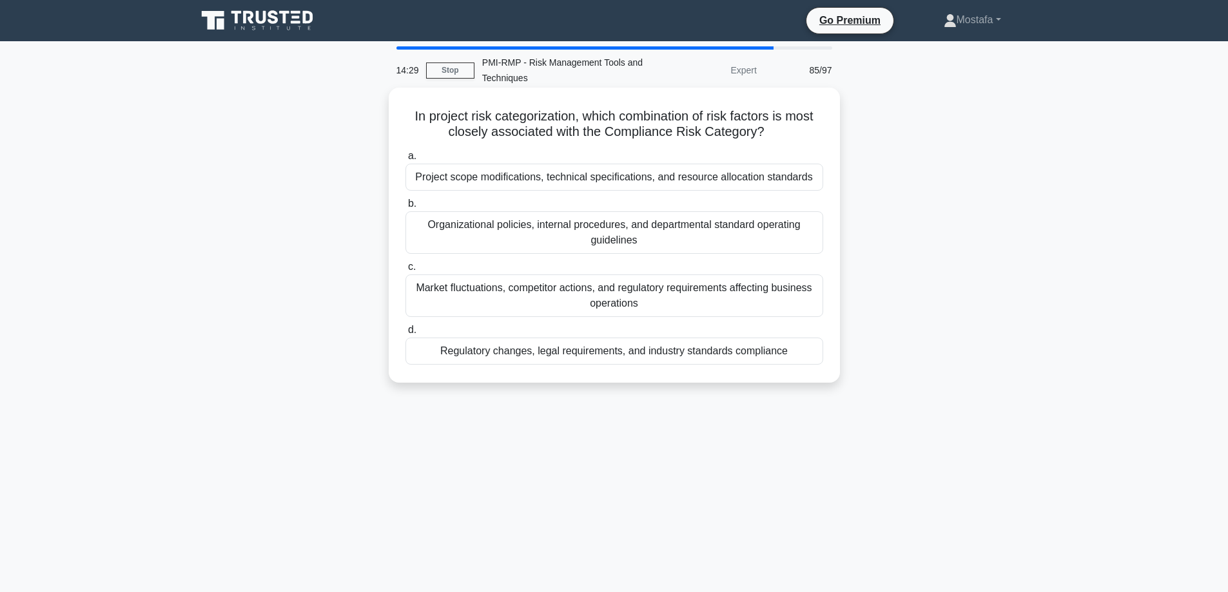
click at [818, 183] on div "Project scope modifications, technical specifications, and resource allocation …" at bounding box center [614, 177] width 418 height 27
click at [405, 160] on input "a. Project scope modifications, technical specifications, and resource allocati…" at bounding box center [405, 156] width 0 height 8
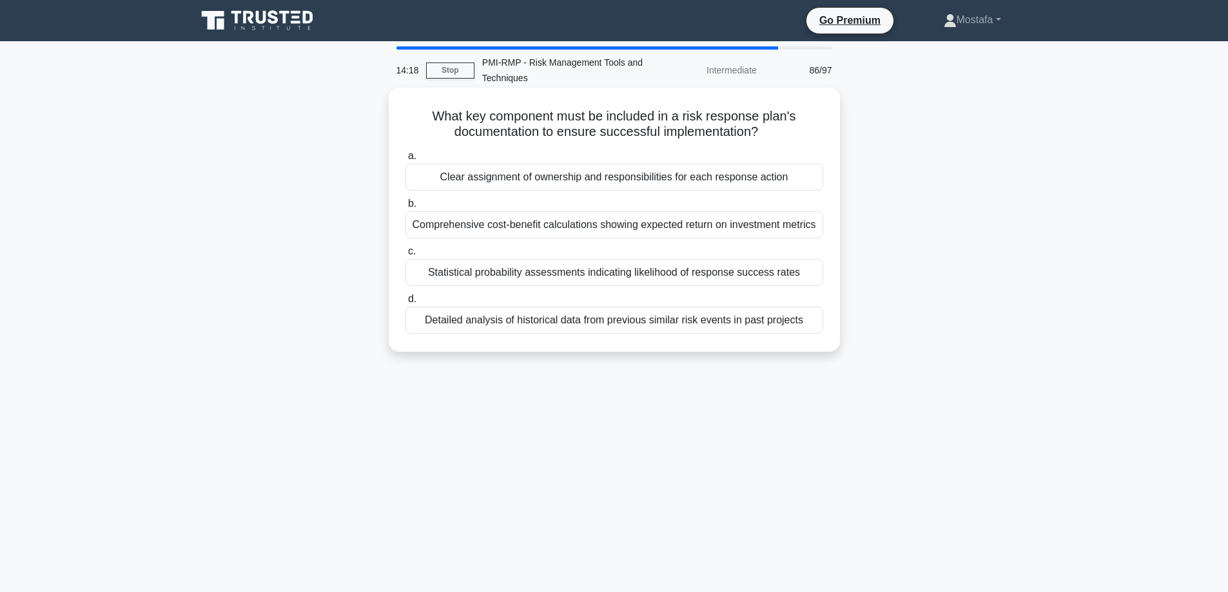
click at [811, 180] on div "Clear assignment of ownership and responsibilities for each response action" at bounding box center [614, 177] width 418 height 27
click at [405, 160] on input "a. Clear assignment of ownership and responsibilities for each response action" at bounding box center [405, 156] width 0 height 8
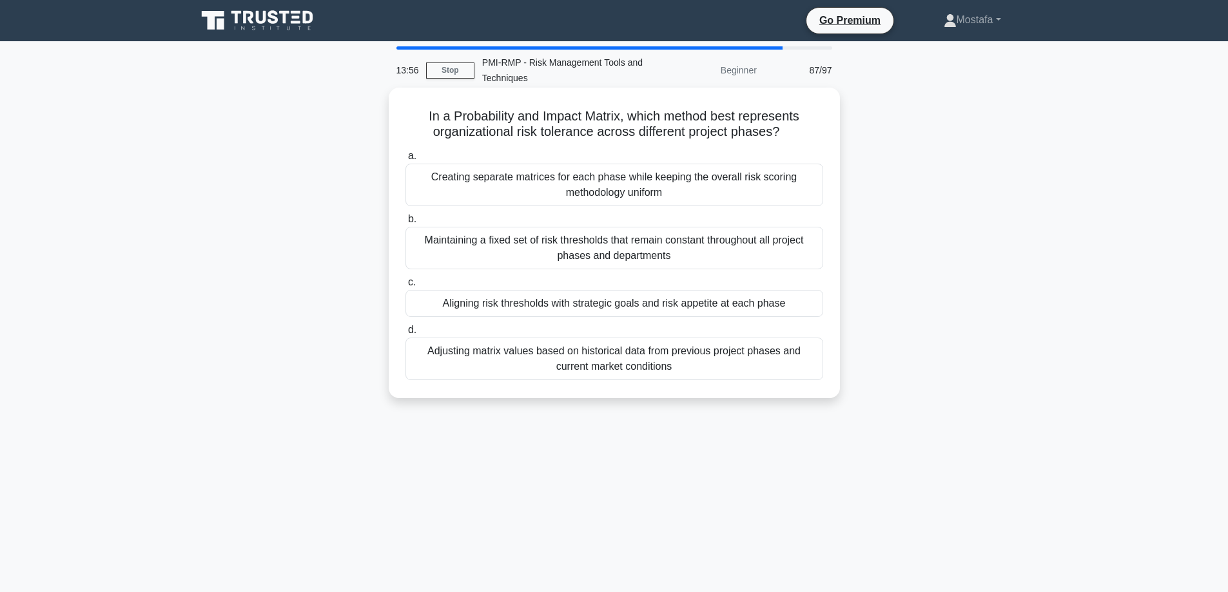
click at [809, 309] on div "Aligning risk thresholds with strategic goals and risk appetite at each phase" at bounding box center [614, 303] width 418 height 27
click at [405, 287] on input "c. Aligning risk thresholds with strategic goals and risk appetite at each phase" at bounding box center [405, 282] width 0 height 8
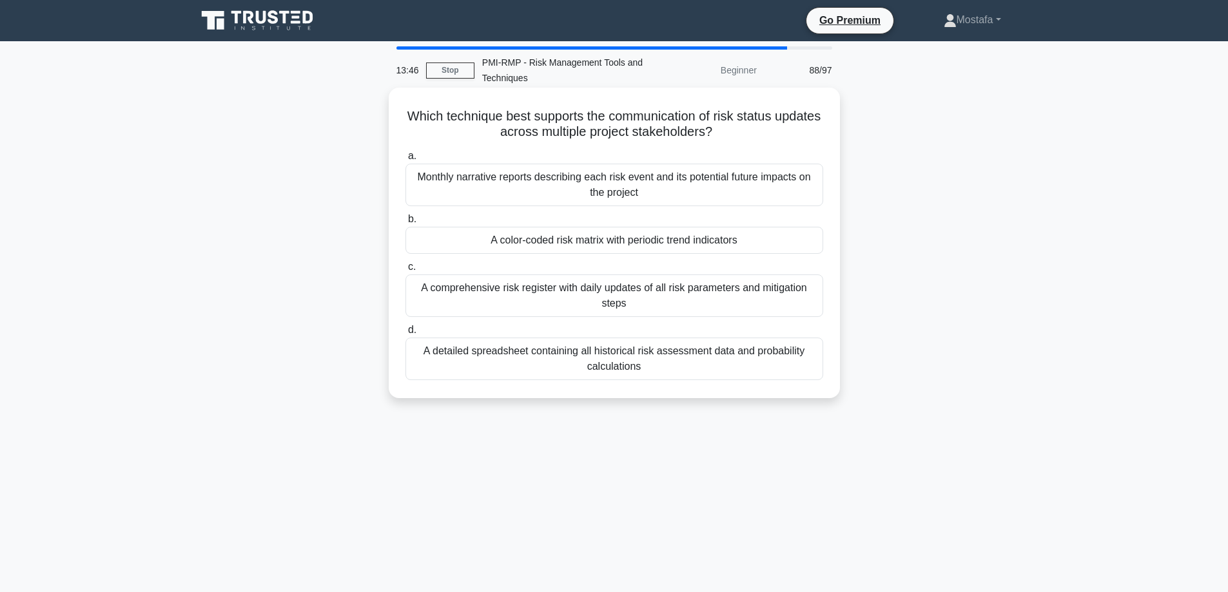
click at [783, 241] on div "A color-coded risk matrix with periodic trend indicators" at bounding box center [614, 240] width 418 height 27
click at [405, 224] on input "b. A color-coded risk matrix with periodic trend indicators" at bounding box center [405, 219] width 0 height 8
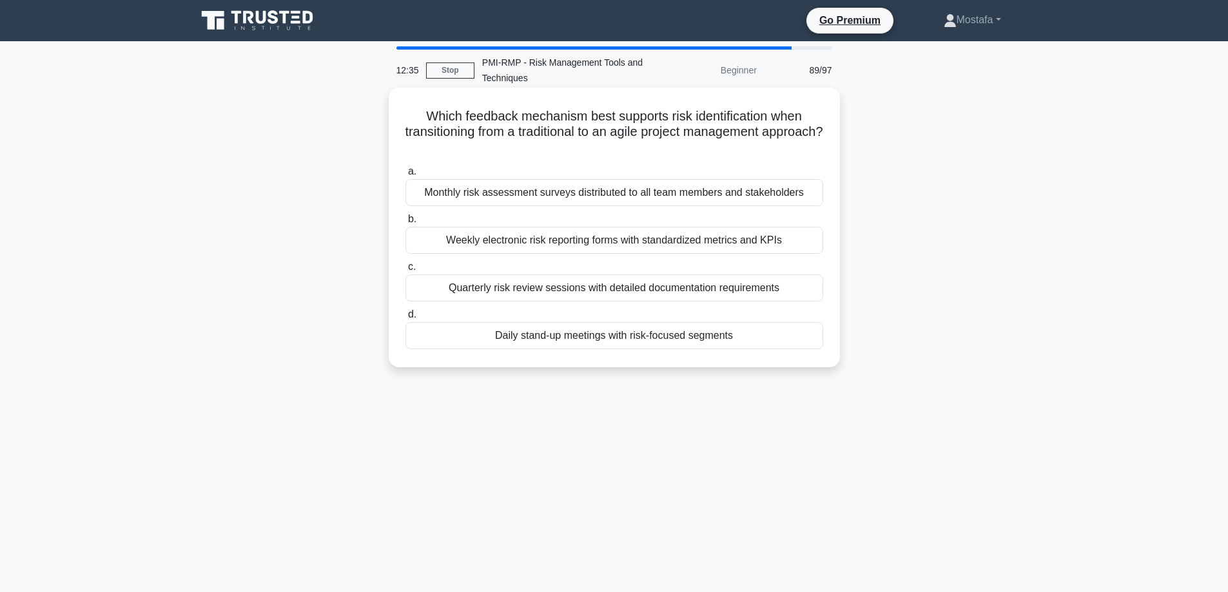
click at [813, 243] on div "Weekly electronic risk reporting forms with standardized metrics and KPIs" at bounding box center [614, 240] width 418 height 27
click at [405, 224] on input "b. Weekly electronic risk reporting forms with standardized metrics and KPIs" at bounding box center [405, 219] width 0 height 8
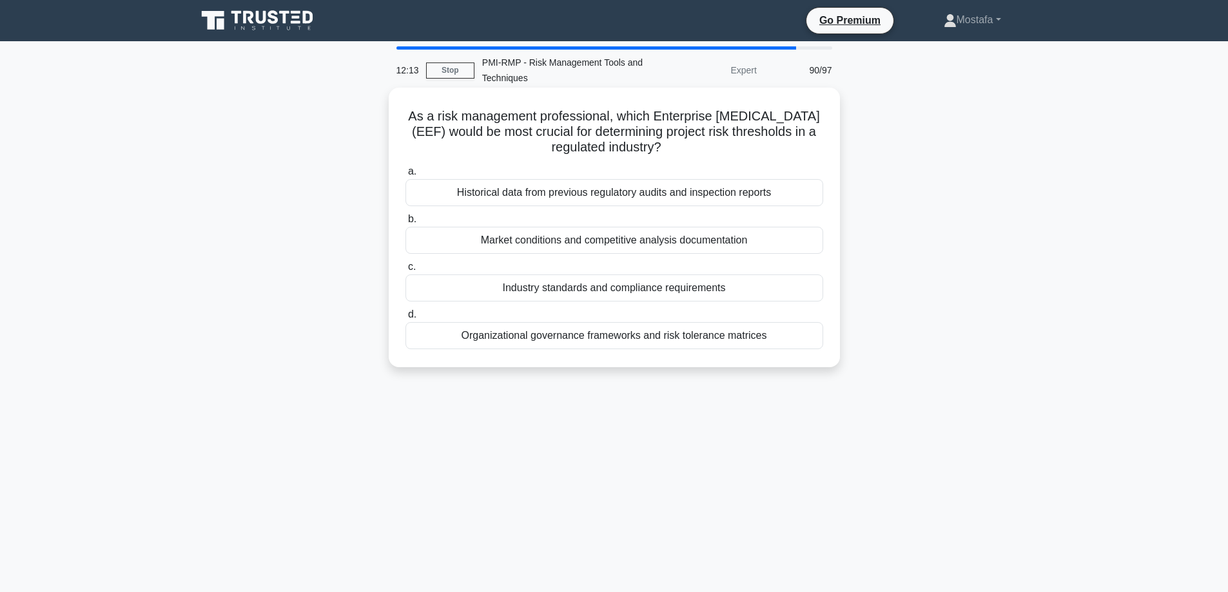
click at [791, 336] on div "Organizational governance frameworks and risk tolerance matrices" at bounding box center [614, 335] width 418 height 27
click at [405, 319] on input "d. Organizational governance frameworks and risk tolerance matrices" at bounding box center [405, 315] width 0 height 8
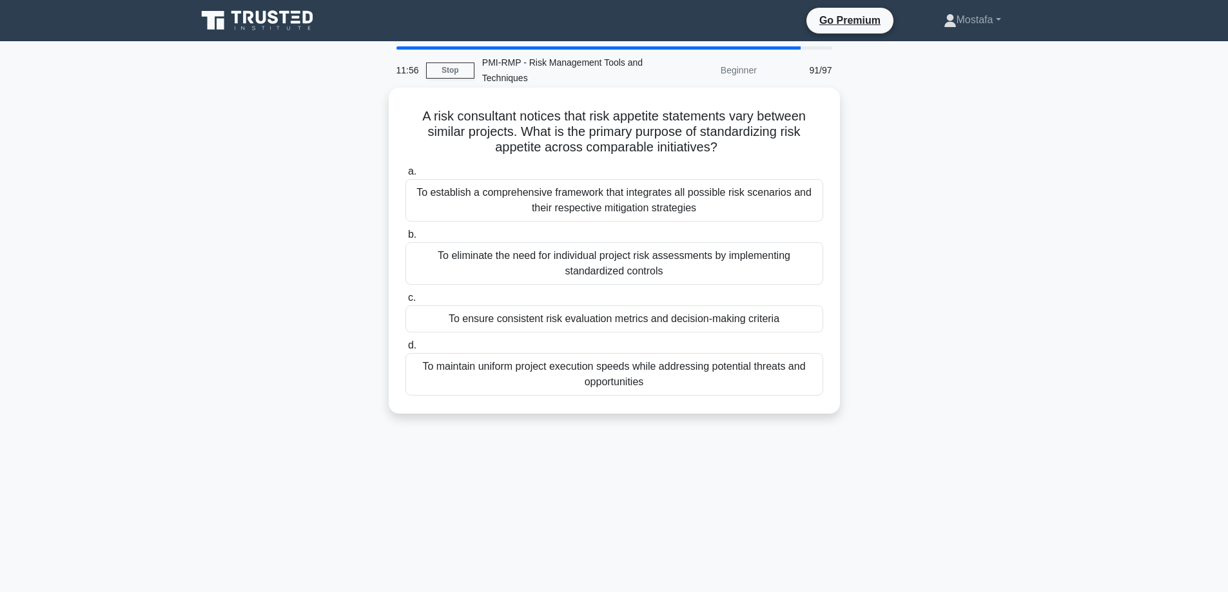
click at [801, 322] on div "To ensure consistent risk evaluation metrics and decision-making criteria" at bounding box center [614, 318] width 418 height 27
click at [405, 302] on input "c. To ensure consistent risk evaluation metrics and decision-making criteria" at bounding box center [405, 298] width 0 height 8
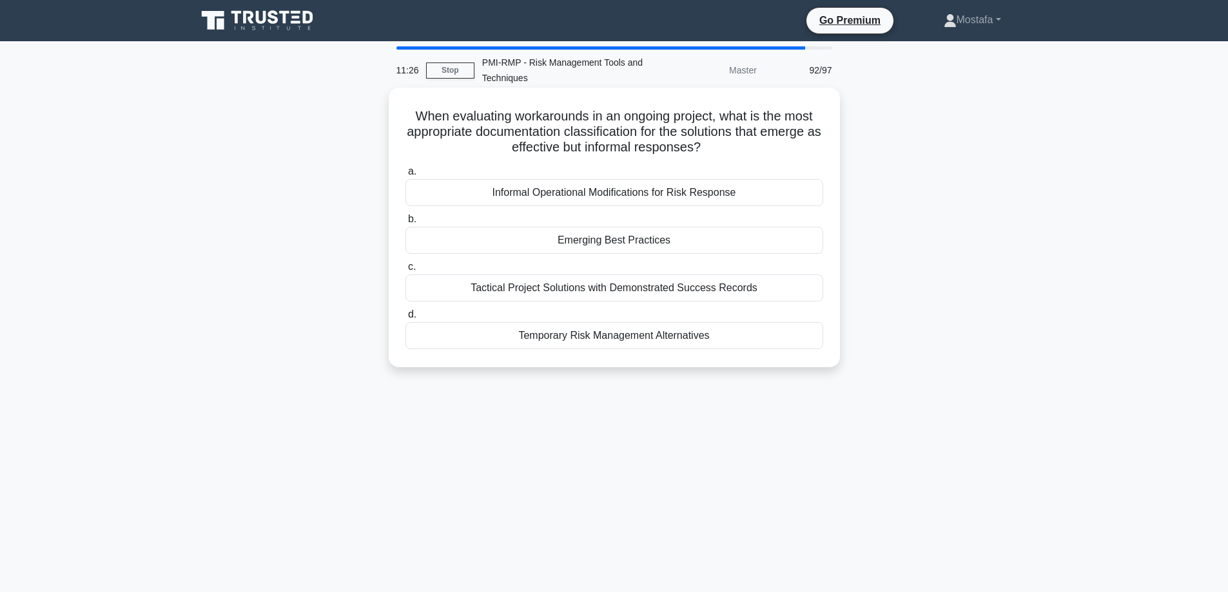
click at [815, 195] on div "Informal Operational Modifications for Risk Response" at bounding box center [614, 192] width 418 height 27
click at [405, 176] on input "a. Informal Operational Modifications for Risk Response" at bounding box center [405, 172] width 0 height 8
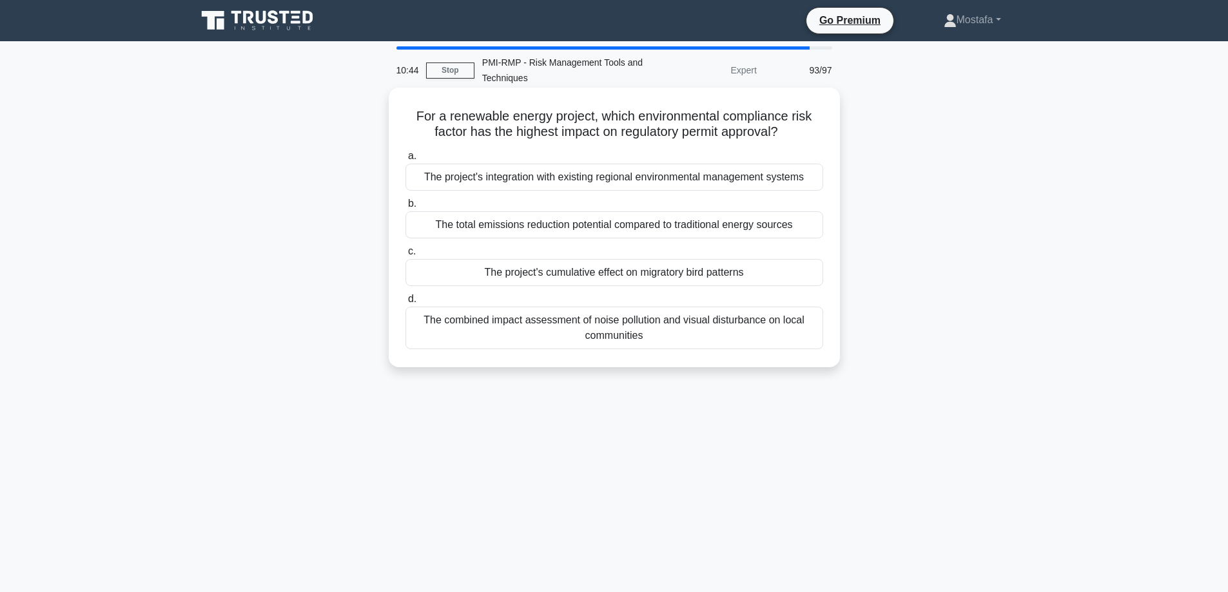
click at [819, 174] on div "The project's integration with existing regional environmental management syste…" at bounding box center [614, 177] width 418 height 27
click at [405, 160] on input "a. The project's integration with existing regional environmental management sy…" at bounding box center [405, 156] width 0 height 8
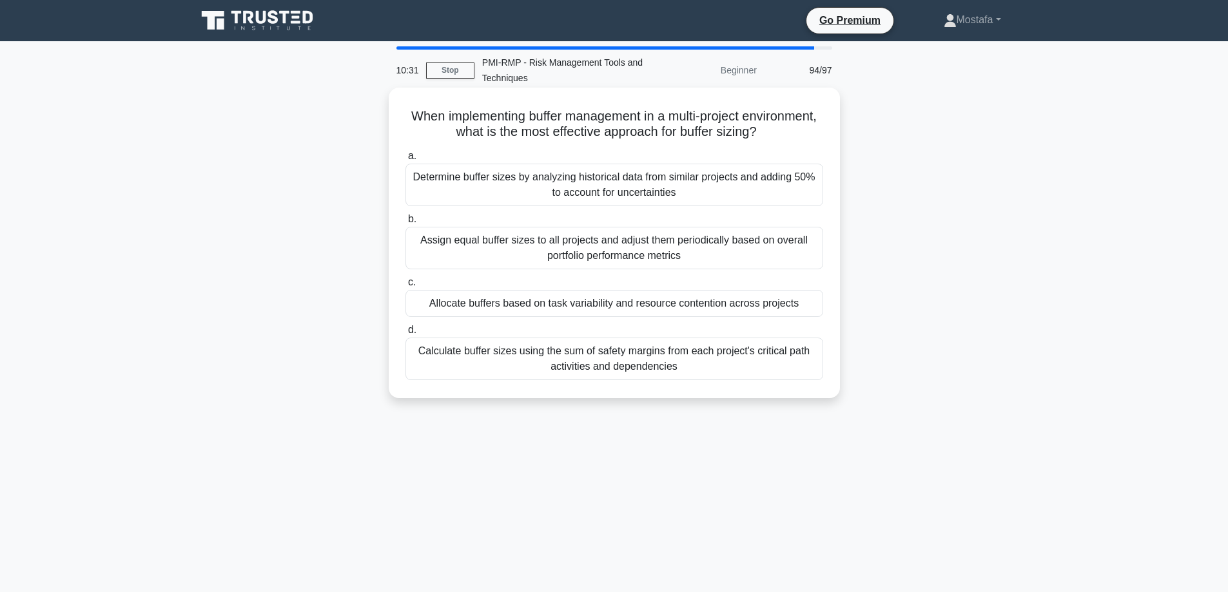
click at [816, 300] on div "Allocate buffers based on task variability and resource contention across proje…" at bounding box center [614, 303] width 418 height 27
click at [405, 287] on input "c. Allocate buffers based on task variability and resource contention across pr…" at bounding box center [405, 282] width 0 height 8
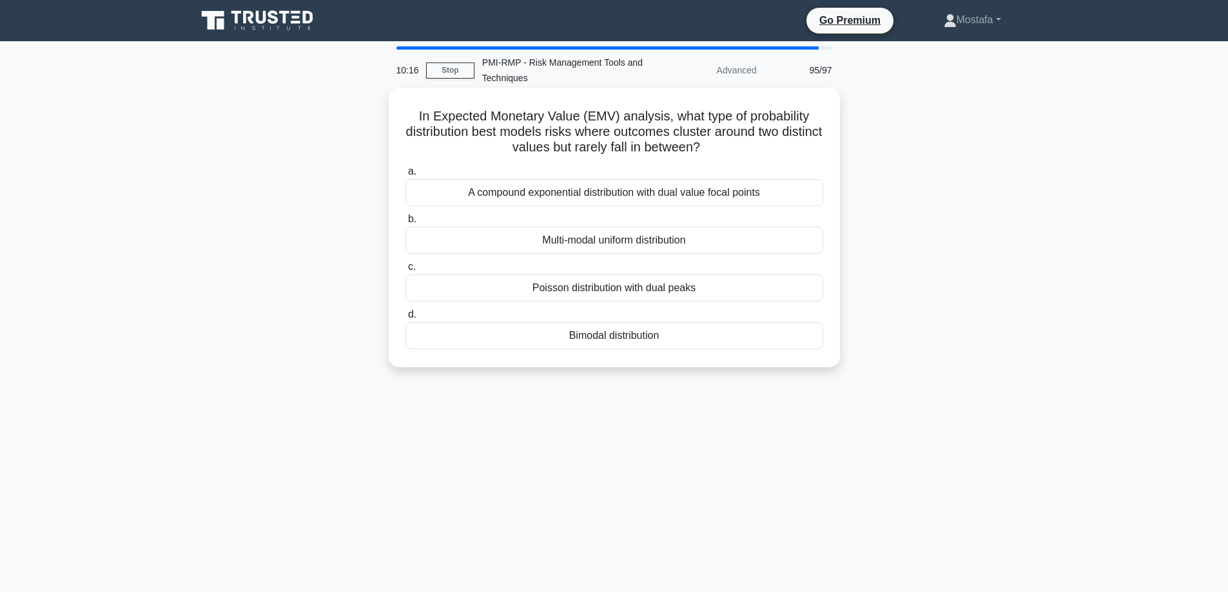
click at [802, 294] on div "Poisson distribution with dual peaks" at bounding box center [614, 288] width 418 height 27
click at [405, 271] on input "c. Poisson distribution with dual peaks" at bounding box center [405, 267] width 0 height 8
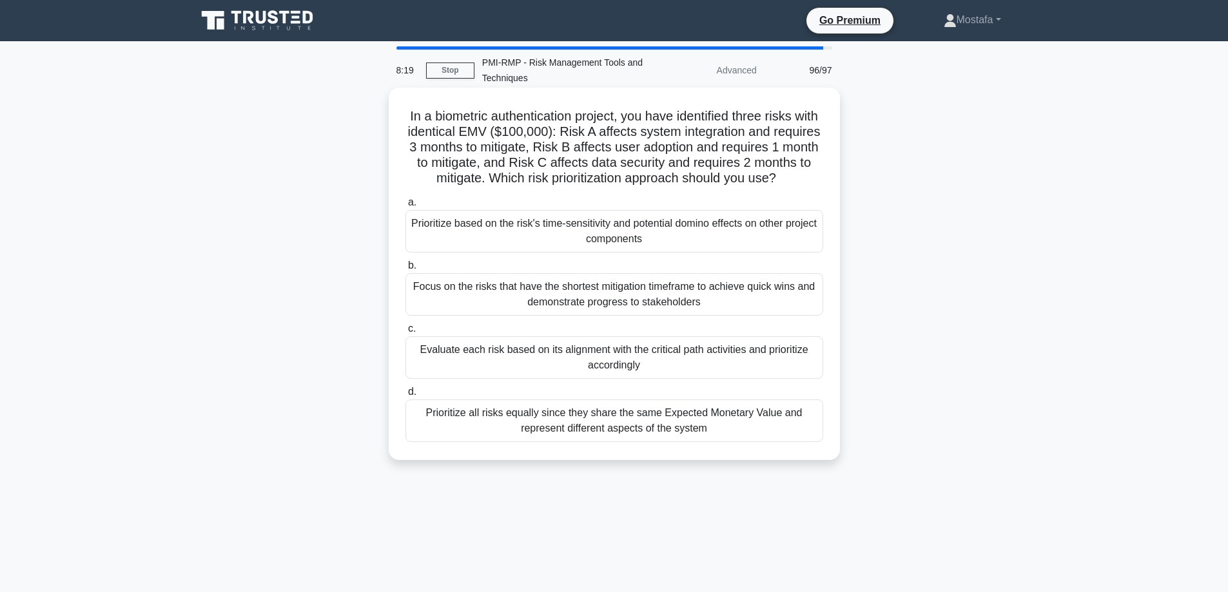
click at [798, 379] on div "Evaluate each risk based on its alignment with the critical path activities and…" at bounding box center [614, 357] width 418 height 43
click at [405, 333] on input "c. Evaluate each risk based on its alignment with the critical path activities …" at bounding box center [405, 329] width 0 height 8
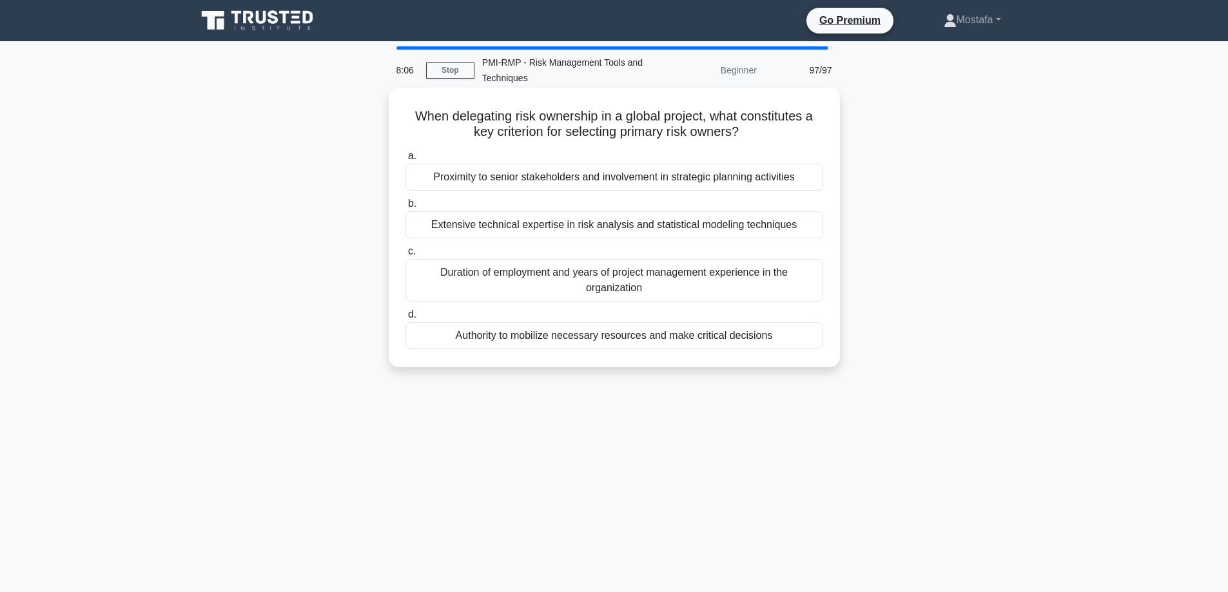
click at [811, 343] on div "Authority to mobilize necessary resources and make critical decisions" at bounding box center [614, 335] width 418 height 27
click at [405, 319] on input "d. Authority to mobilize necessary resources and make critical decisions" at bounding box center [405, 315] width 0 height 8
